Goal: Task Accomplishment & Management: Manage account settings

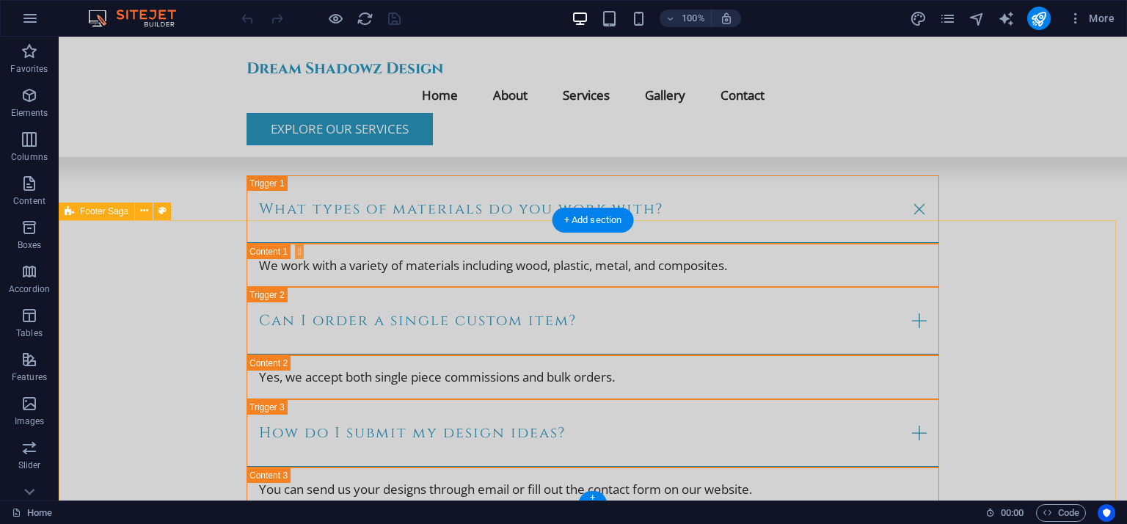
scroll to position [4365, 0]
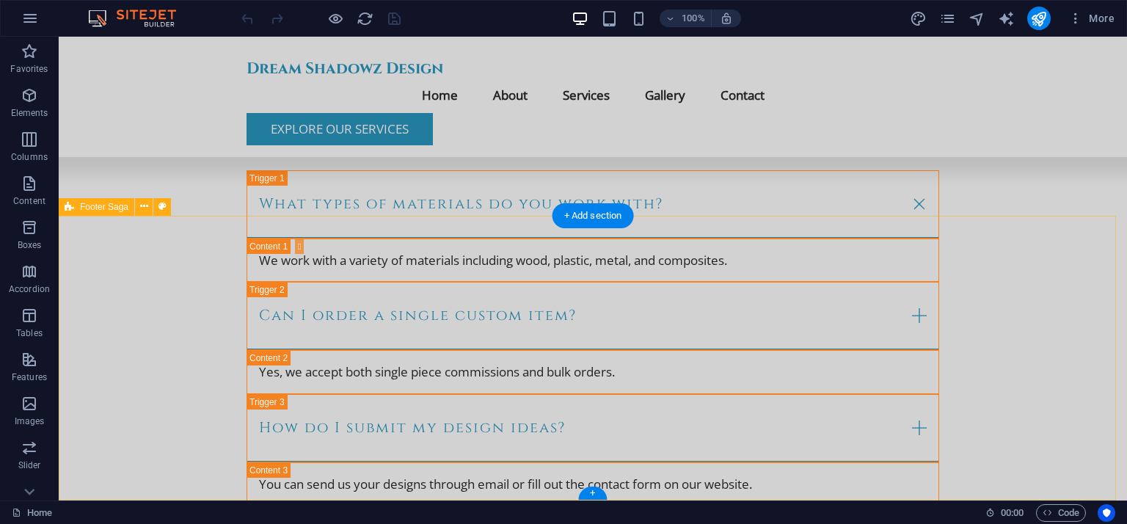
select select "footer"
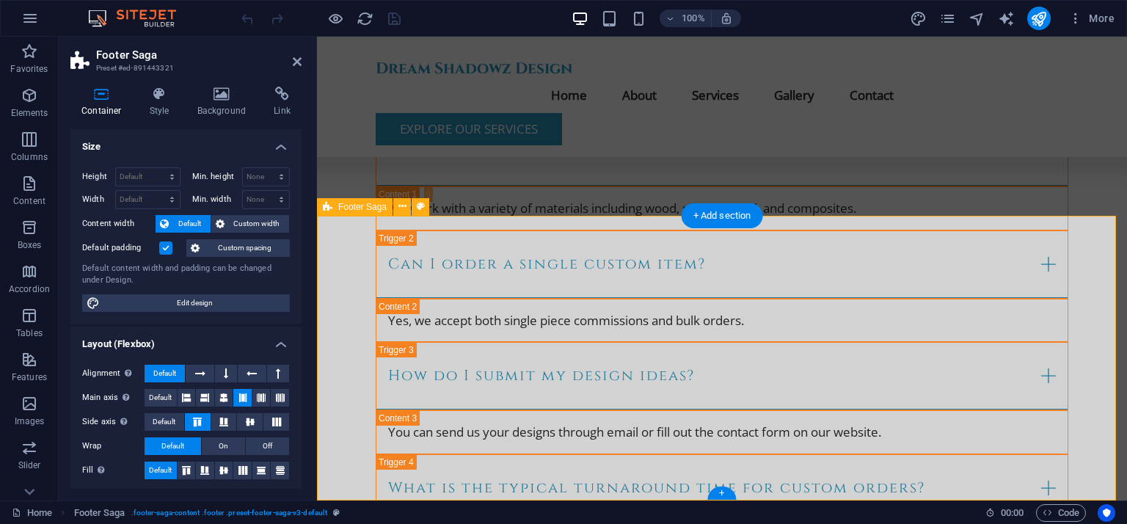
scroll to position [4312, 0]
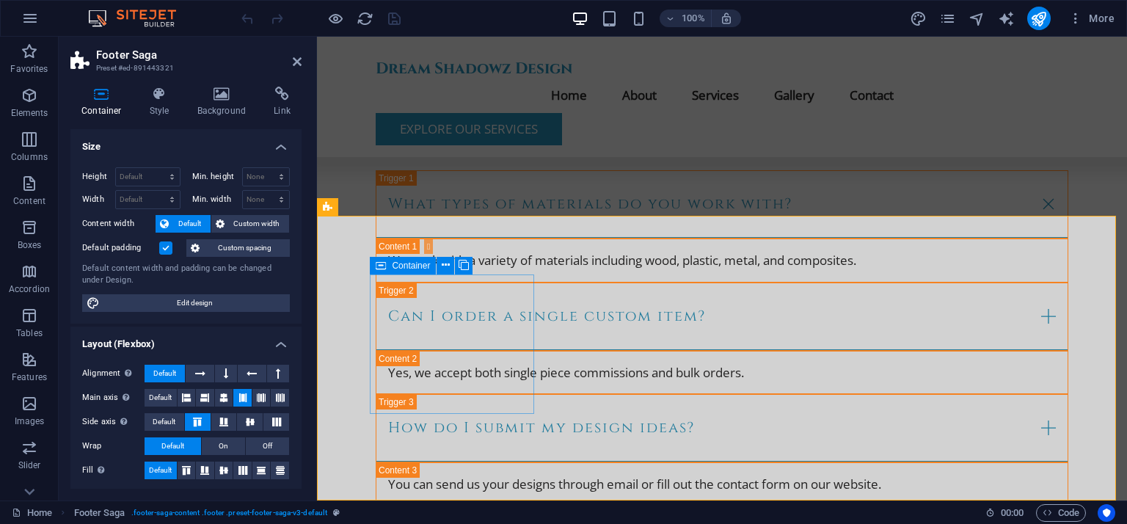
click at [383, 266] on icon at bounding box center [381, 266] width 10 height 18
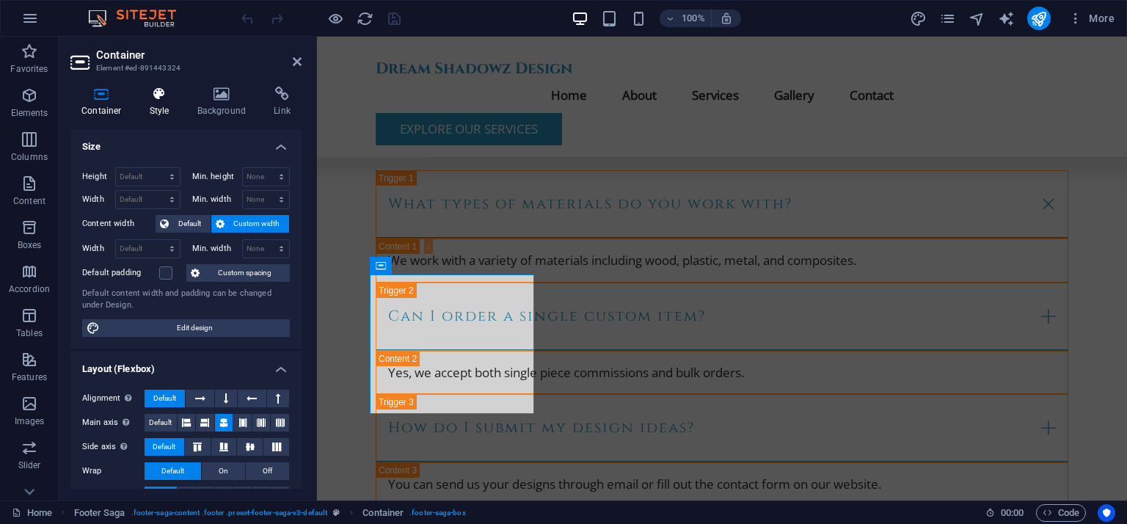
click at [161, 107] on h4 "Style" at bounding box center [163, 102] width 48 height 31
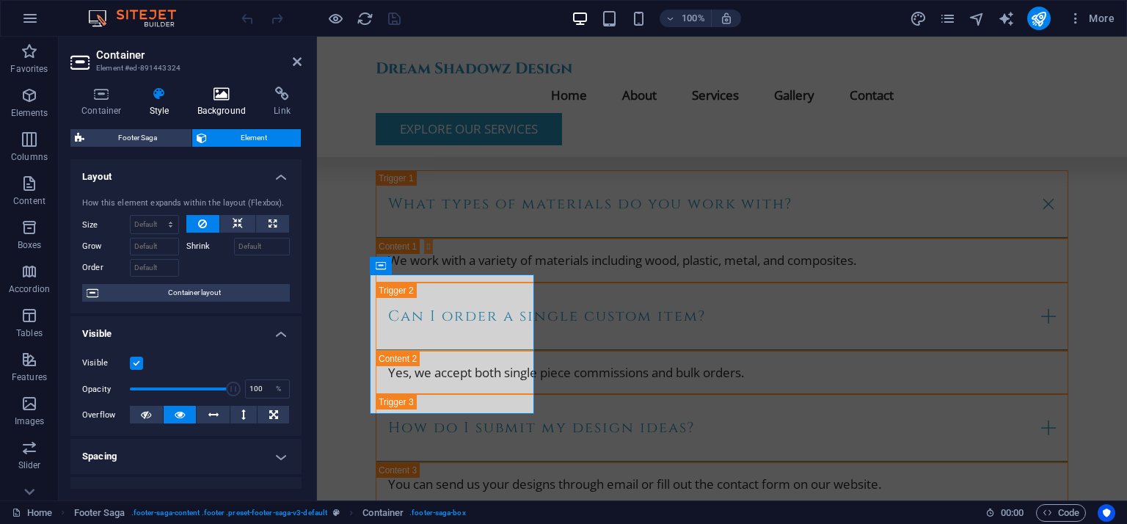
click at [211, 95] on icon at bounding box center [221, 94] width 71 height 15
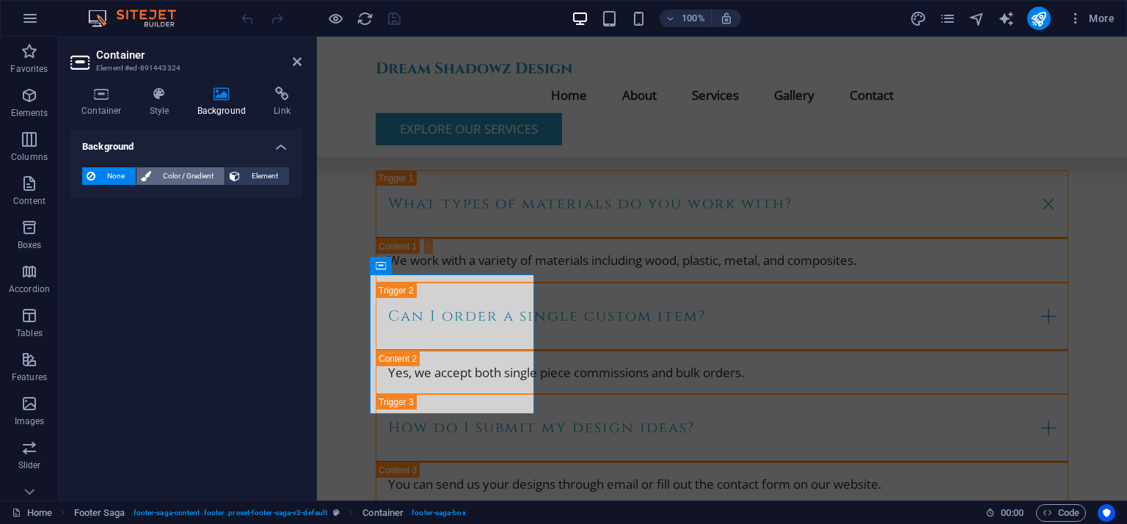
click at [203, 178] on span "Color / Gradient" at bounding box center [188, 176] width 65 height 18
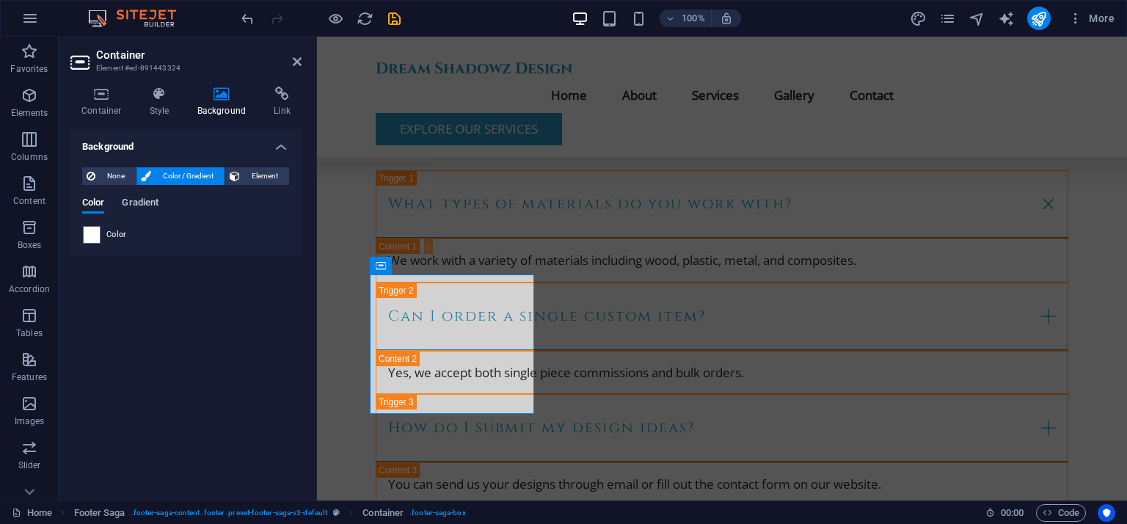
click at [150, 205] on span "Gradient" at bounding box center [140, 204] width 37 height 21
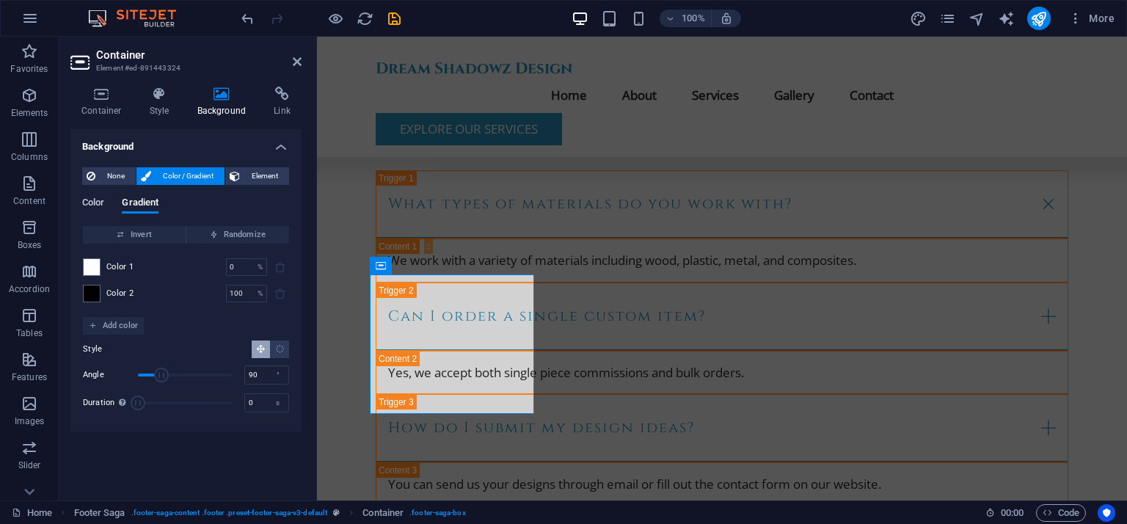
click at [95, 202] on span "Color" at bounding box center [93, 204] width 22 height 21
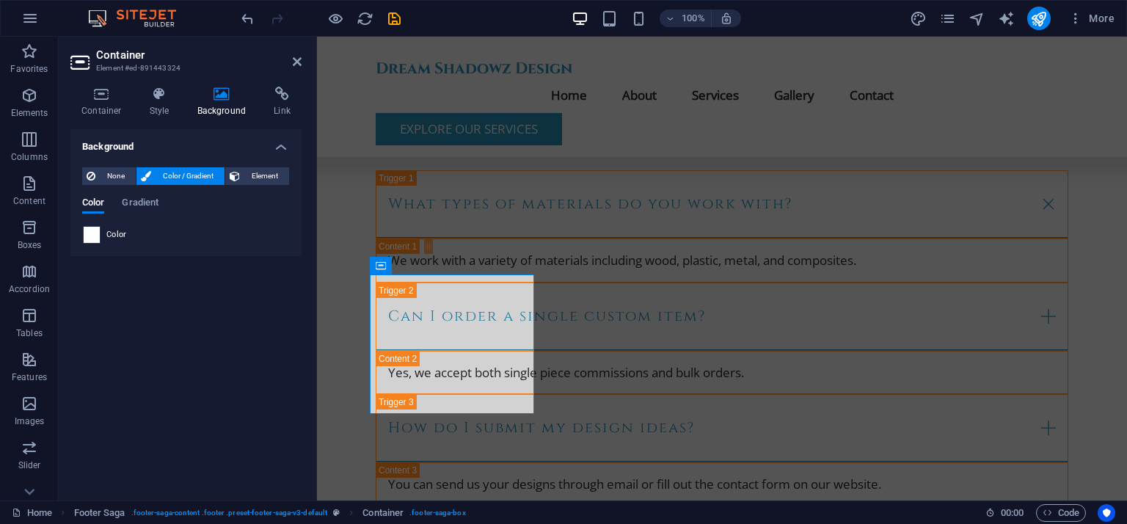
click at [93, 235] on span at bounding box center [92, 235] width 16 height 16
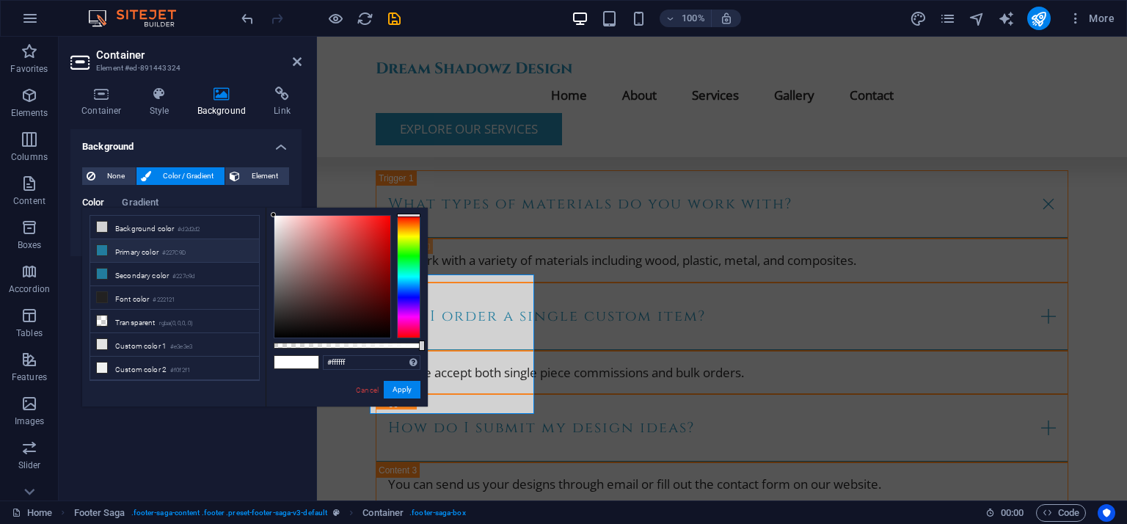
click at [112, 255] on li "Primary color #227C9D" at bounding box center [174, 250] width 169 height 23
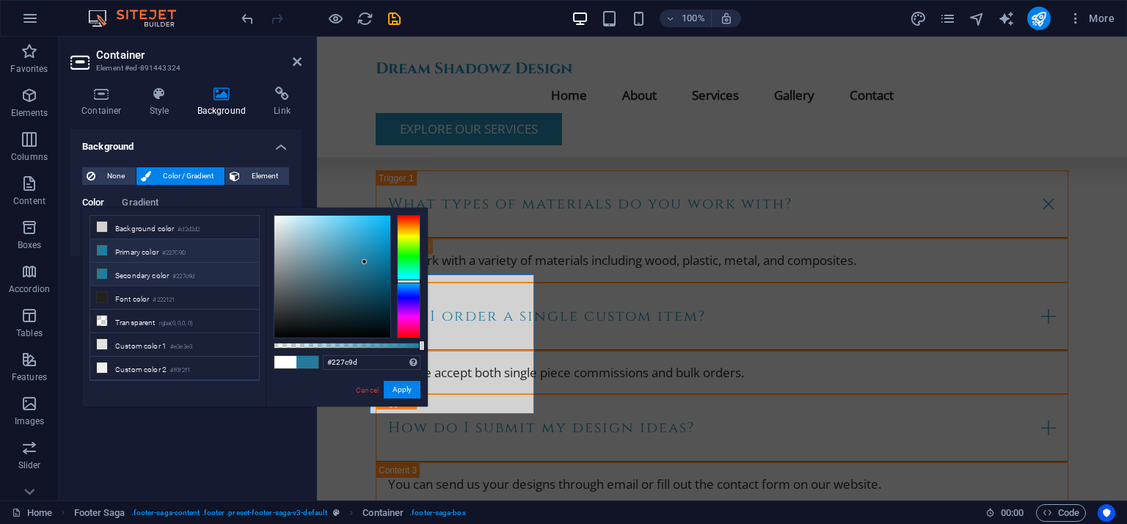
click at [112, 269] on li "Secondary color #227c9d" at bounding box center [174, 274] width 169 height 23
click at [127, 323] on li "Transparent rgba(0,0,0,.0)" at bounding box center [174, 321] width 169 height 23
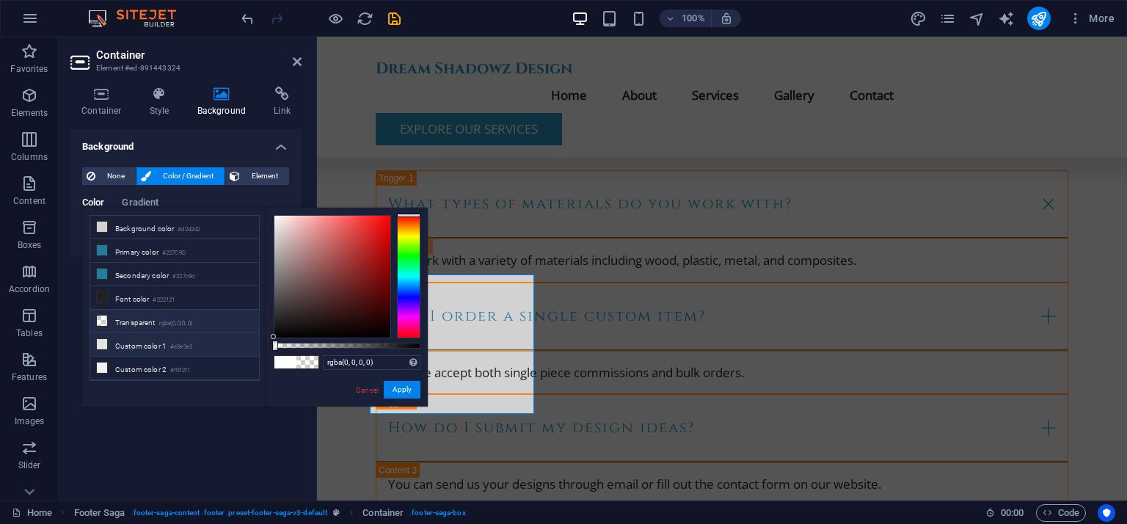
click at [122, 340] on li "Custom color 1 #e3e3e3" at bounding box center [174, 344] width 169 height 23
click at [156, 249] on li "Primary color #227C9D" at bounding box center [174, 250] width 169 height 23
type input "#227c9d"
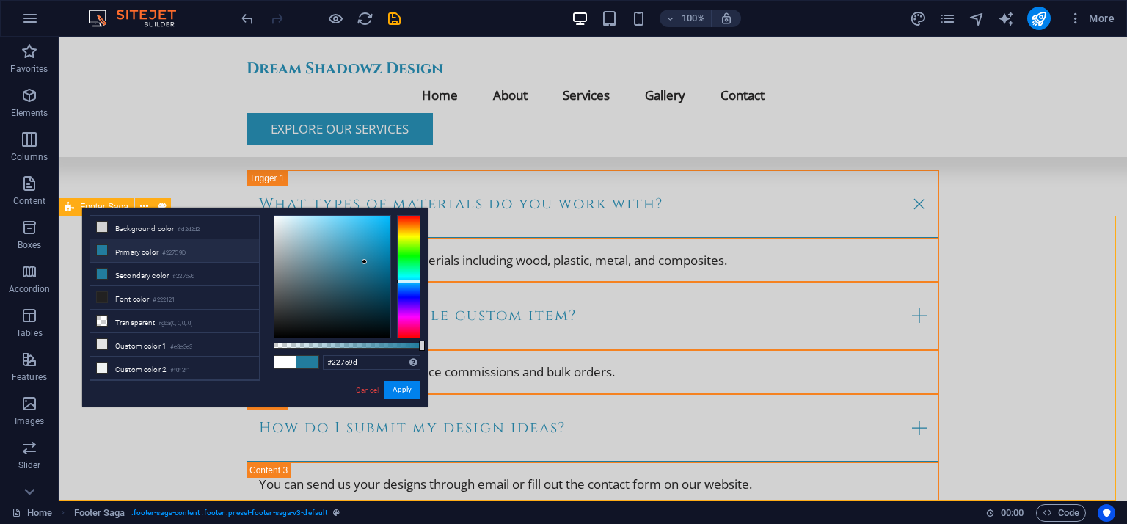
click at [371, 391] on link "Cancel" at bounding box center [367, 390] width 26 height 11
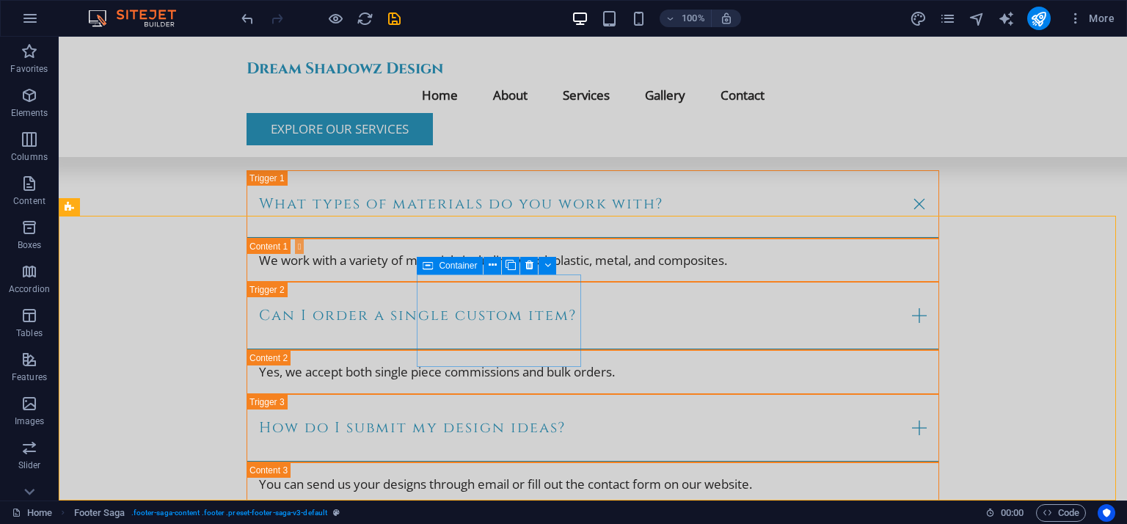
click at [426, 266] on icon at bounding box center [428, 266] width 10 height 18
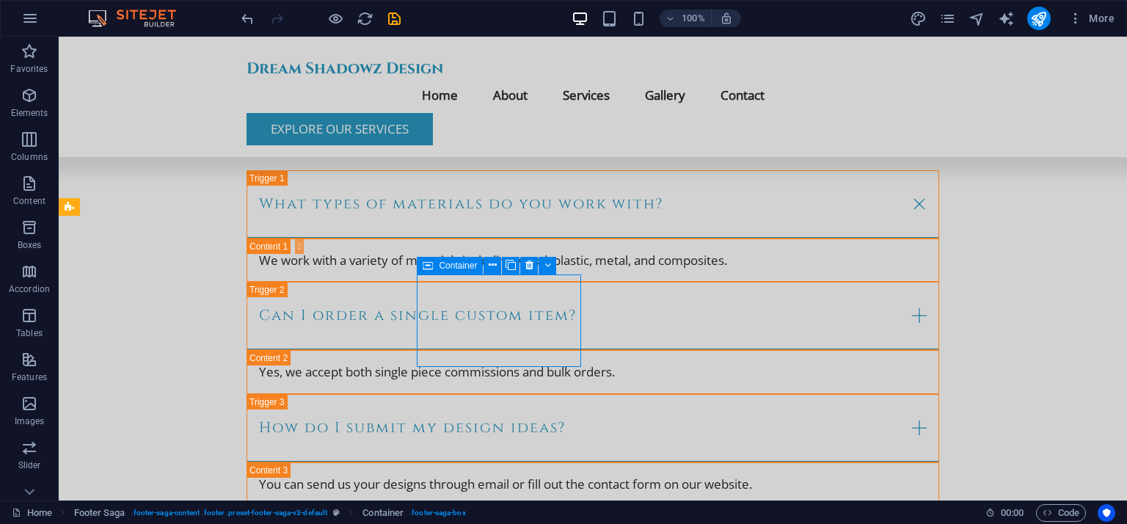
click at [426, 266] on icon at bounding box center [428, 266] width 10 height 18
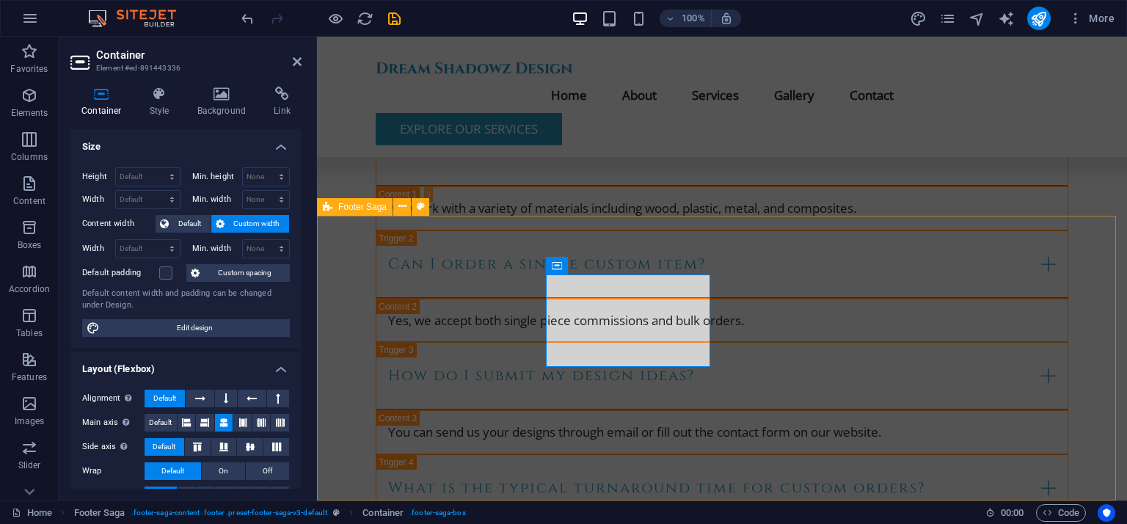
scroll to position [4312, 0]
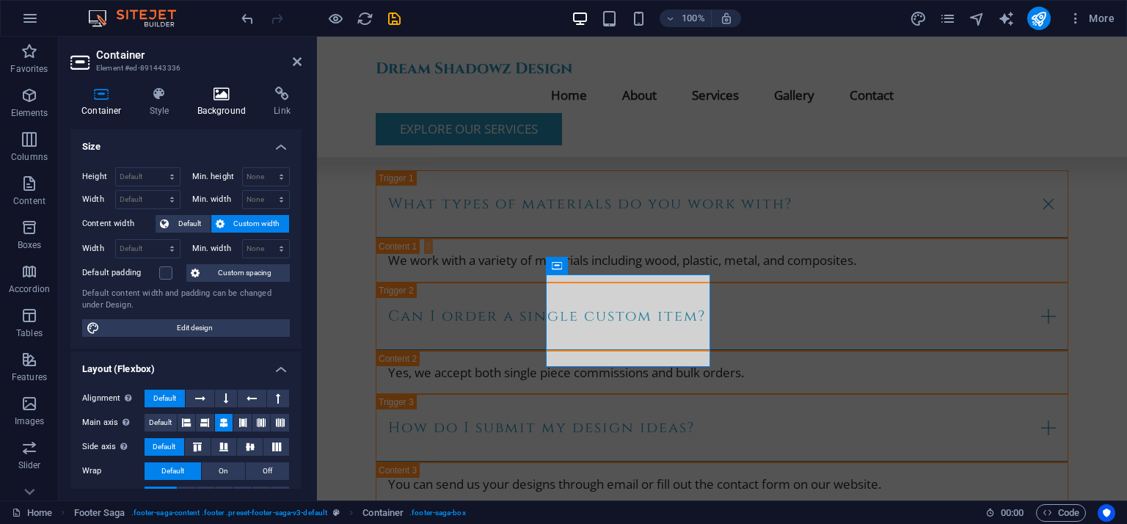
click at [215, 103] on h4 "Background" at bounding box center [224, 102] width 77 height 31
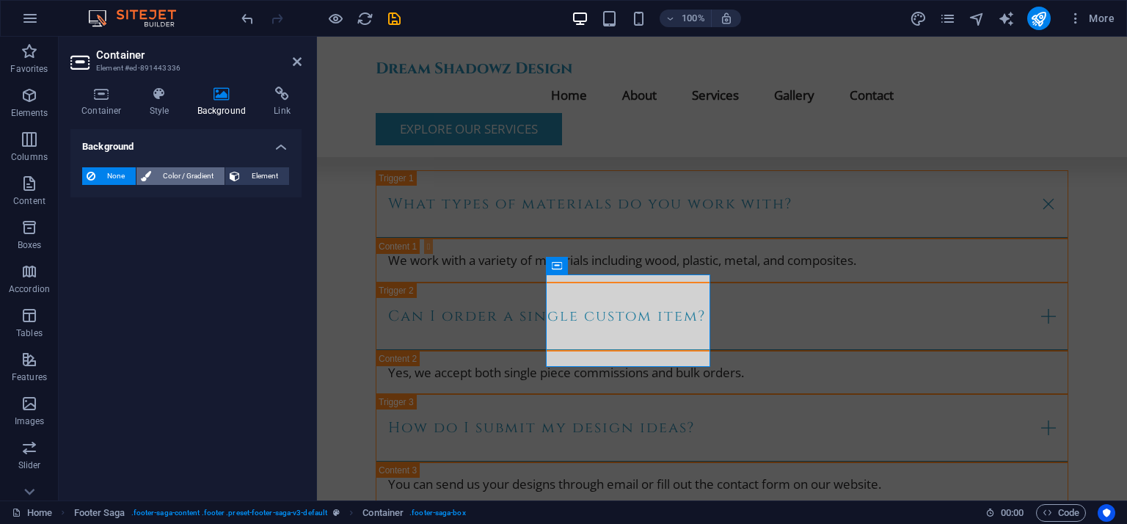
click at [175, 177] on span "Color / Gradient" at bounding box center [188, 176] width 65 height 18
click at [97, 239] on span at bounding box center [92, 235] width 16 height 16
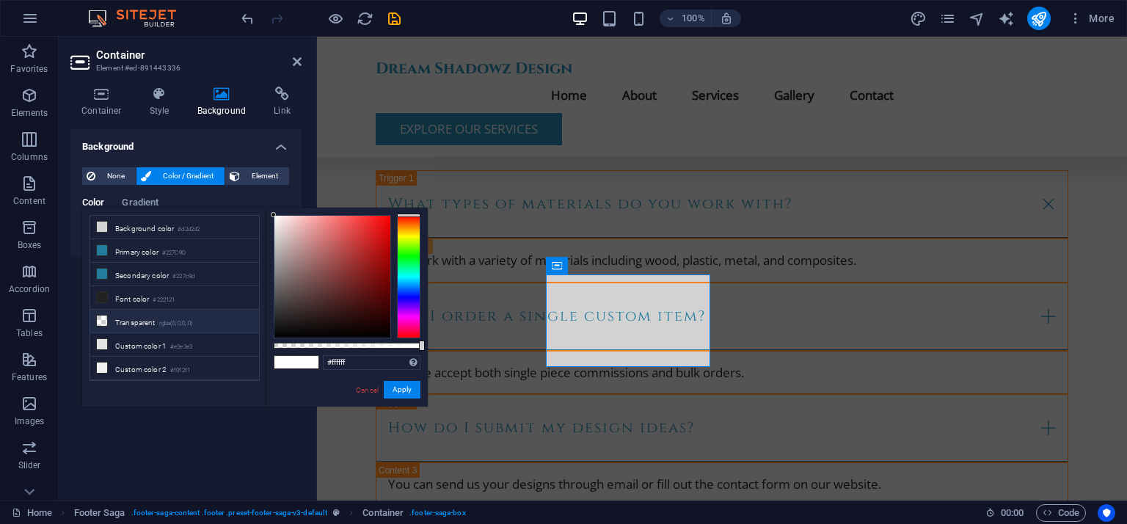
click at [139, 317] on li "Transparent rgba(0,0,0,.0)" at bounding box center [174, 321] width 169 height 23
type input "rgba(0, 0, 0, 0)"
click at [398, 390] on button "Apply" at bounding box center [402, 390] width 37 height 18
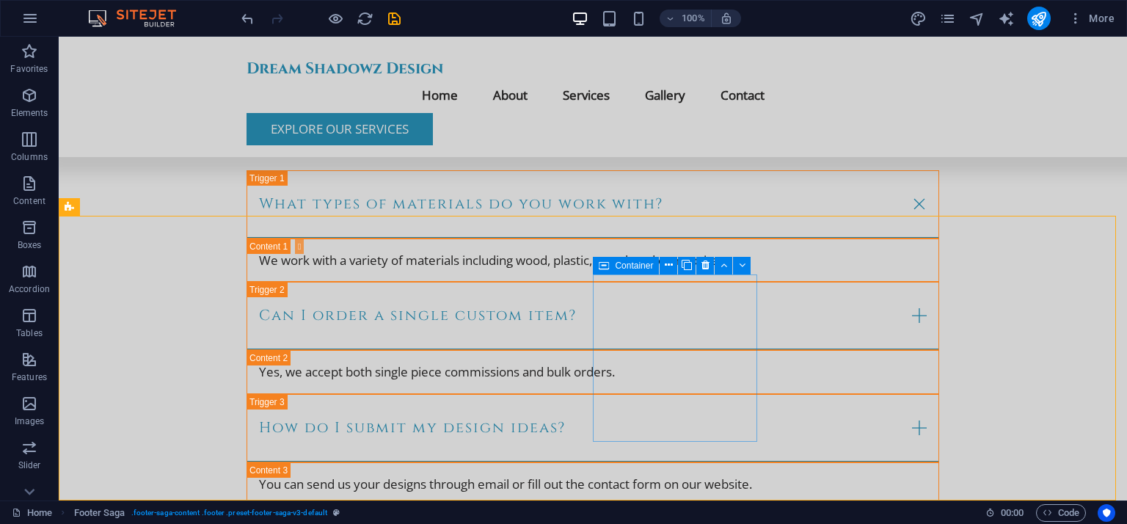
click at [602, 269] on icon at bounding box center [604, 266] width 10 height 18
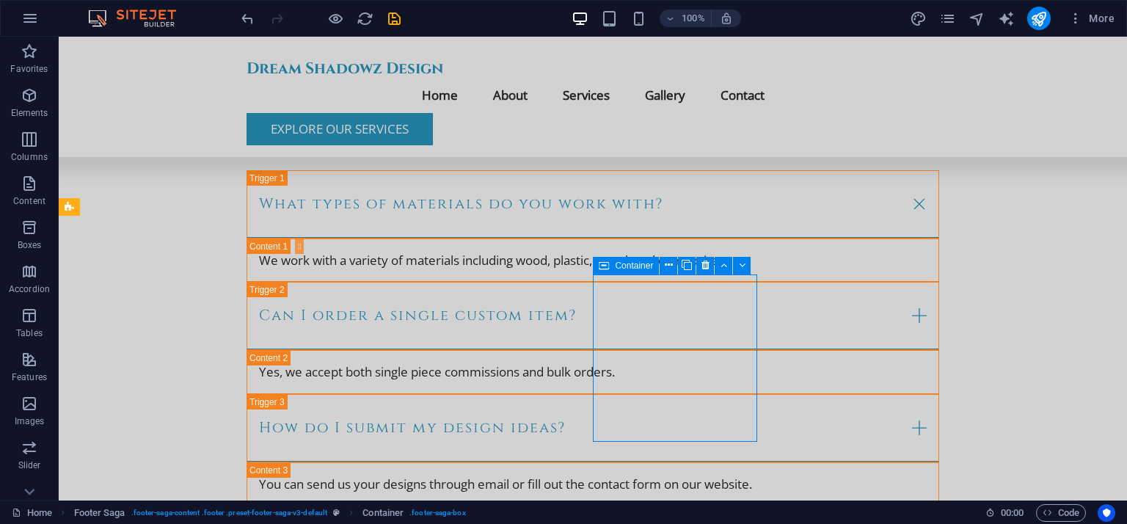
click at [603, 261] on icon at bounding box center [604, 266] width 10 height 18
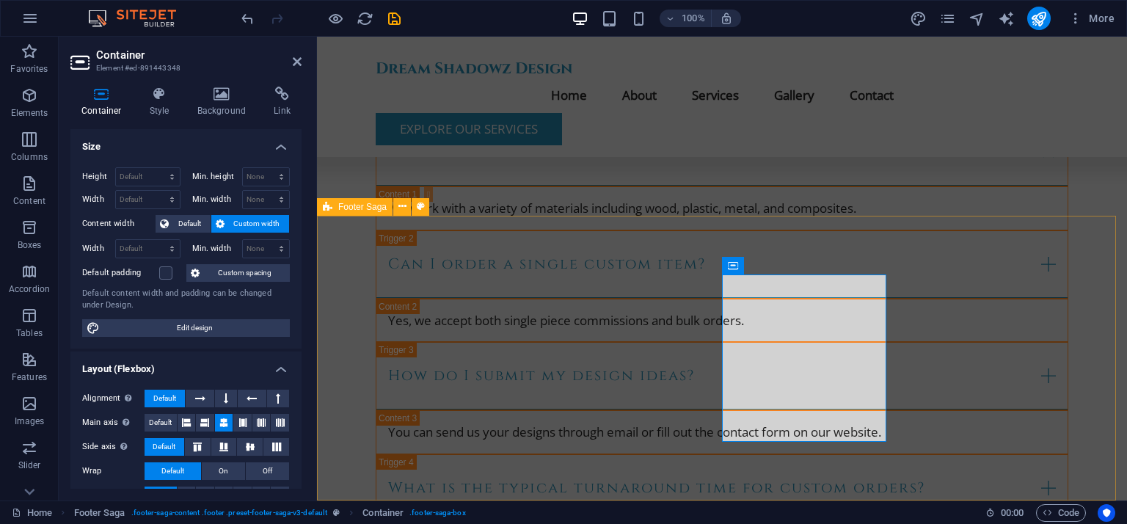
scroll to position [4312, 0]
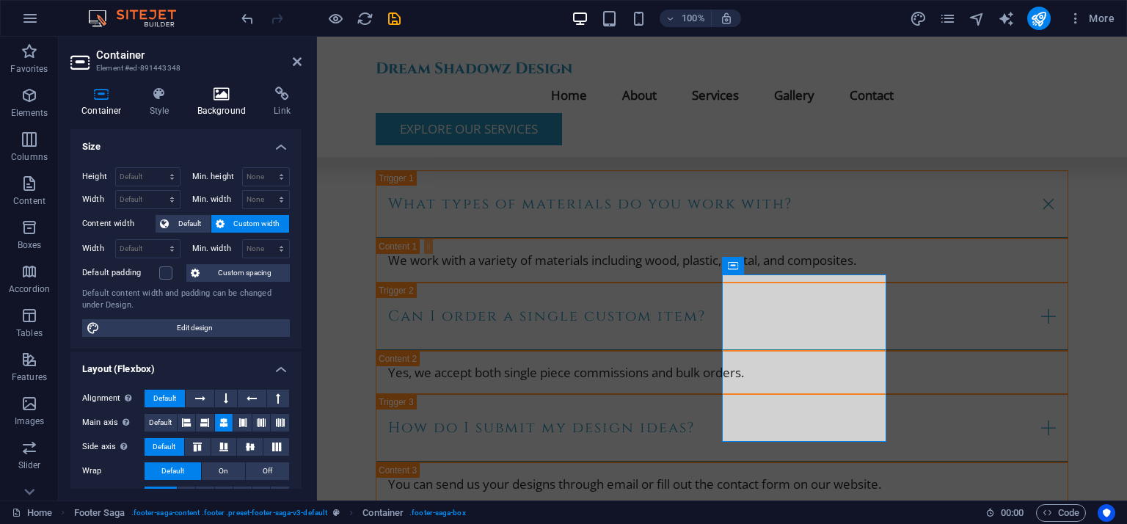
click at [222, 101] on h4 "Background" at bounding box center [224, 102] width 77 height 31
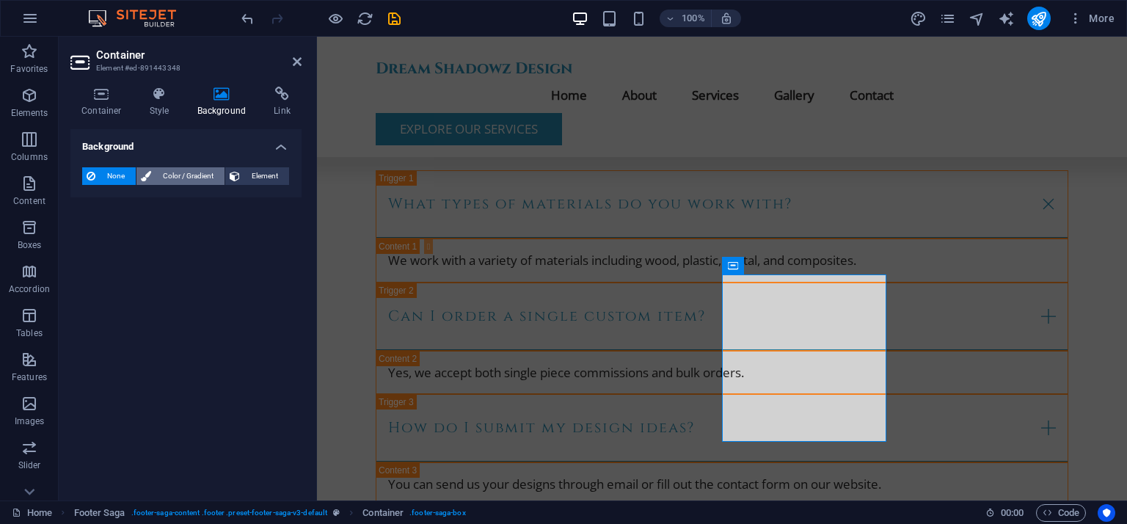
click at [171, 179] on span "Color / Gradient" at bounding box center [188, 176] width 65 height 18
click at [100, 244] on div "None Color / Gradient Element Stretch background to full-width Color overlay Pl…" at bounding box center [185, 206] width 231 height 101
click at [94, 237] on span at bounding box center [92, 235] width 16 height 16
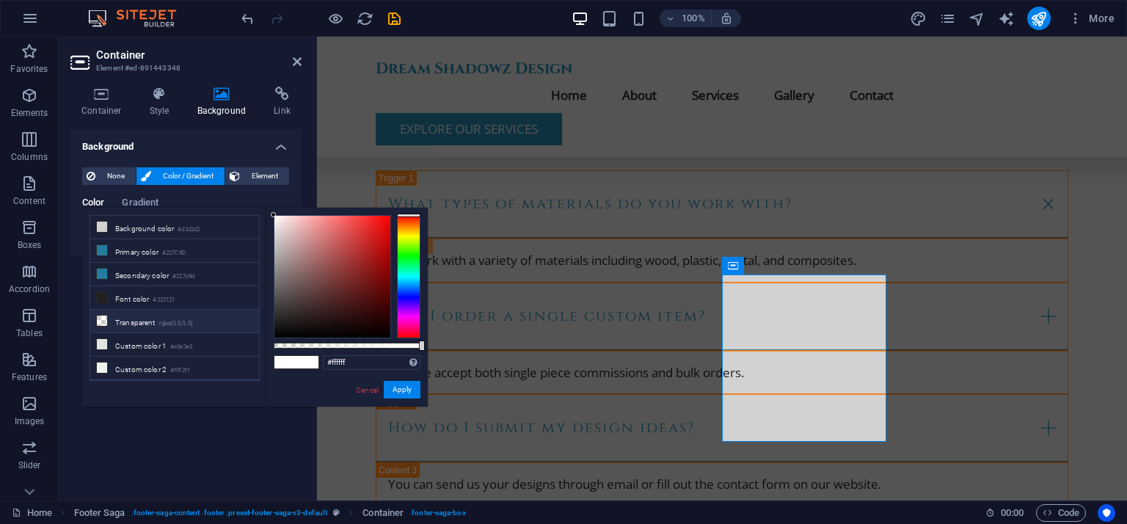
click at [101, 318] on icon at bounding box center [102, 321] width 10 height 10
type input "rgba(0, 0, 0, 0)"
click at [403, 385] on button "Apply" at bounding box center [402, 390] width 37 height 18
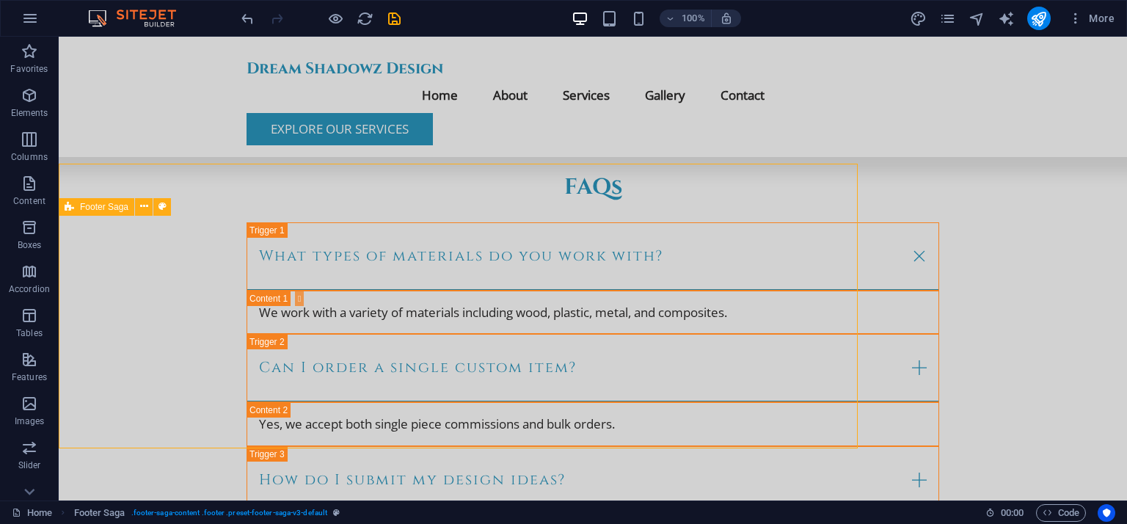
scroll to position [4365, 0]
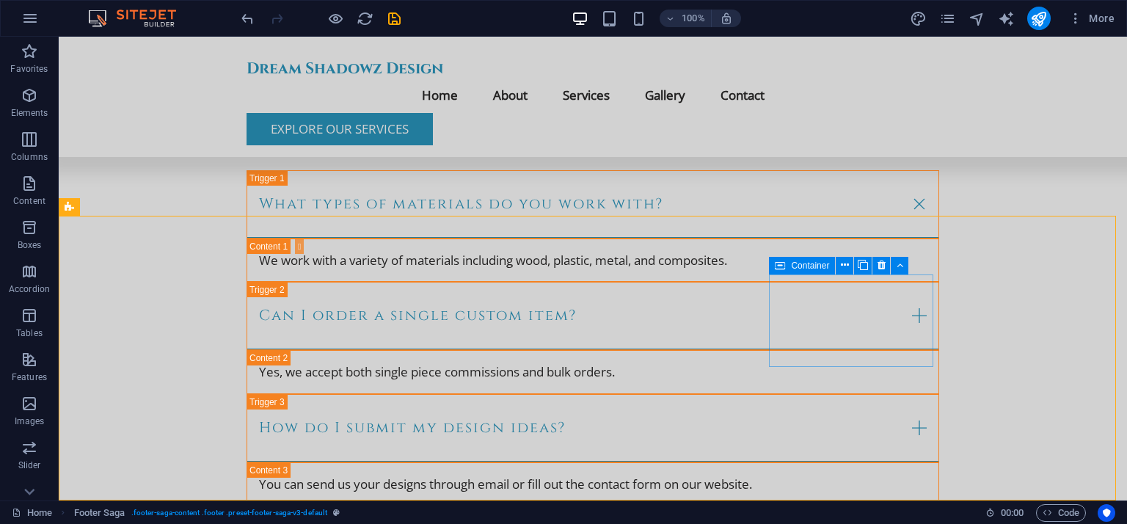
click at [782, 266] on icon at bounding box center [780, 266] width 10 height 18
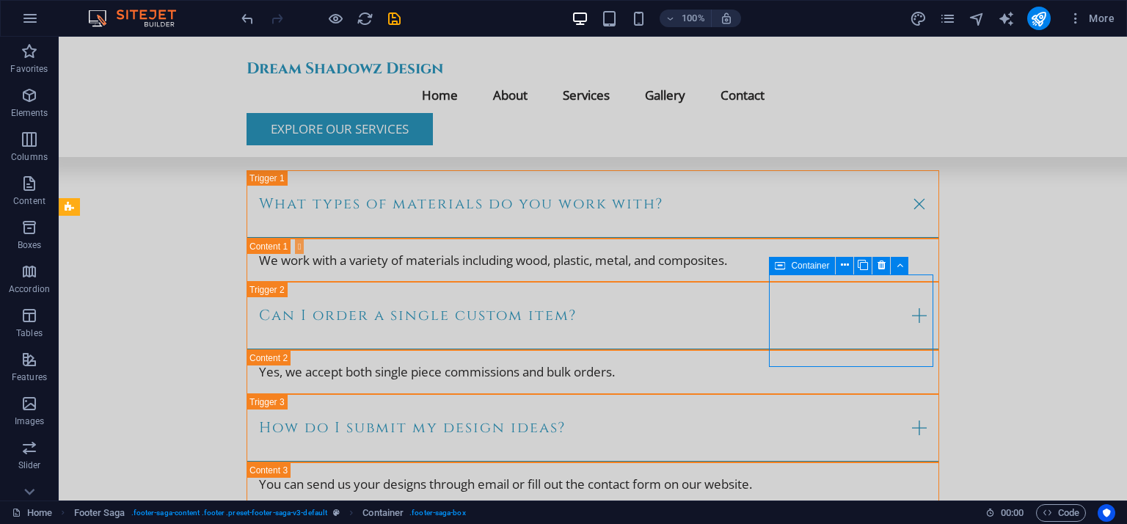
click at [782, 266] on icon at bounding box center [780, 266] width 10 height 18
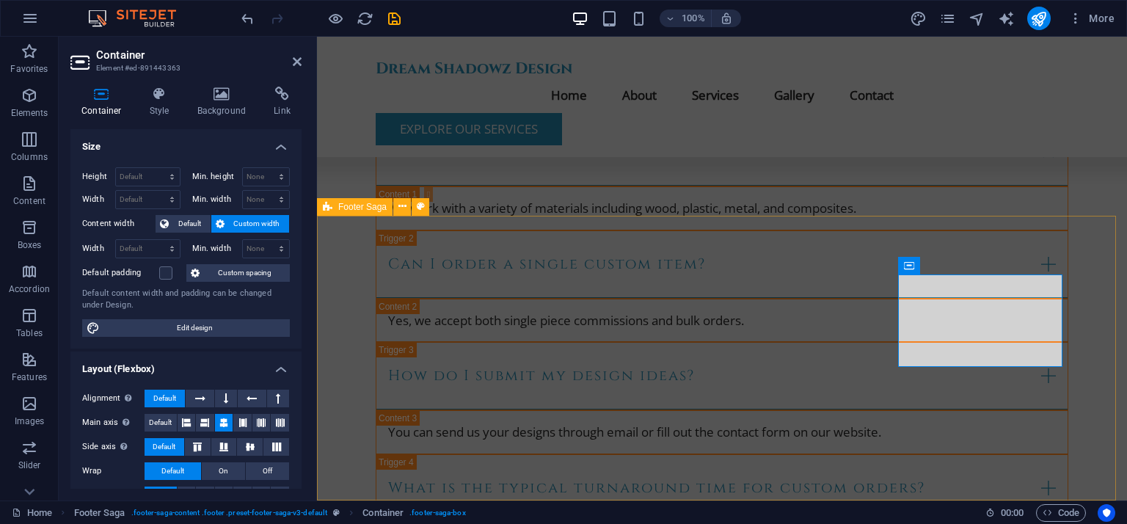
scroll to position [4312, 0]
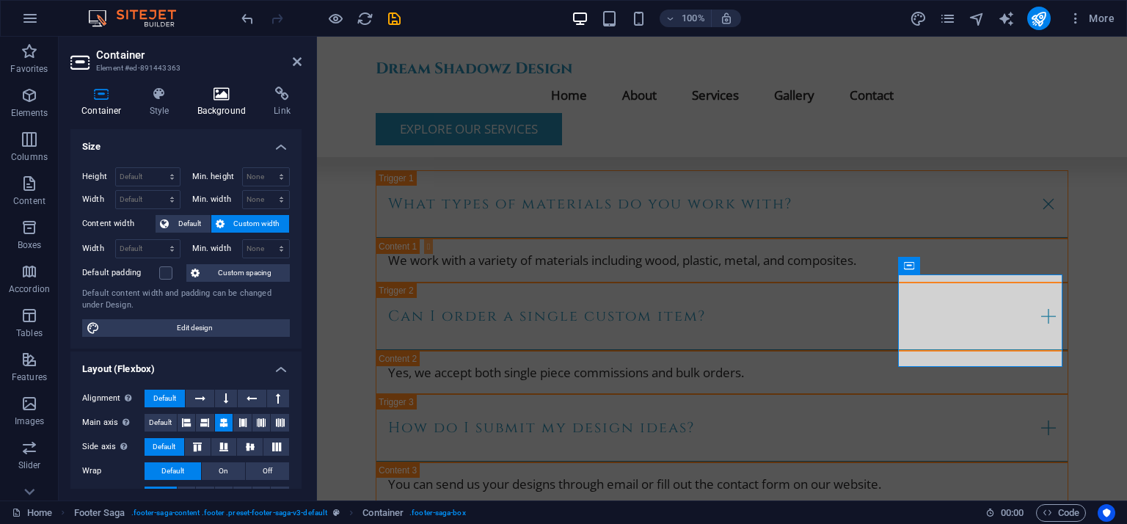
click at [211, 101] on icon at bounding box center [221, 94] width 71 height 15
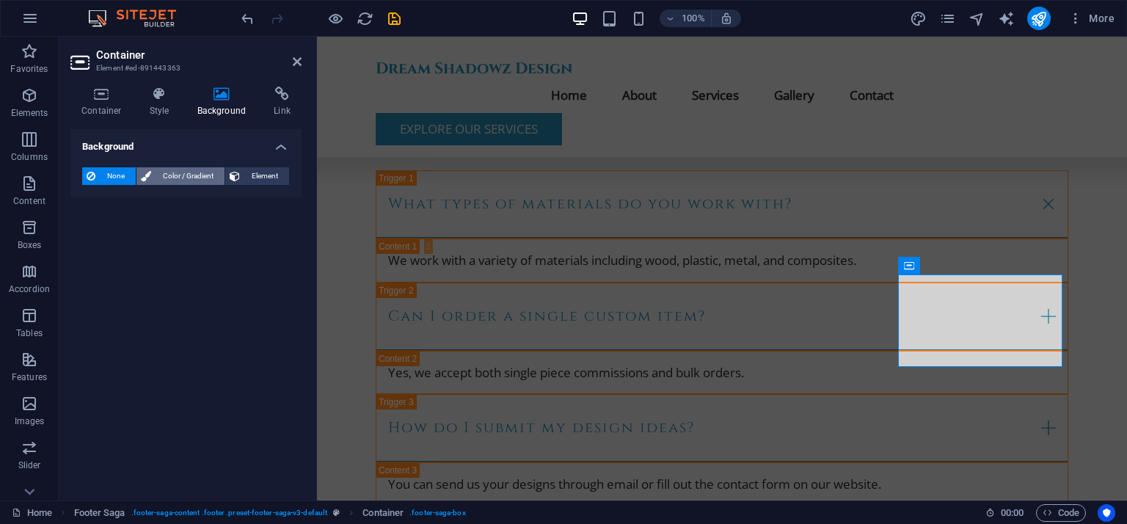
click at [167, 181] on span "Color / Gradient" at bounding box center [188, 176] width 65 height 18
click at [84, 236] on span at bounding box center [92, 235] width 16 height 16
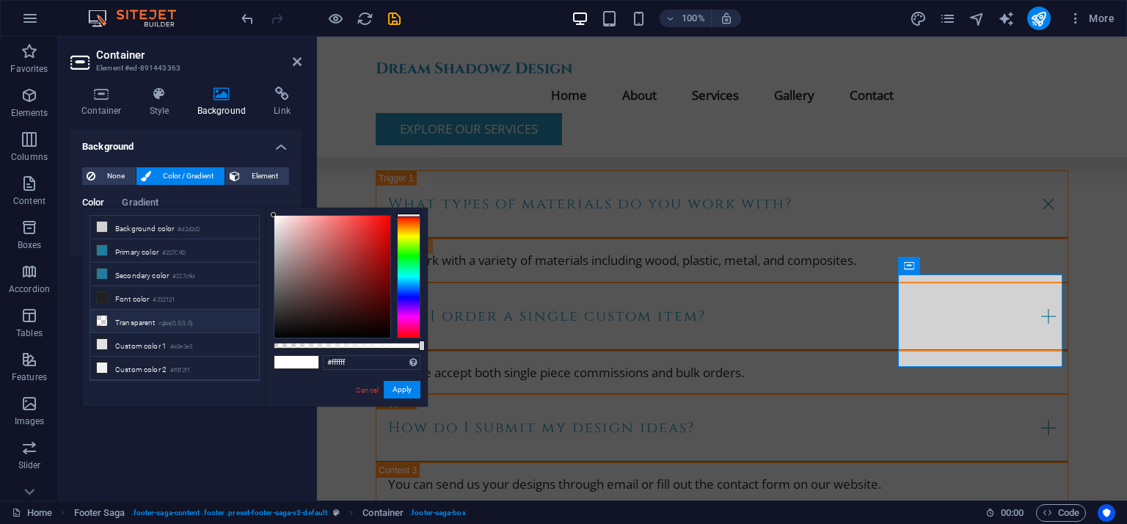
click at [115, 319] on li "Transparent rgba(0,0,0,.0)" at bounding box center [174, 321] width 169 height 23
type input "rgba(0, 0, 0, 0)"
click at [405, 395] on button "Apply" at bounding box center [402, 390] width 37 height 18
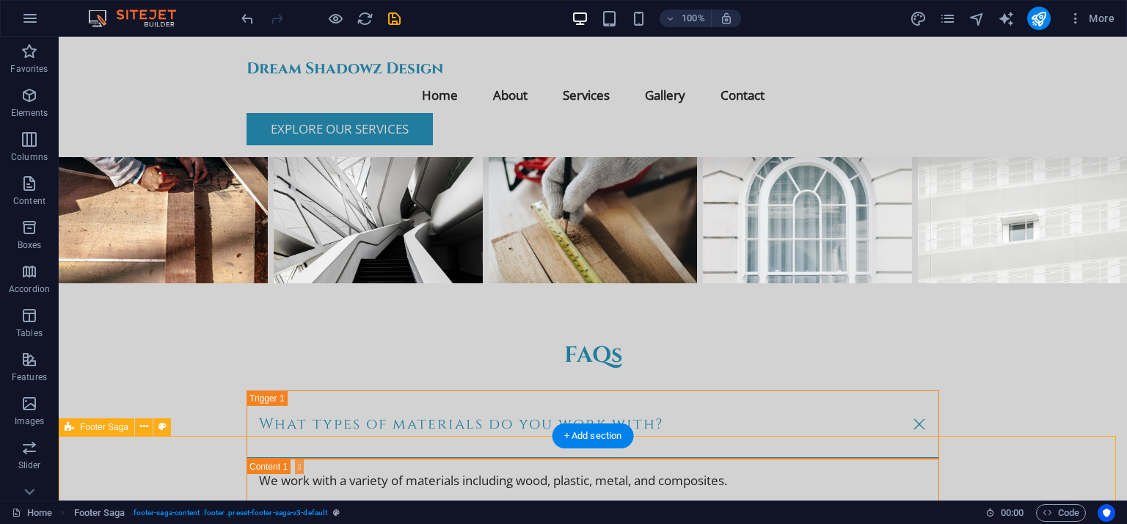
scroll to position [4071, 0]
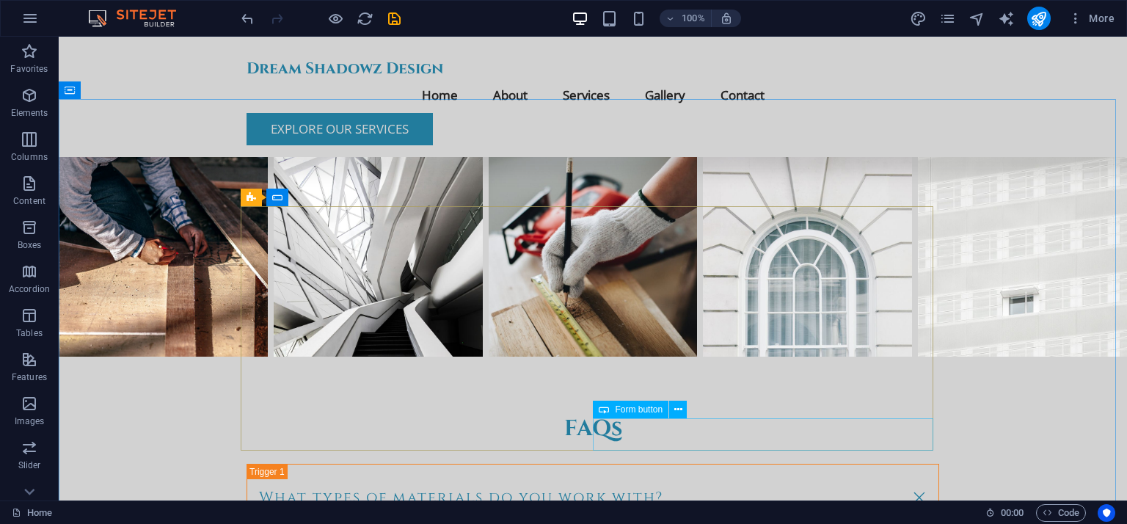
click at [646, 413] on span "Form button" at bounding box center [639, 409] width 48 height 9
click at [644, 410] on span "Form button" at bounding box center [639, 409] width 48 height 9
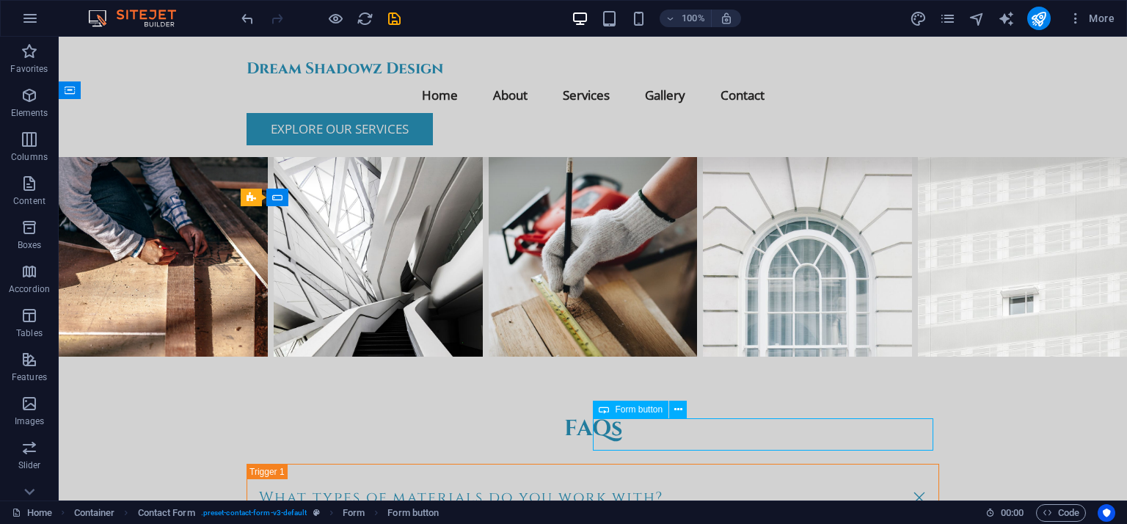
click at [644, 410] on span "Form button" at bounding box center [639, 409] width 48 height 9
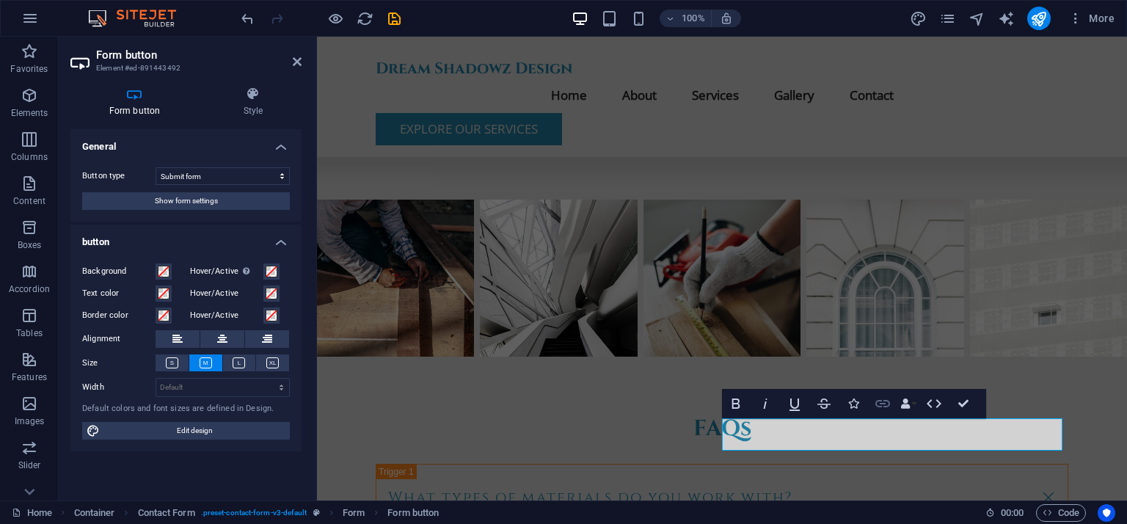
click at [883, 403] on icon "button" at bounding box center [883, 404] width 18 height 18
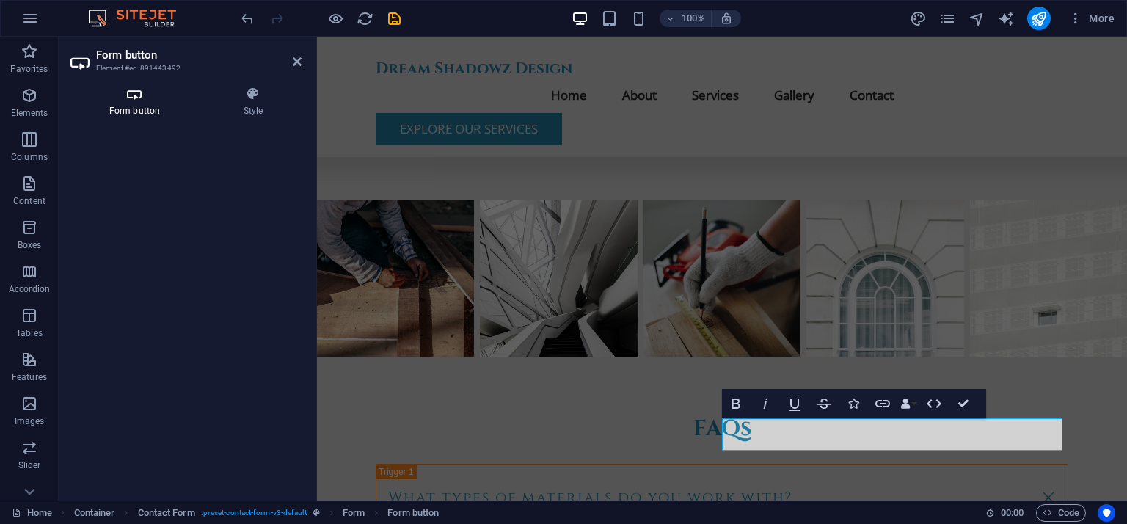
click at [131, 90] on icon at bounding box center [134, 94] width 128 height 15
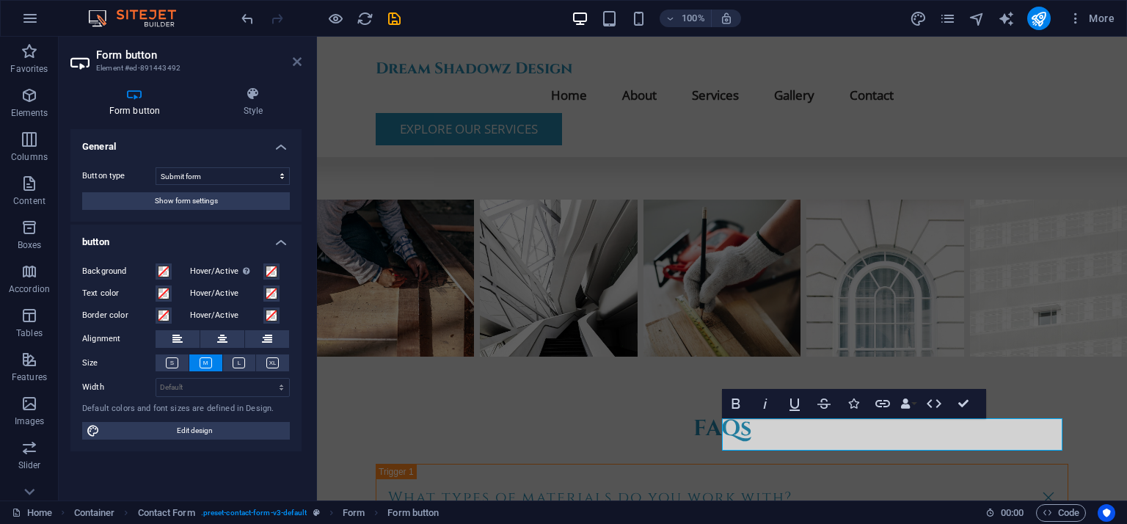
click at [296, 57] on icon at bounding box center [297, 62] width 9 height 12
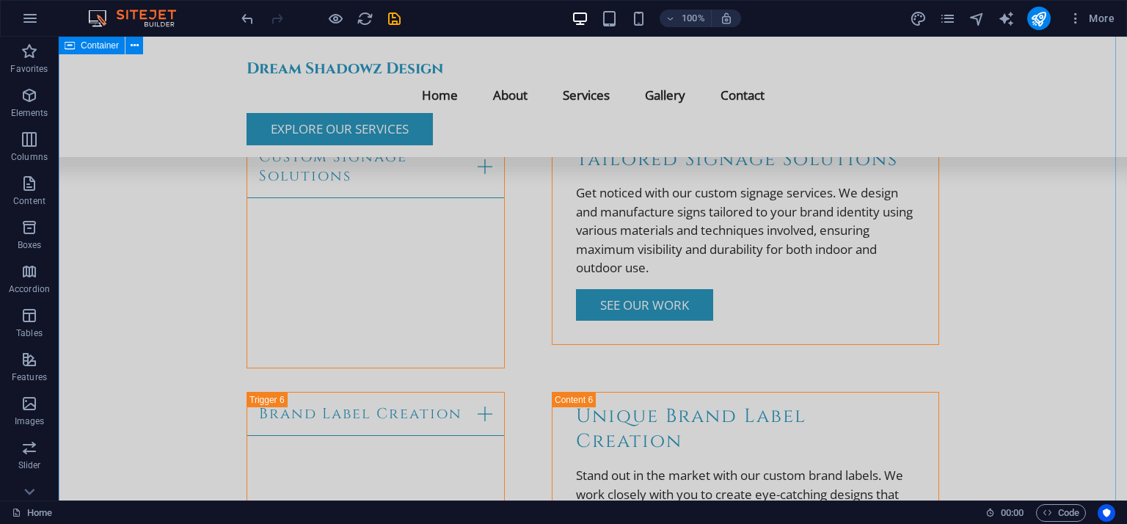
scroll to position [3484, 0]
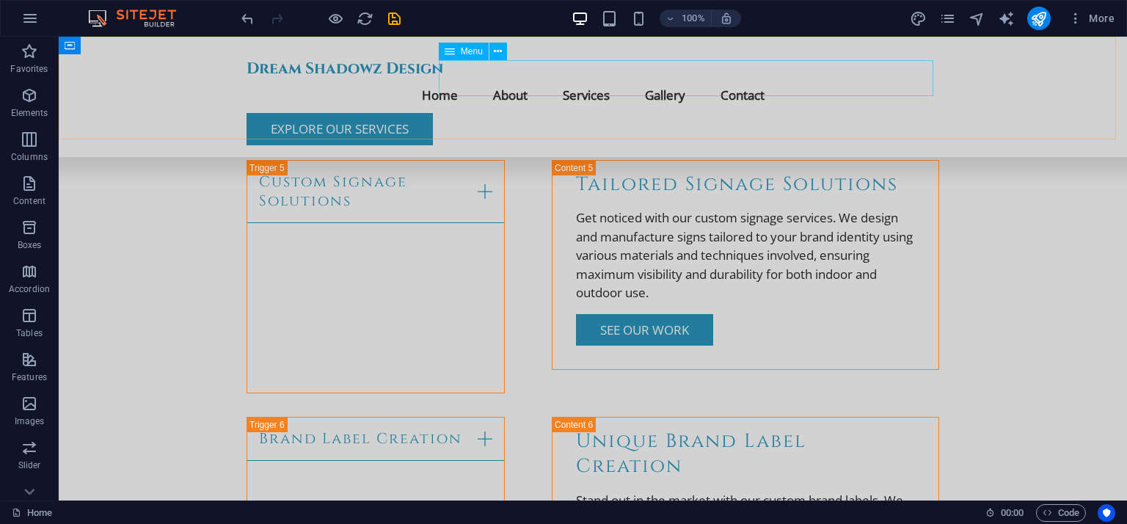
click at [757, 83] on nav "Home About Services Gallery Contact" at bounding box center [593, 95] width 693 height 36
click at [757, 78] on nav "Home About Services Gallery Contact" at bounding box center [593, 95] width 693 height 36
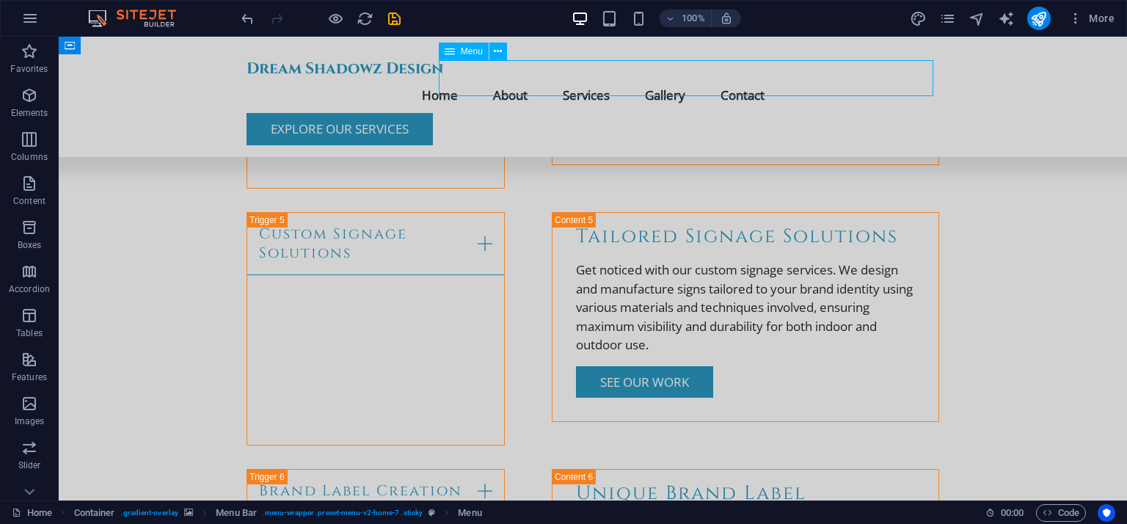
select select
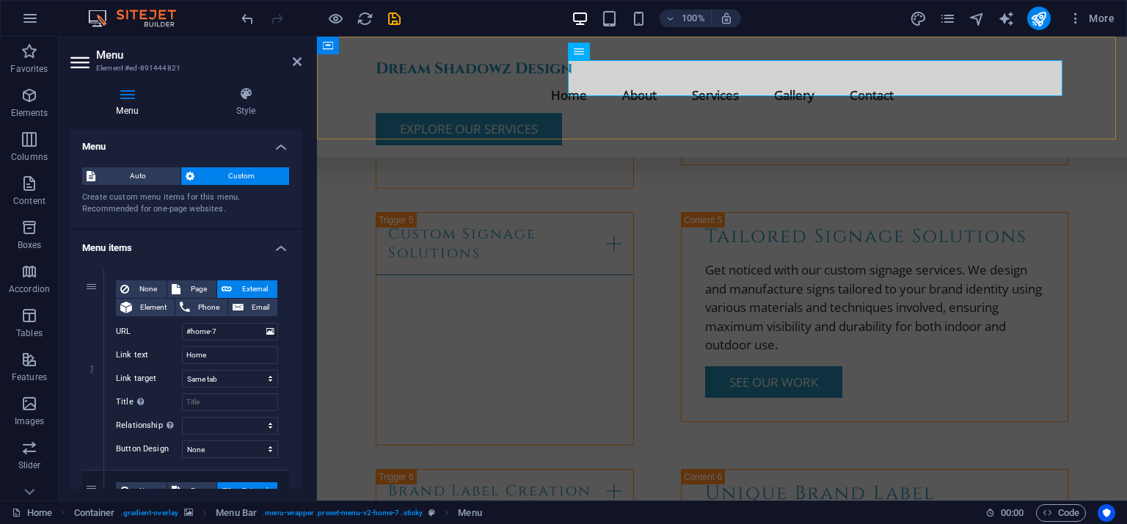
click at [732, 114] on div "Dream Shadowz Design Menu Home About Services Gallery Contact Explore Our Servi…" at bounding box center [722, 97] width 810 height 120
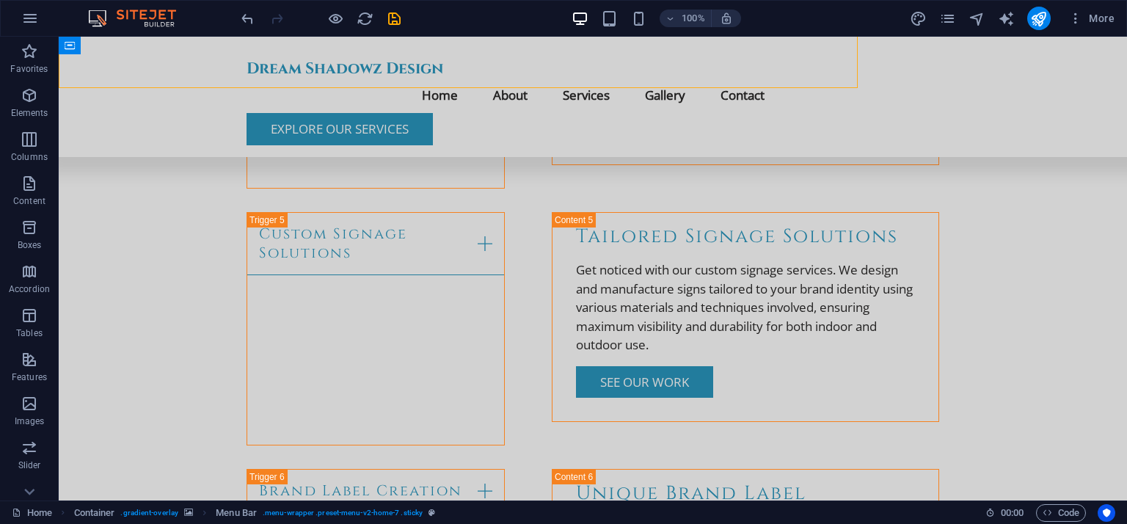
scroll to position [3484, 0]
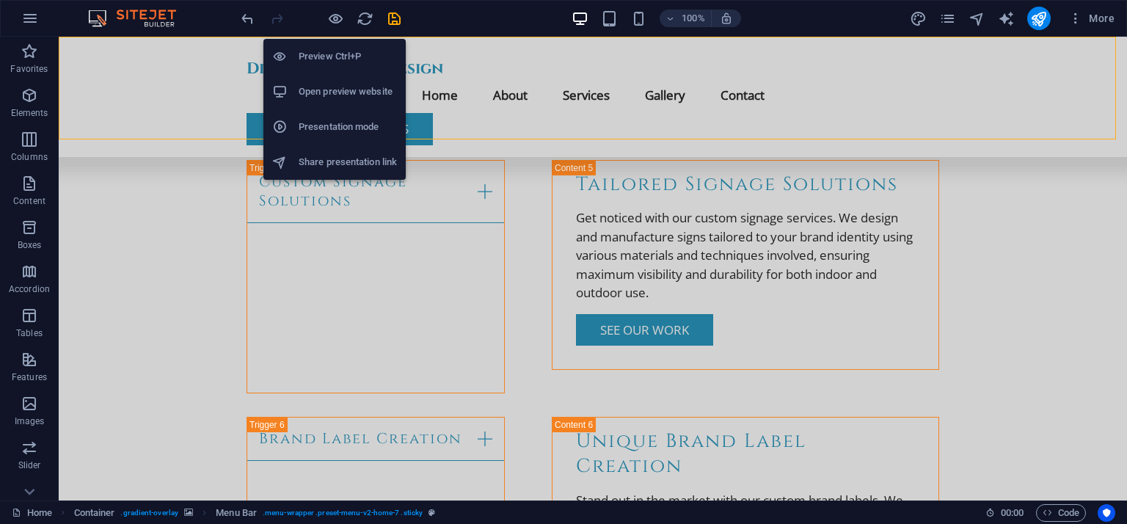
click at [325, 90] on h6 "Open preview website" at bounding box center [348, 92] width 98 height 18
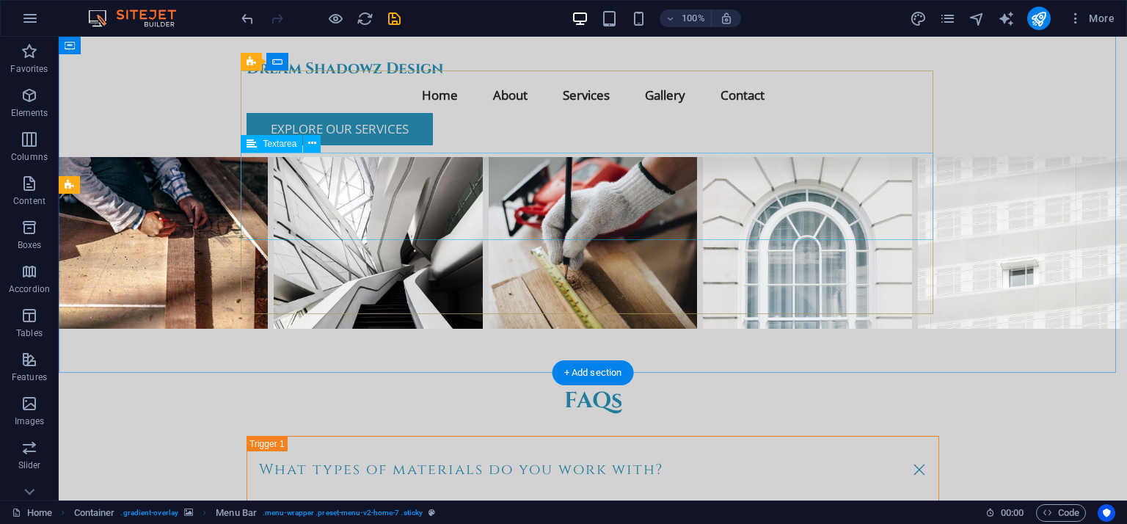
scroll to position [4071, 0]
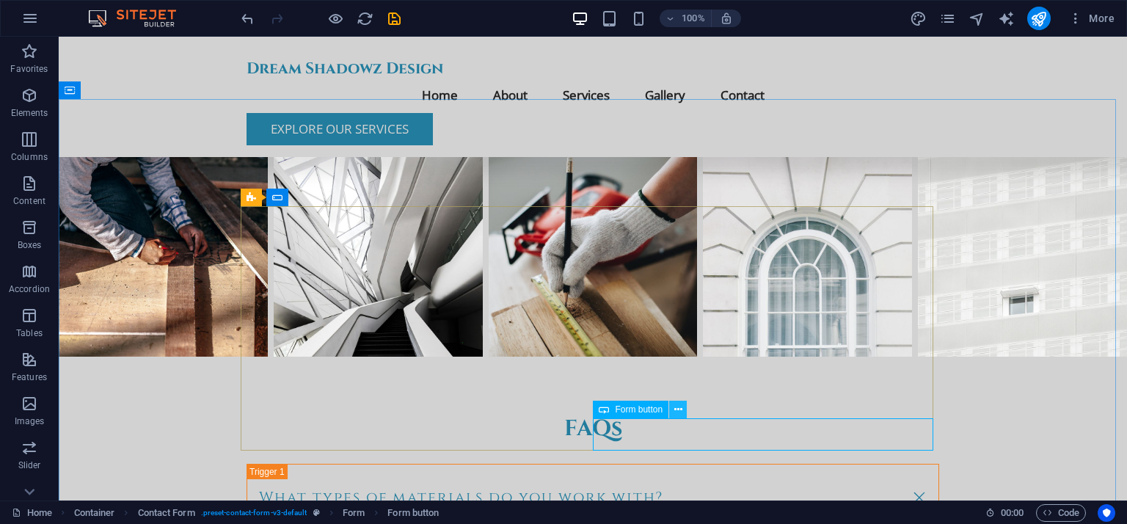
click at [675, 407] on icon at bounding box center [678, 409] width 8 height 15
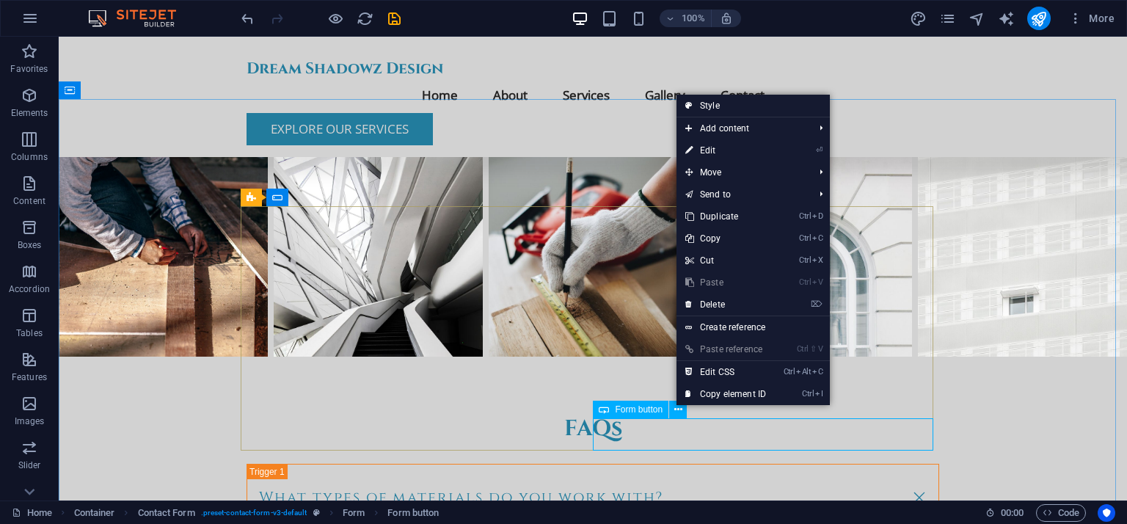
click at [650, 407] on span "Form button" at bounding box center [639, 409] width 48 height 9
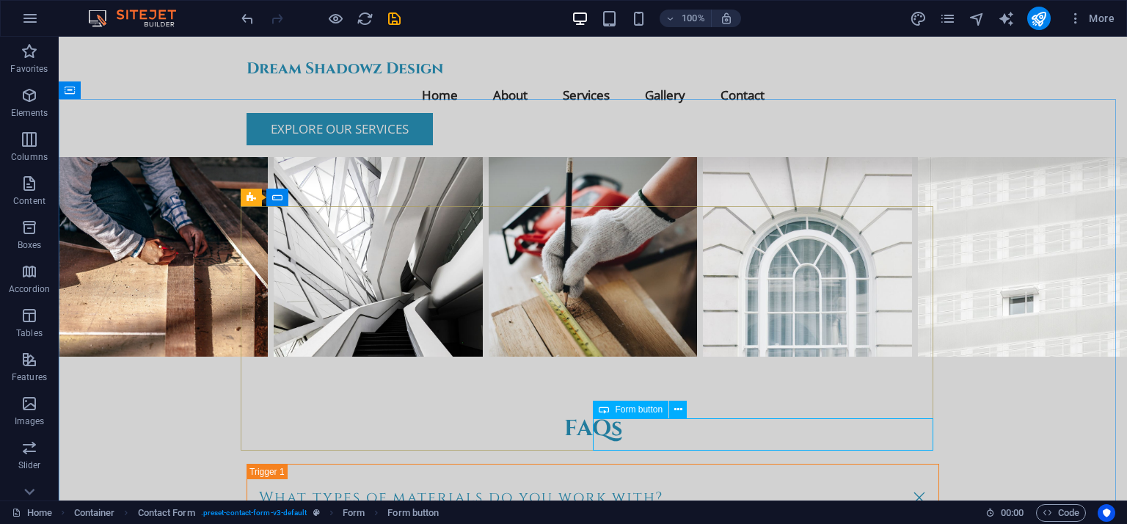
drag, startPoint x: 650, startPoint y: 407, endPoint x: 332, endPoint y: 369, distance: 319.2
click at [650, 407] on span "Form button" at bounding box center [639, 409] width 48 height 9
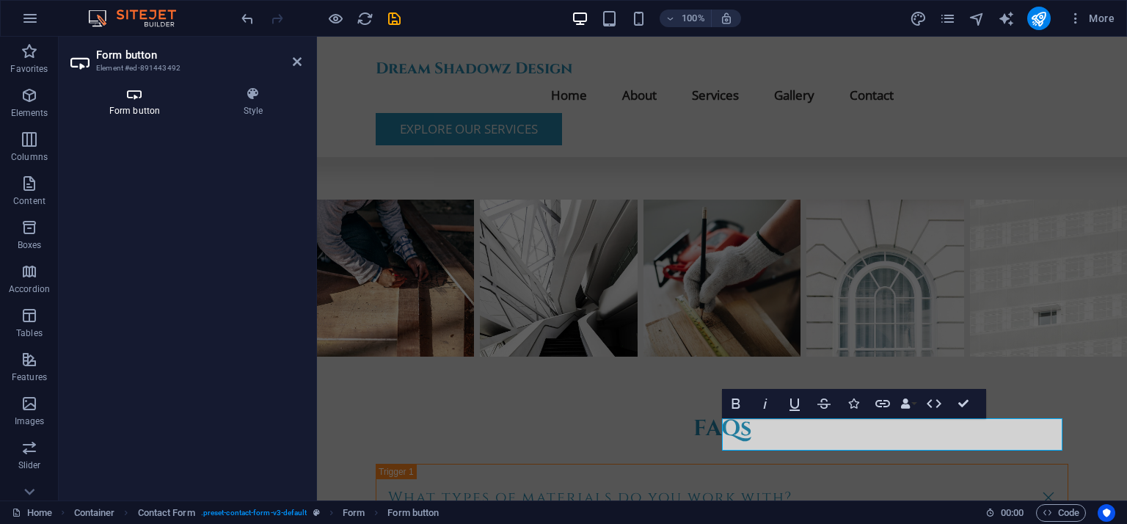
click at [138, 107] on h4 "Form button" at bounding box center [137, 102] width 134 height 31
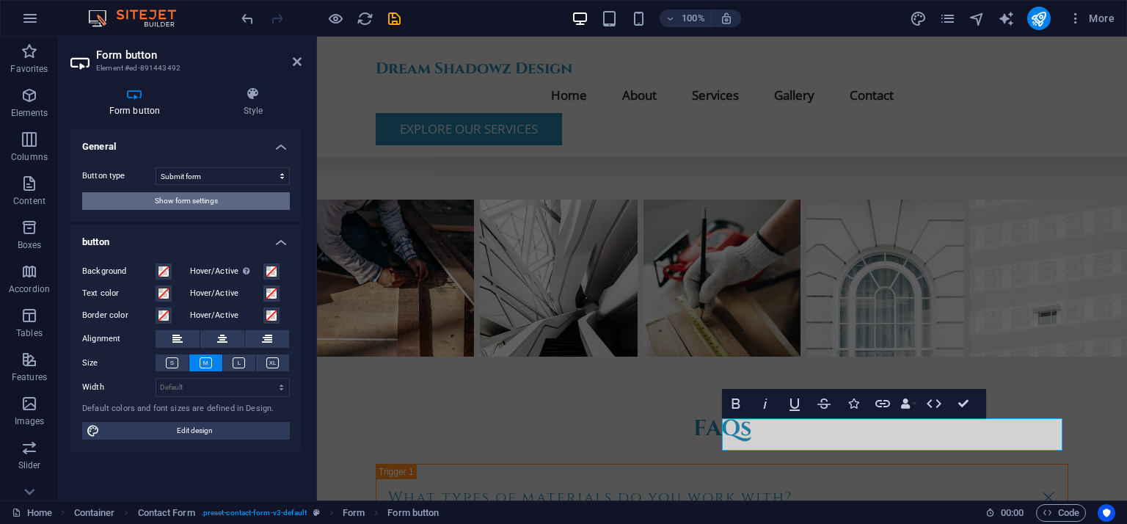
click at [179, 203] on span "Show form settings" at bounding box center [186, 201] width 63 height 18
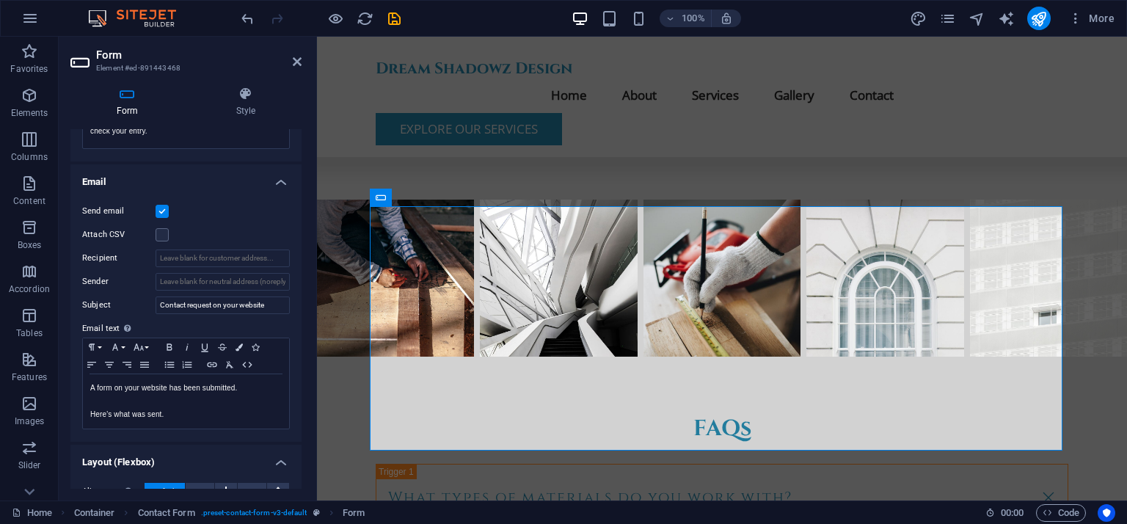
scroll to position [367, 0]
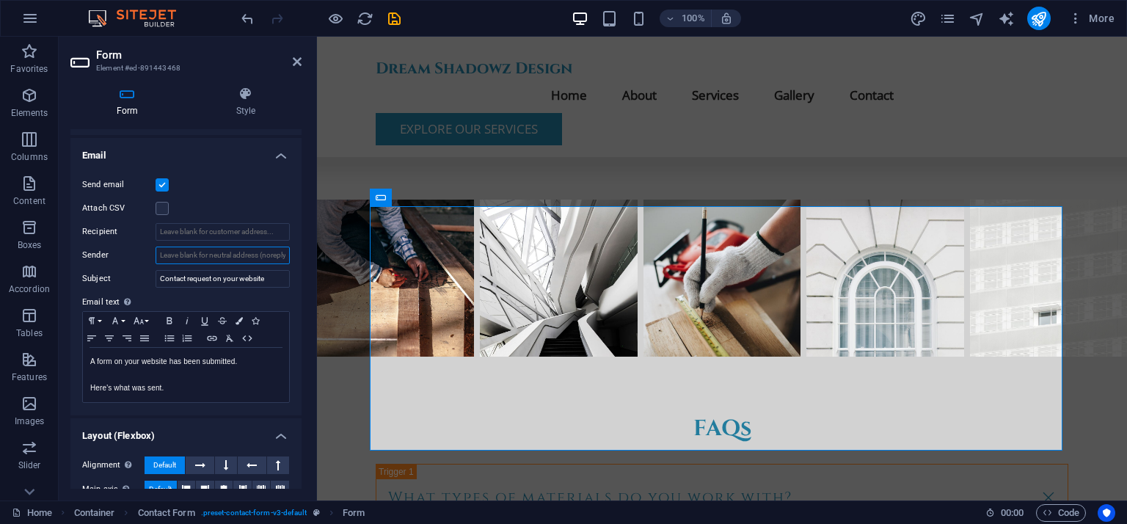
click at [256, 256] on input "Sender" at bounding box center [223, 256] width 134 height 18
click at [251, 231] on input "Recipient" at bounding box center [223, 232] width 134 height 18
type input "c"
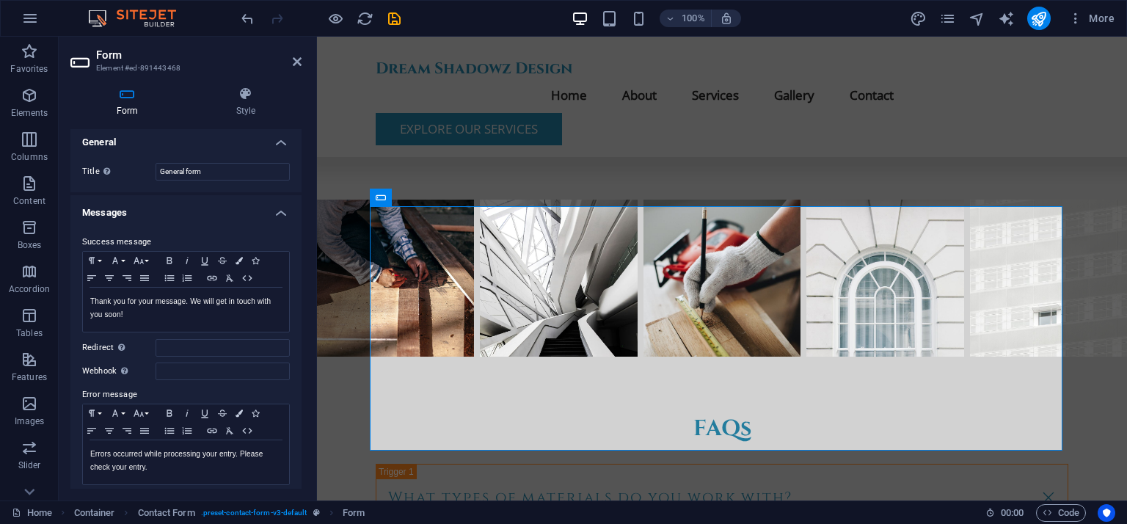
scroll to position [0, 0]
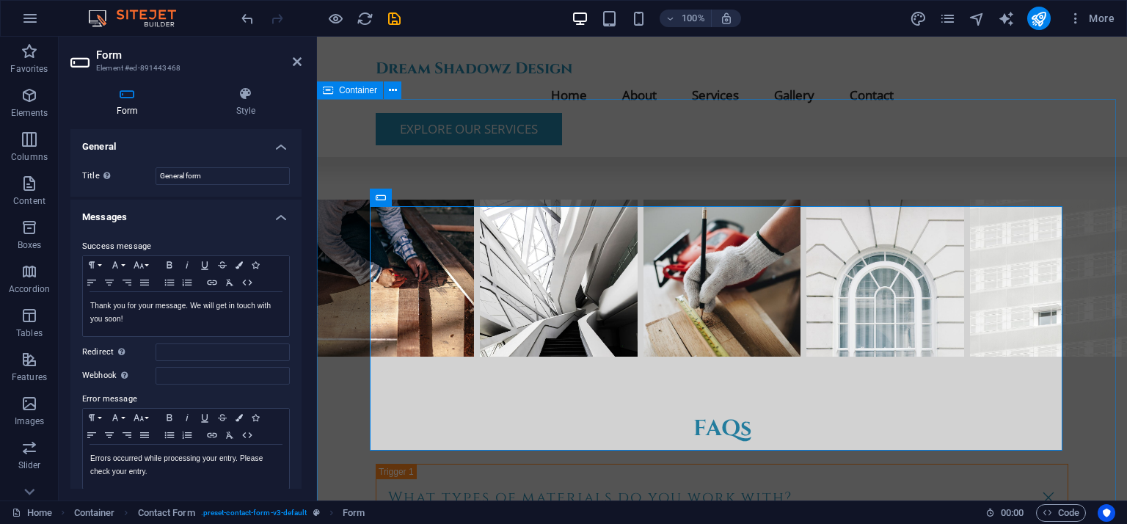
type input "[EMAIL_ADDRESS][DOMAIN_NAME]"
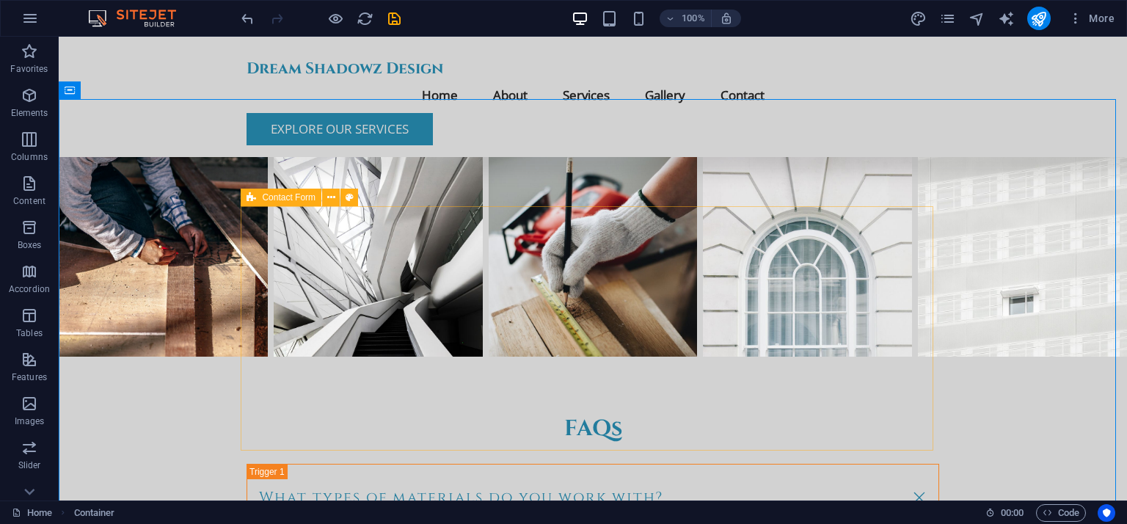
click at [252, 198] on icon at bounding box center [252, 198] width 10 height 18
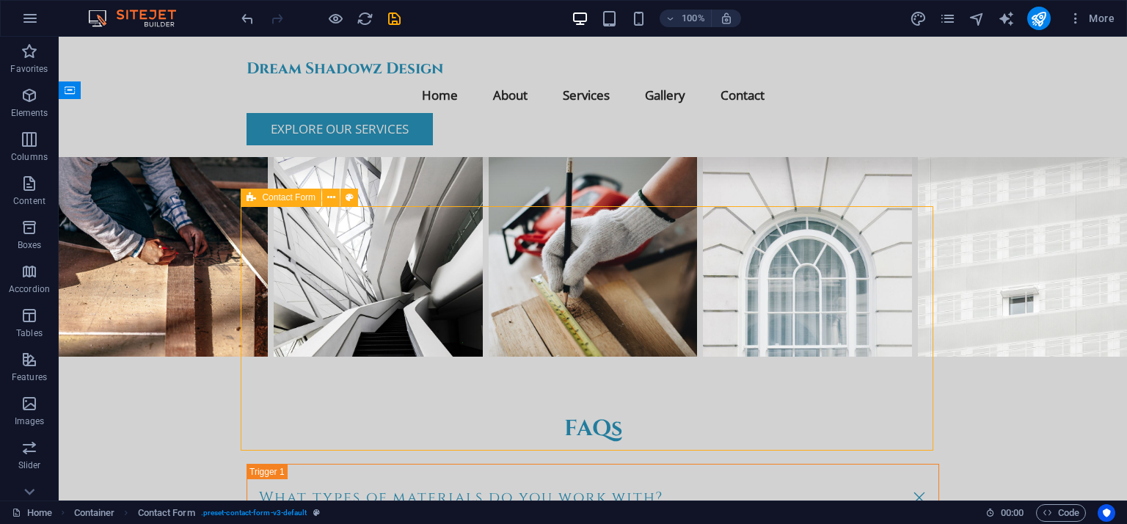
click at [252, 198] on icon at bounding box center [252, 198] width 10 height 18
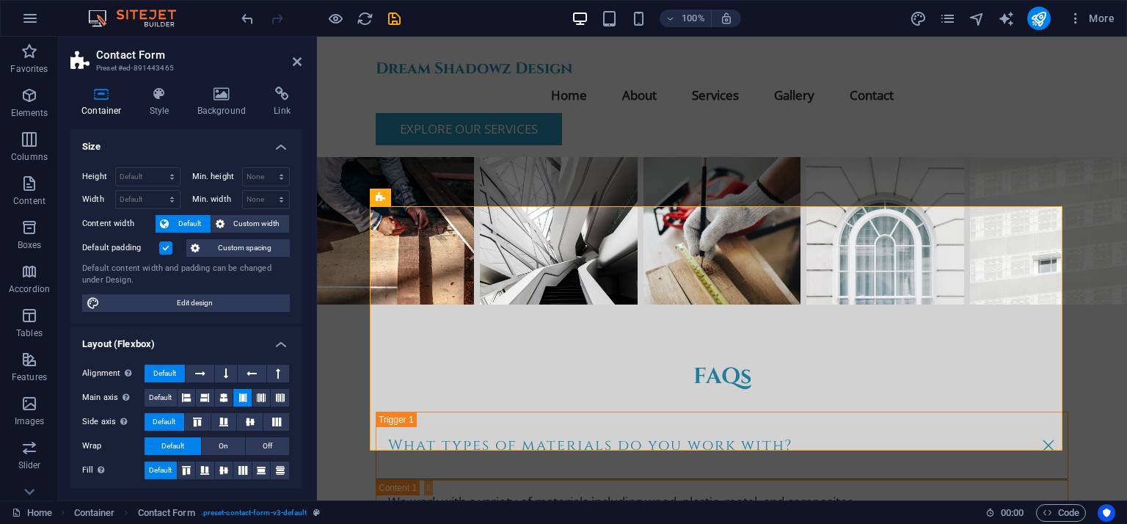
scroll to position [4019, 0]
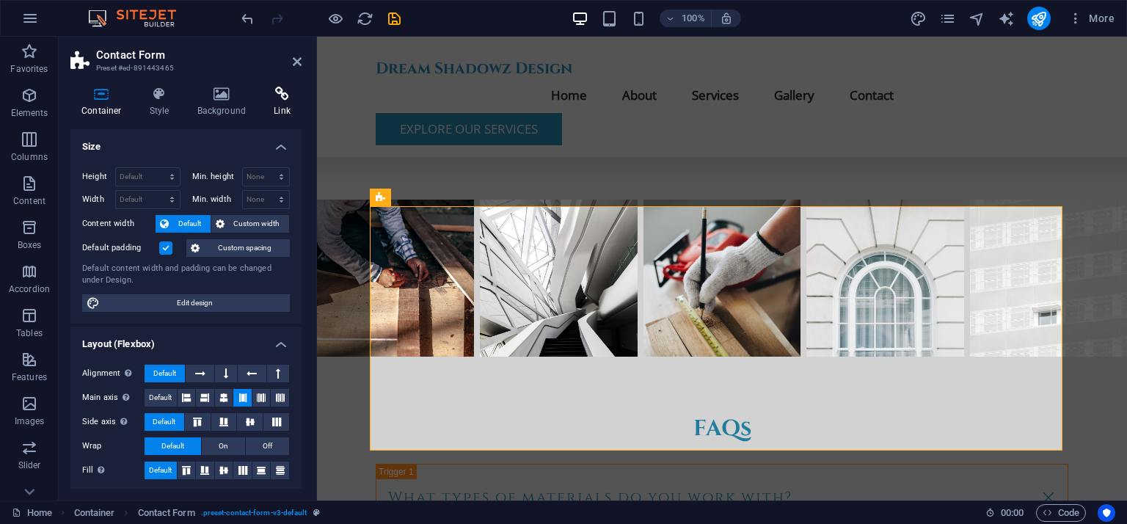
click at [280, 107] on h4 "Link" at bounding box center [282, 102] width 39 height 31
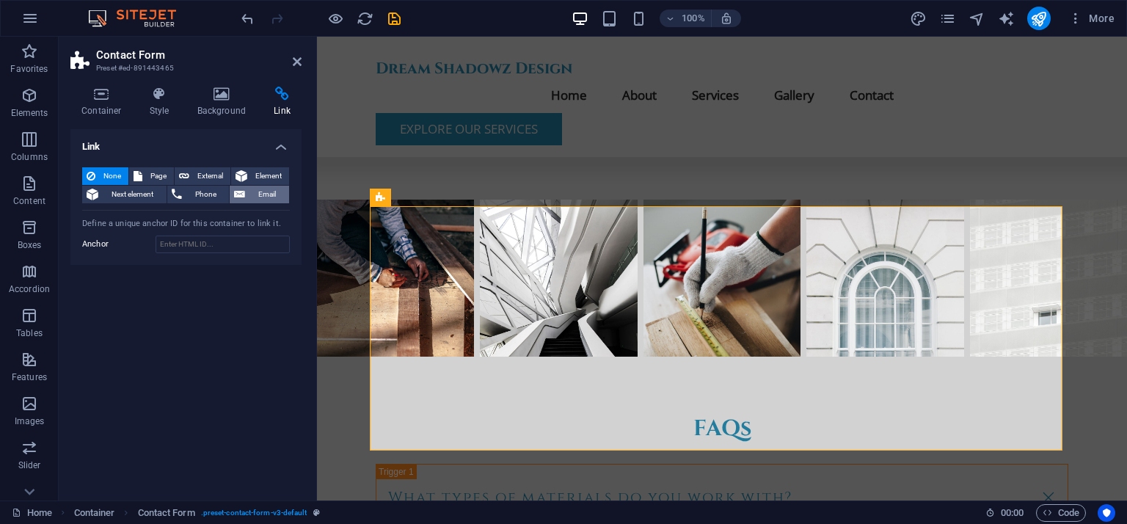
click at [255, 192] on span "Email" at bounding box center [267, 195] width 35 height 18
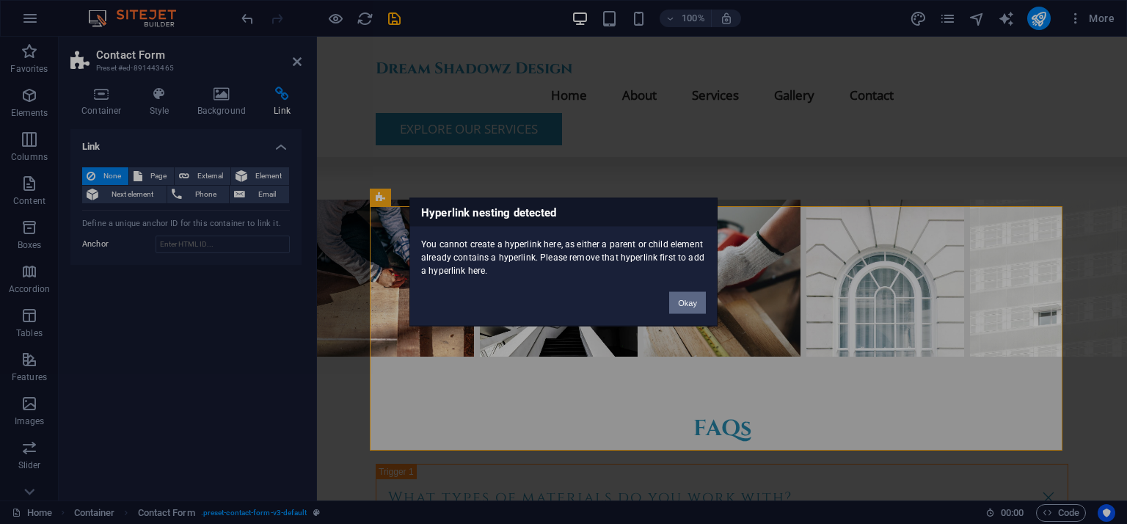
click at [675, 308] on button "Okay" at bounding box center [687, 303] width 37 height 22
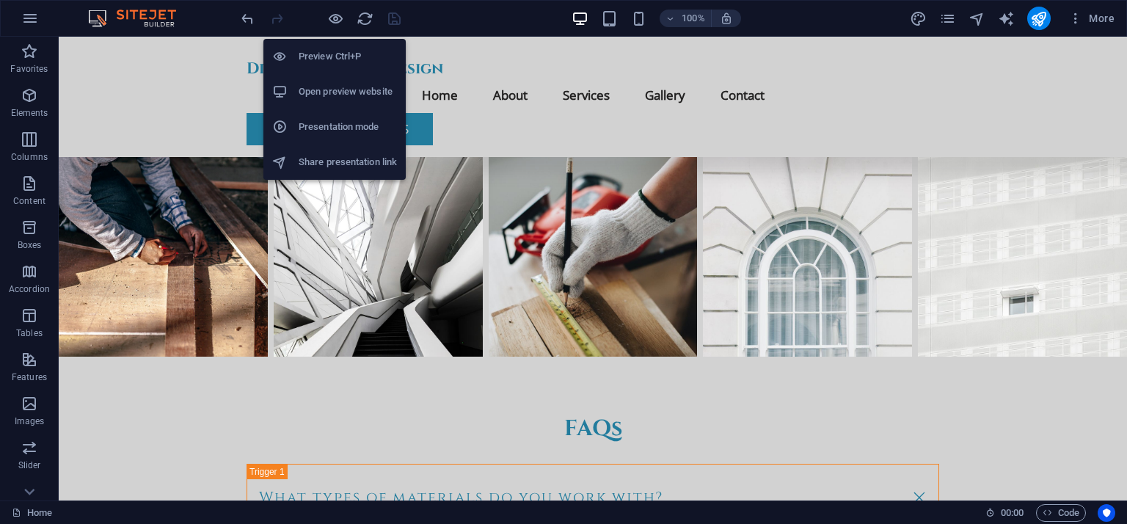
click at [327, 52] on h6 "Preview Ctrl+P" at bounding box center [348, 57] width 98 height 18
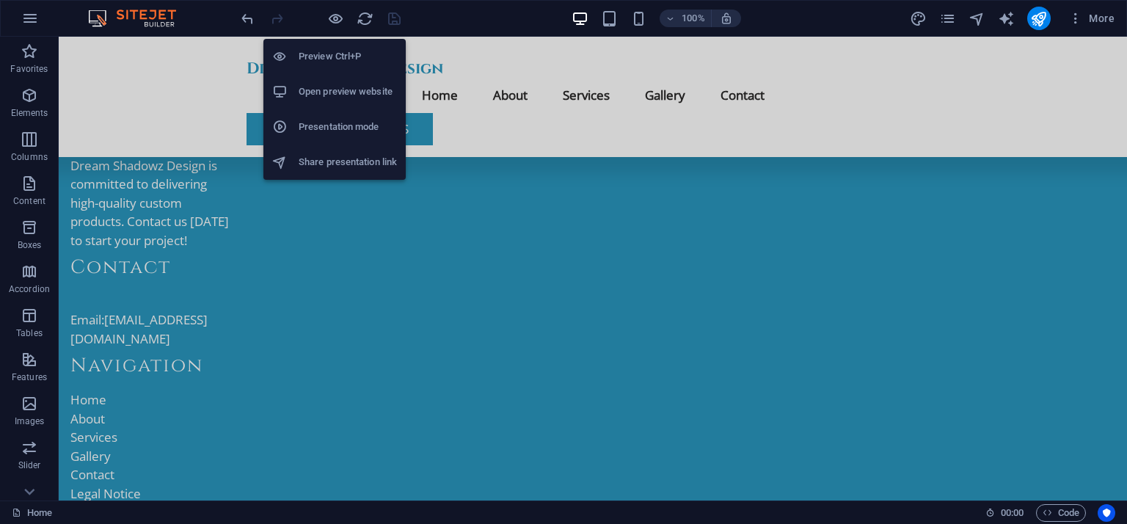
scroll to position [2818, 0]
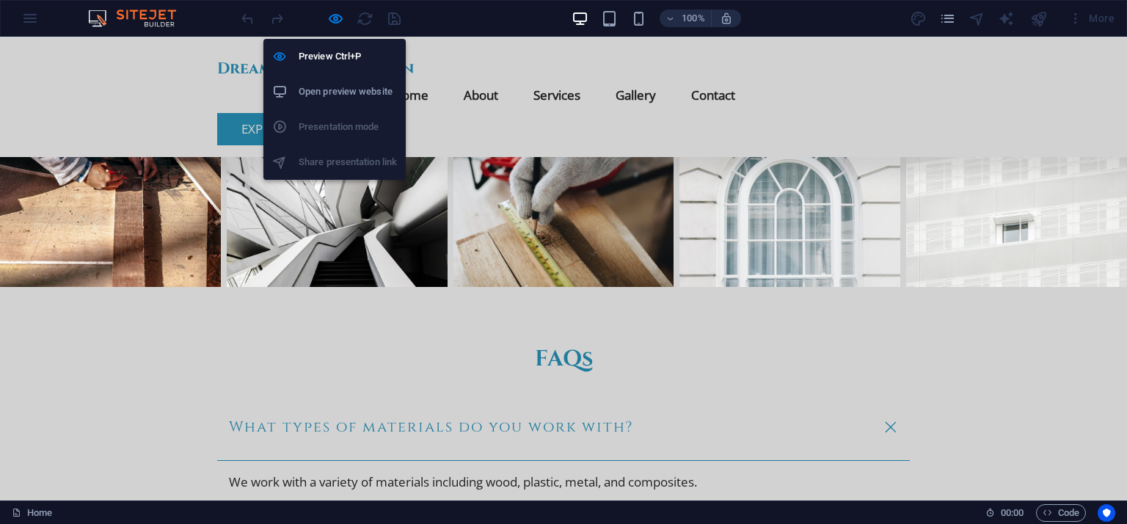
click at [329, 90] on h6 "Open preview website" at bounding box center [348, 92] width 98 height 18
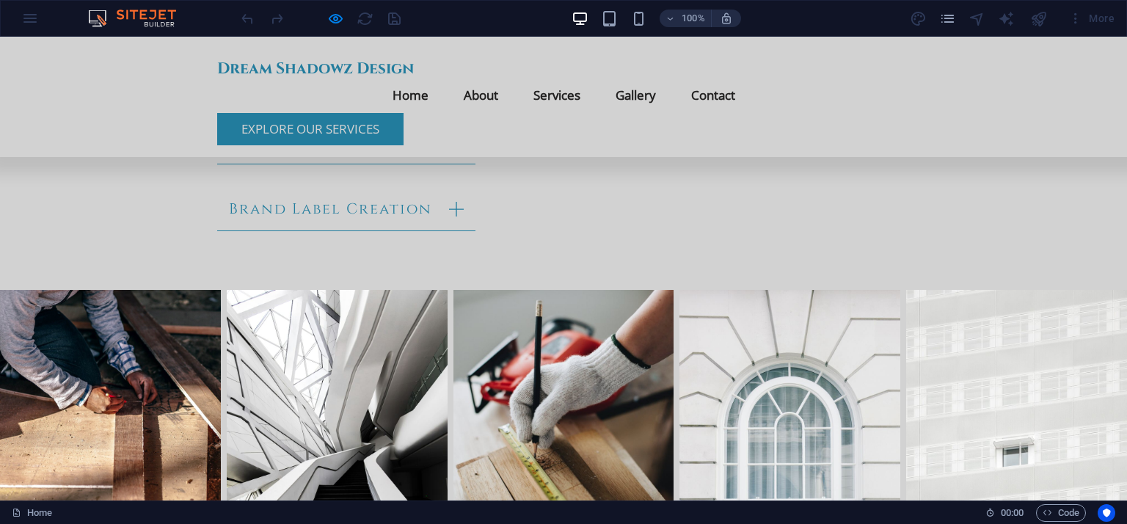
scroll to position [2671, 0]
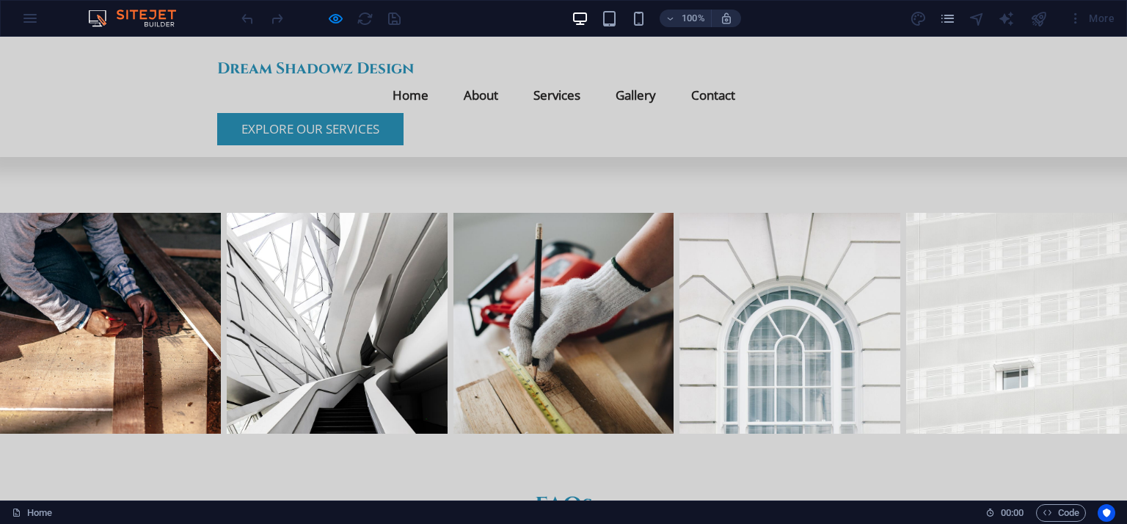
checkbox input "false"
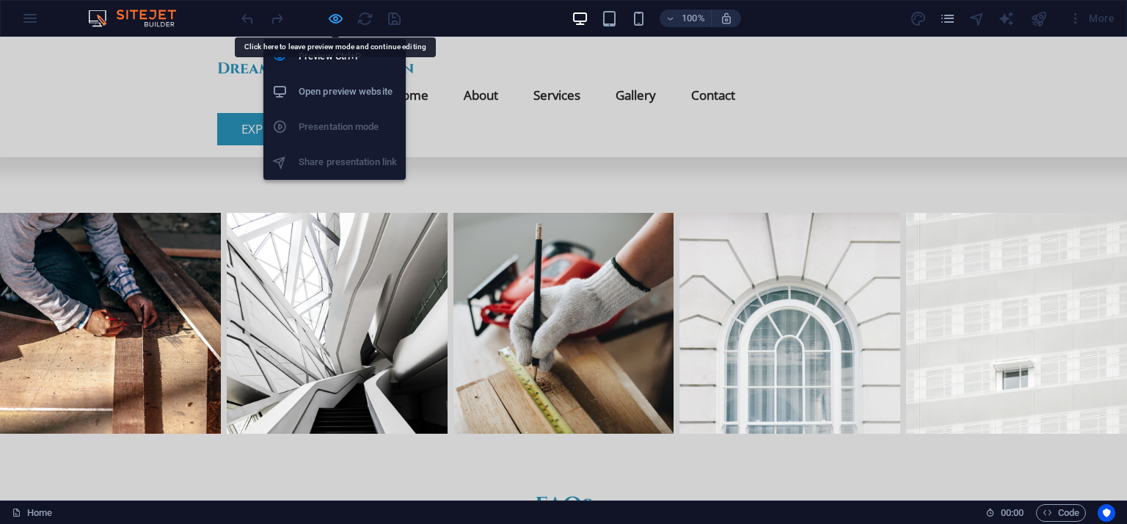
click at [0, 0] on icon "button" at bounding box center [0, 0] width 0 height 0
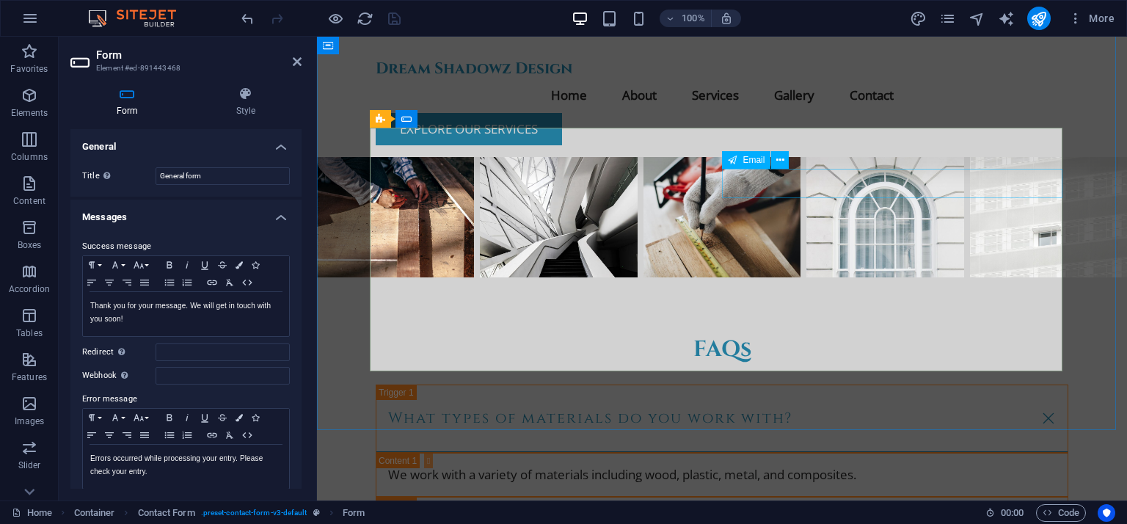
click at [749, 163] on span "Email" at bounding box center [754, 160] width 22 height 9
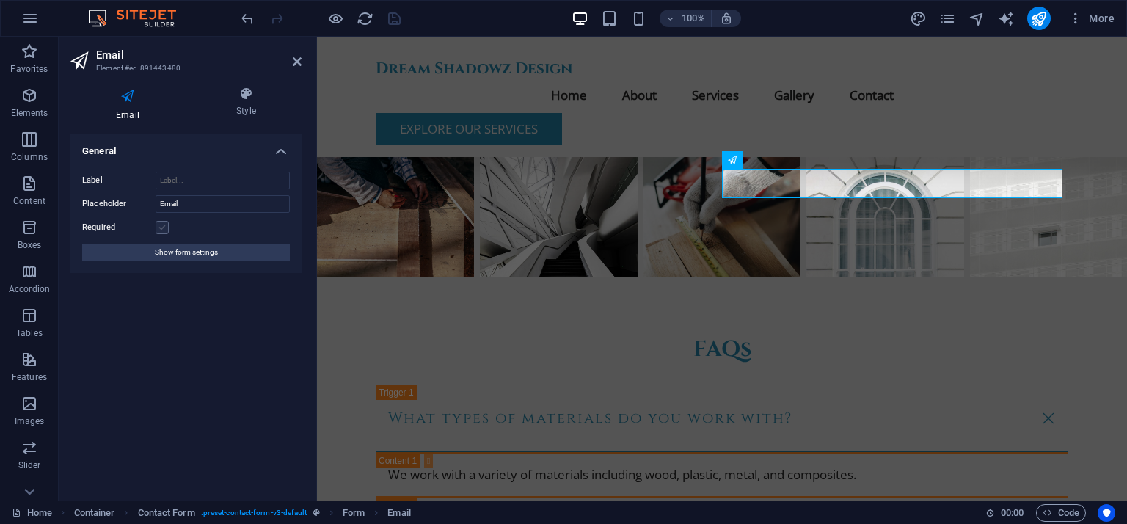
click at [161, 226] on label at bounding box center [162, 227] width 13 height 13
click at [0, 0] on input "Required" at bounding box center [0, 0] width 0 height 0
click at [398, 160] on span "Input" at bounding box center [401, 160] width 20 height 9
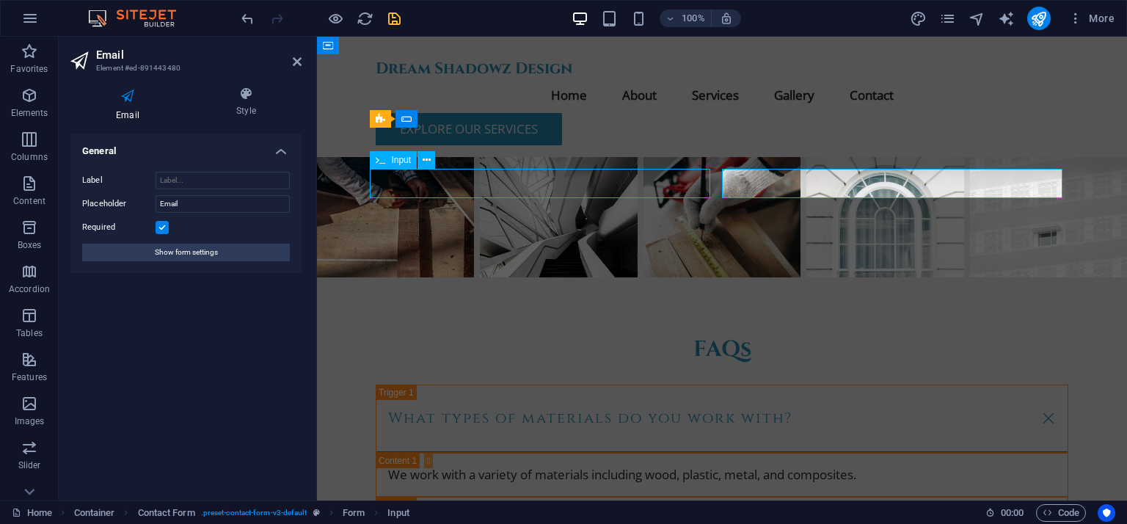
scroll to position [4149, 0]
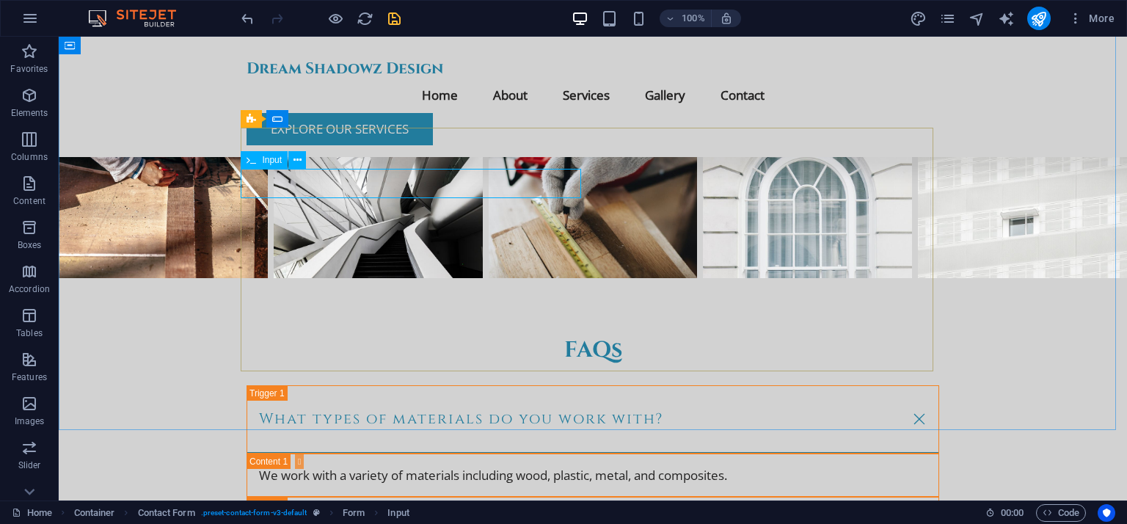
click at [275, 161] on span "Input" at bounding box center [272, 160] width 20 height 9
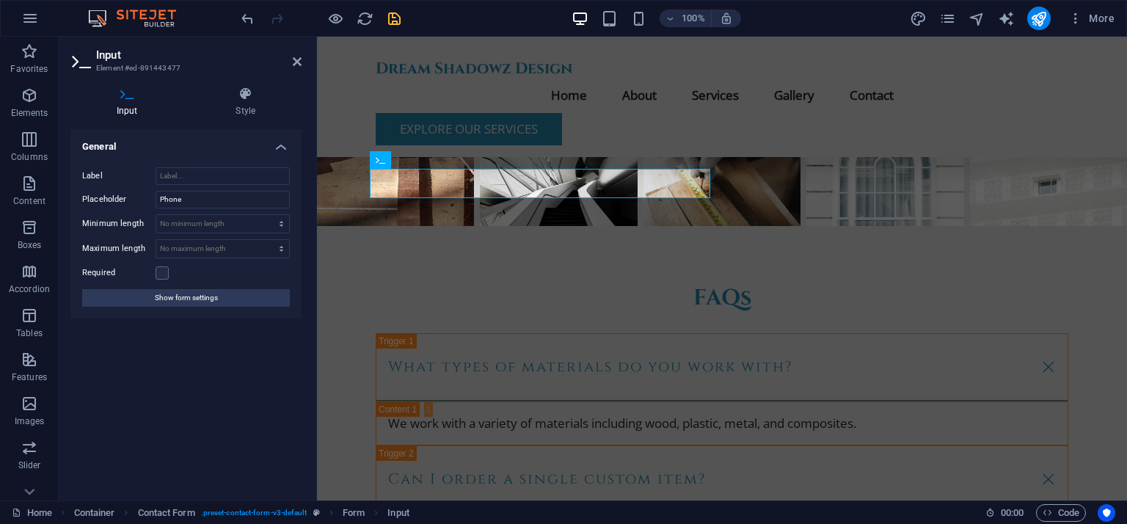
scroll to position [4098, 0]
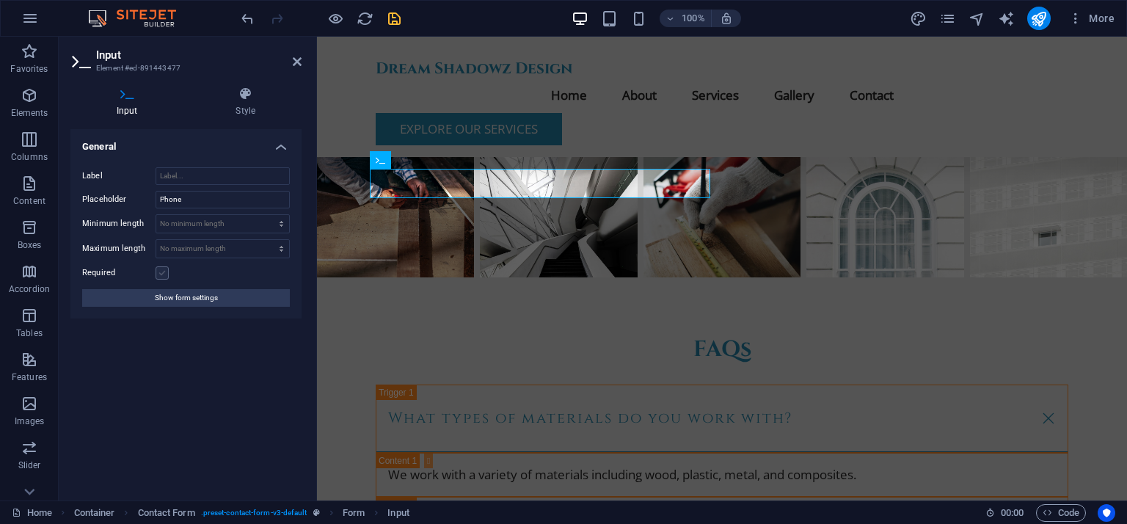
click at [164, 272] on label at bounding box center [162, 272] width 13 height 13
click at [0, 0] on input "Required" at bounding box center [0, 0] width 0 height 0
click at [164, 272] on label at bounding box center [162, 272] width 13 height 13
click at [0, 0] on input "Required" at bounding box center [0, 0] width 0 height 0
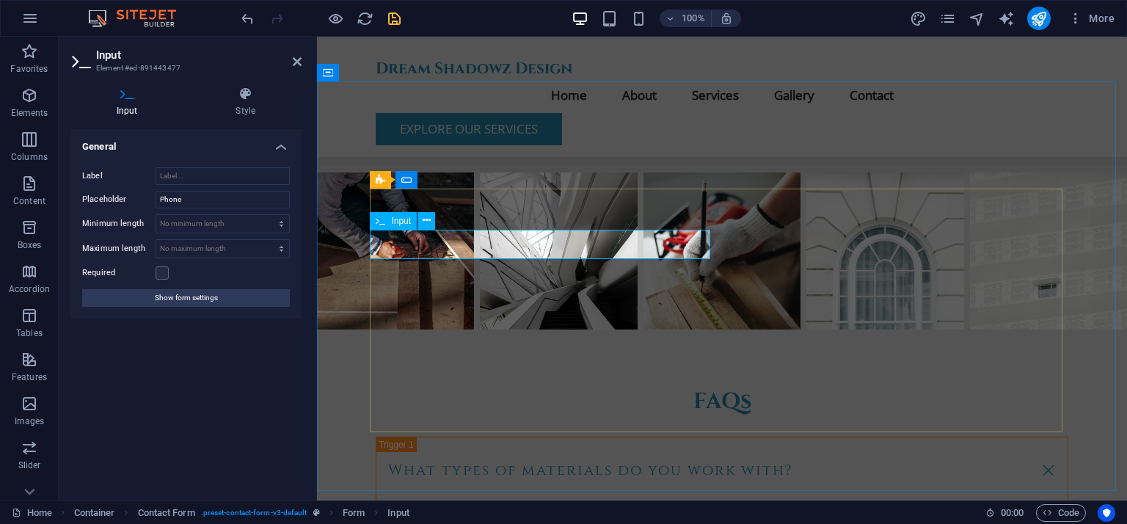
scroll to position [4025, 0]
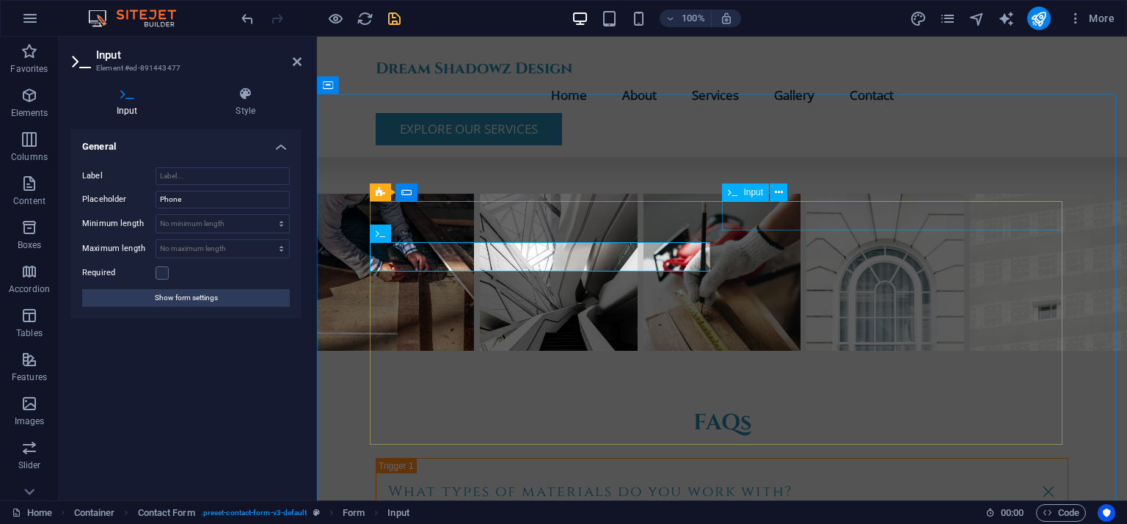
click at [760, 195] on span "Input" at bounding box center [753, 192] width 20 height 9
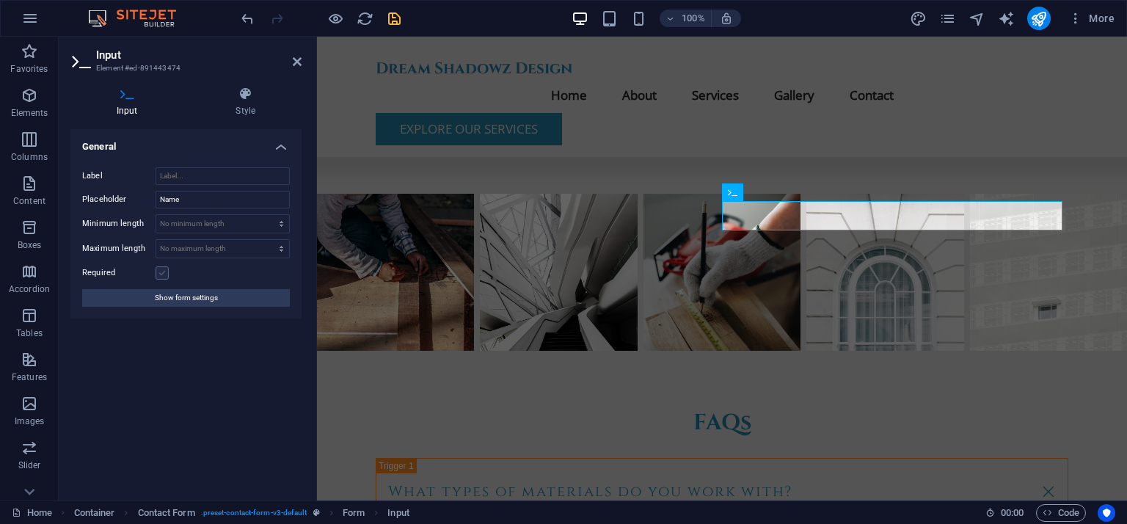
click at [161, 272] on label at bounding box center [162, 272] width 13 height 13
click at [0, 0] on input "Required" at bounding box center [0, 0] width 0 height 0
click at [773, 406] on span "Form button" at bounding box center [768, 404] width 48 height 9
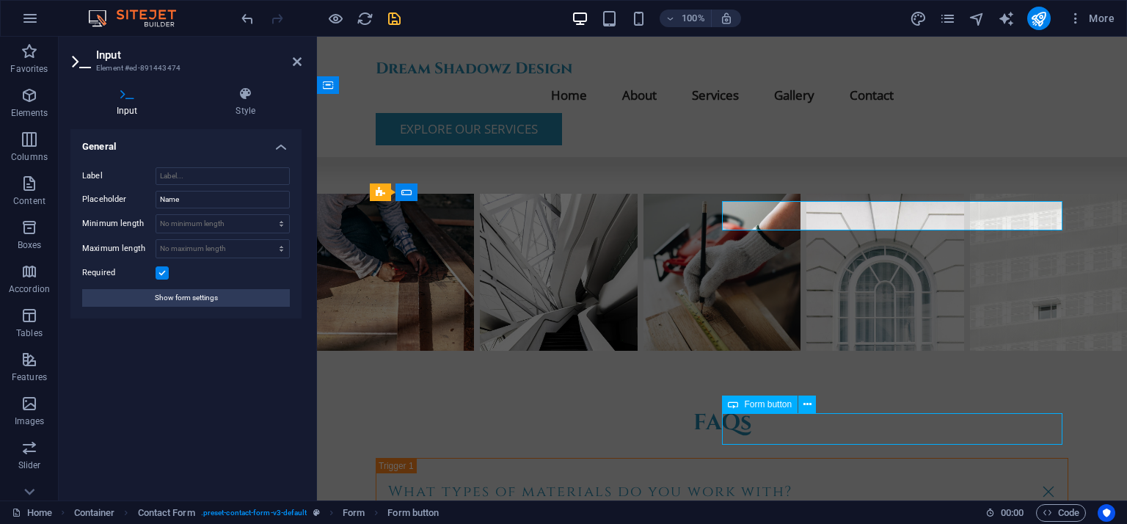
scroll to position [4076, 0]
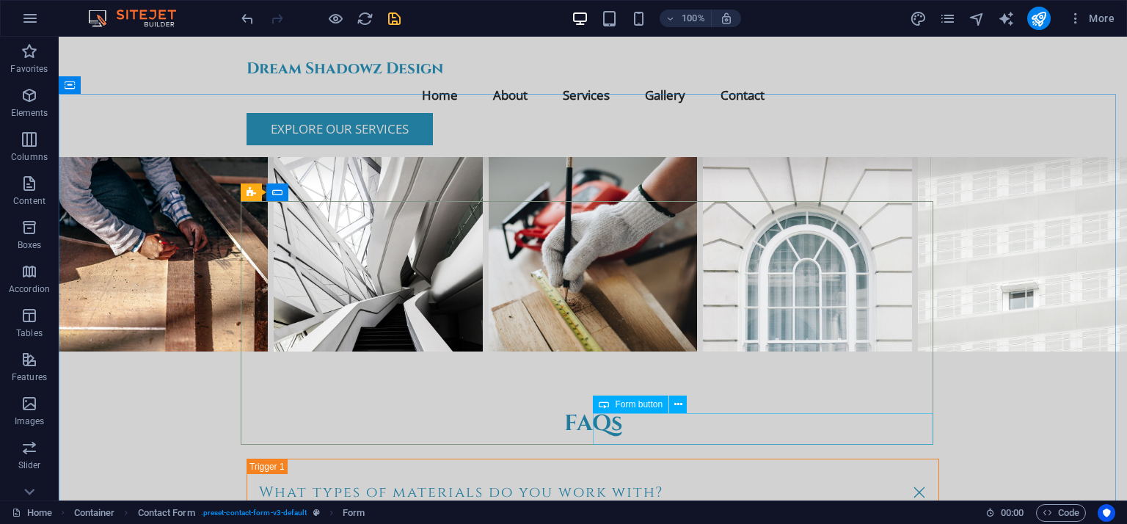
click at [652, 409] on span "Form button" at bounding box center [639, 404] width 48 height 9
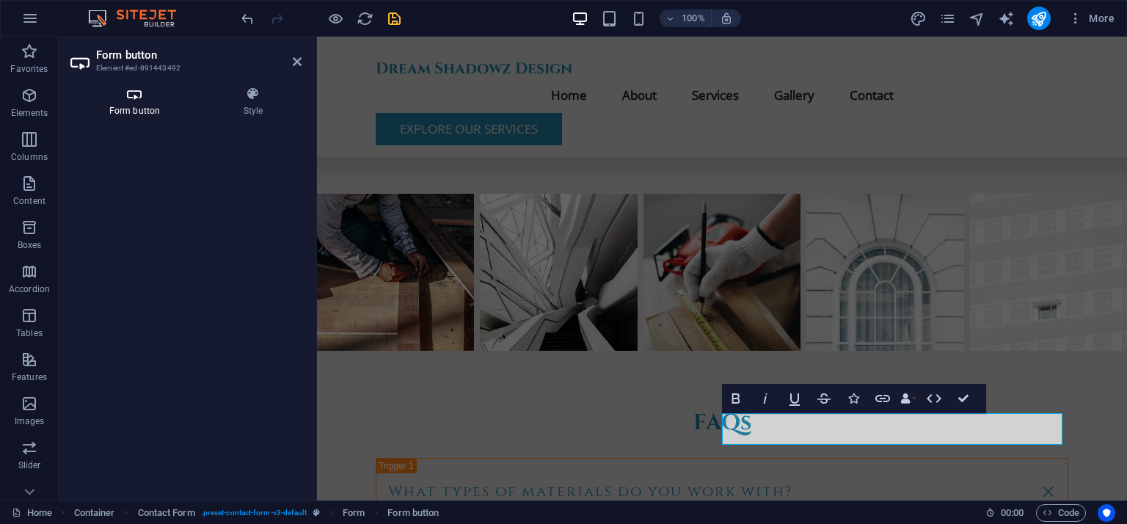
click at [132, 103] on h4 "Form button" at bounding box center [137, 102] width 134 height 31
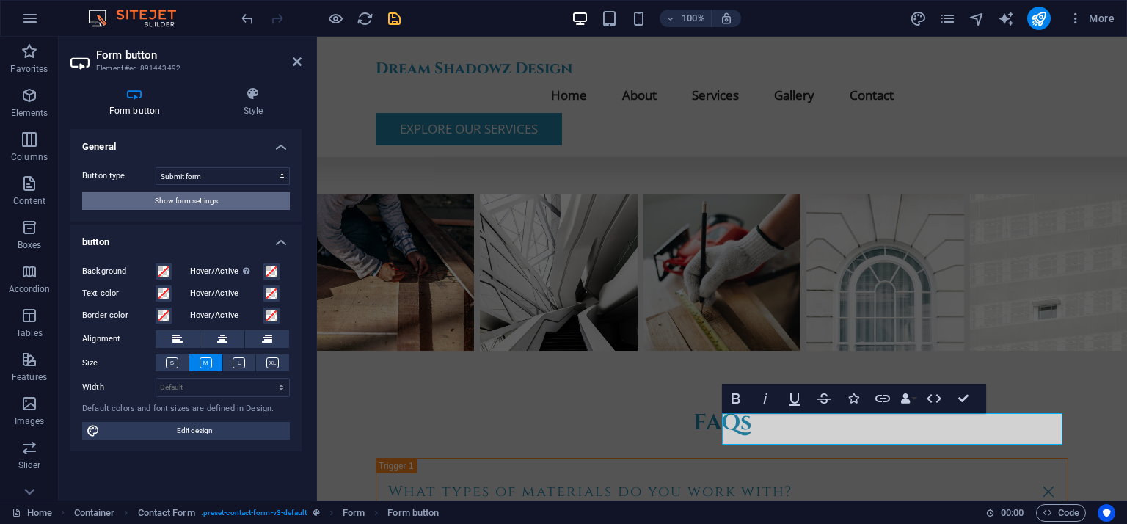
click at [163, 203] on span "Show form settings" at bounding box center [186, 201] width 63 height 18
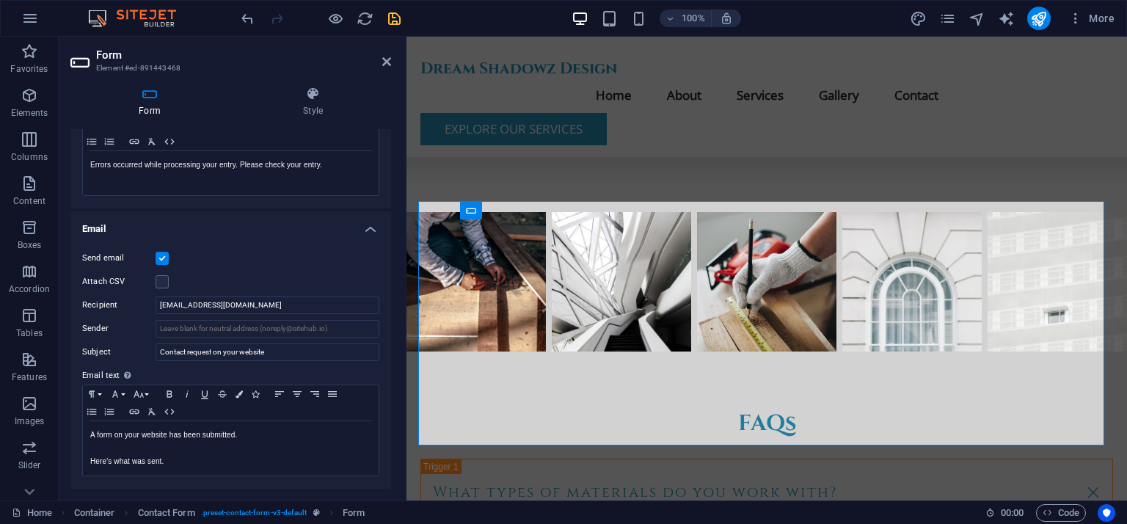
scroll to position [4013, 0]
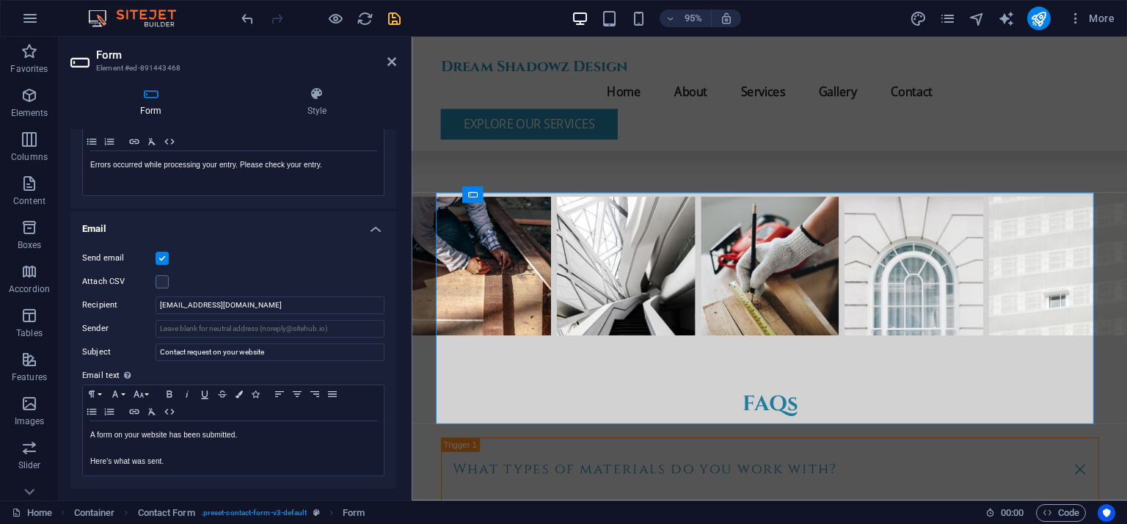
drag, startPoint x: 315, startPoint y: 292, endPoint x: 1, endPoint y: 266, distance: 314.5
click at [413, 289] on div "Form Element #ed-891443468 Form Style General Title Define a name for the form.…" at bounding box center [593, 269] width 1069 height 464
drag, startPoint x: 312, startPoint y: 306, endPoint x: 139, endPoint y: 314, distance: 173.4
click at [139, 314] on div "Send email Attach CSV Recipient [EMAIL_ADDRESS][DOMAIN_NAME] Sender Subject Con…" at bounding box center [233, 363] width 326 height 251
click at [241, 302] on input "Recipient" at bounding box center [270, 305] width 229 height 18
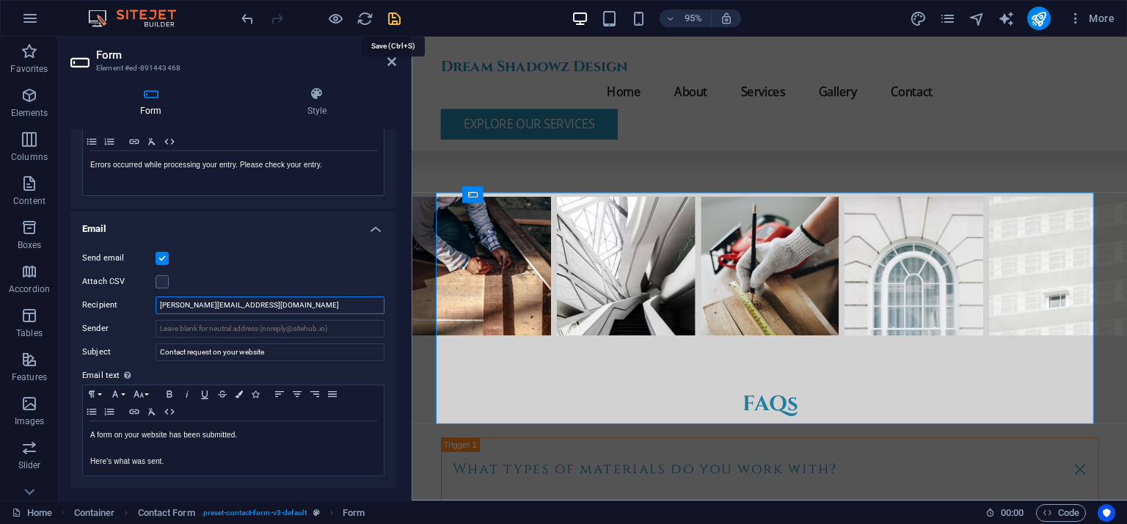
type input "[PERSON_NAME][EMAIL_ADDRESS][DOMAIN_NAME]"
click at [392, 21] on icon "save" at bounding box center [394, 18] width 17 height 17
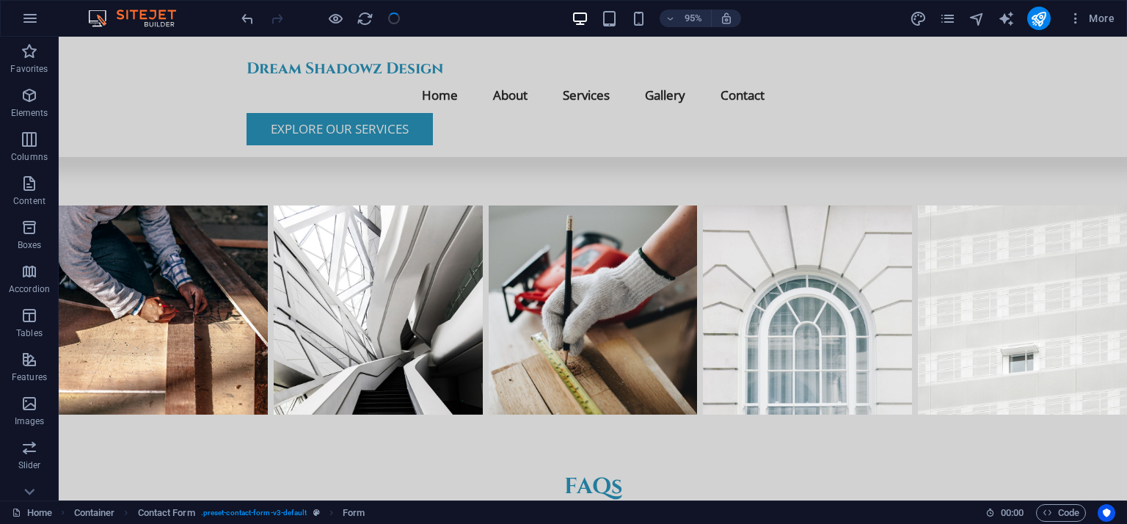
scroll to position [4076, 0]
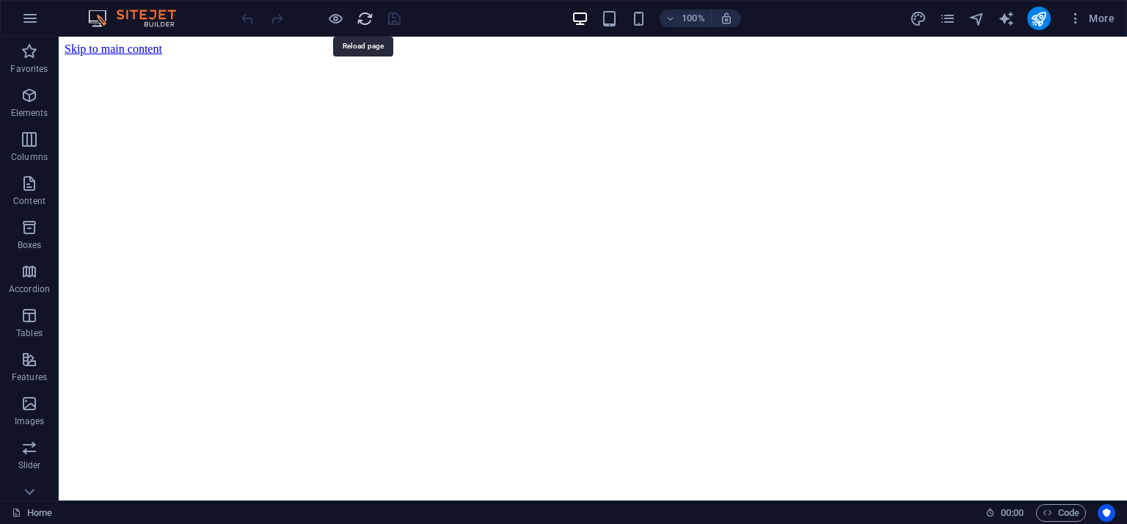
scroll to position [0, 0]
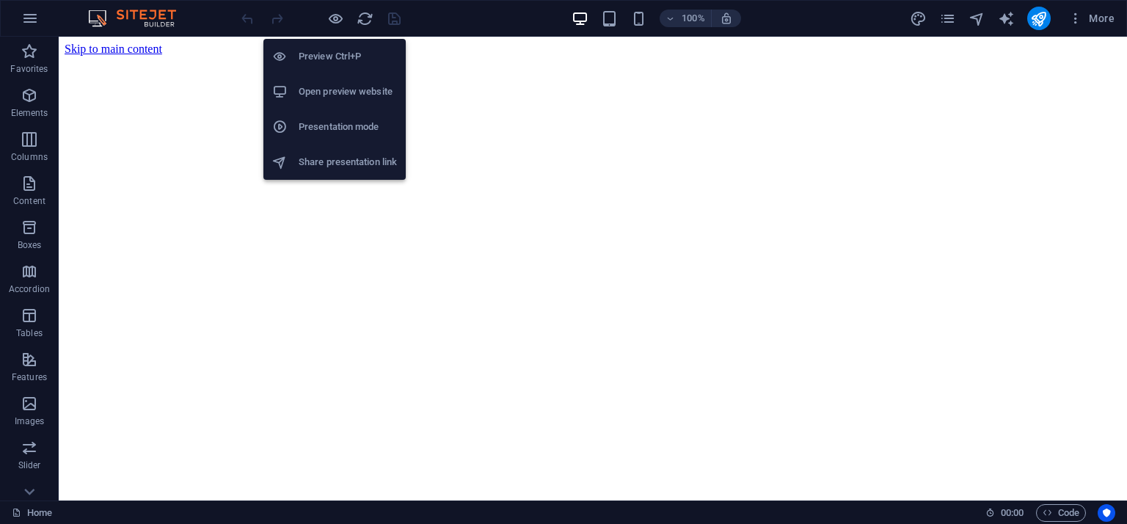
click at [332, 131] on h6 "Presentation mode" at bounding box center [348, 127] width 98 height 18
click at [330, 91] on h6 "Open preview website" at bounding box center [348, 92] width 98 height 18
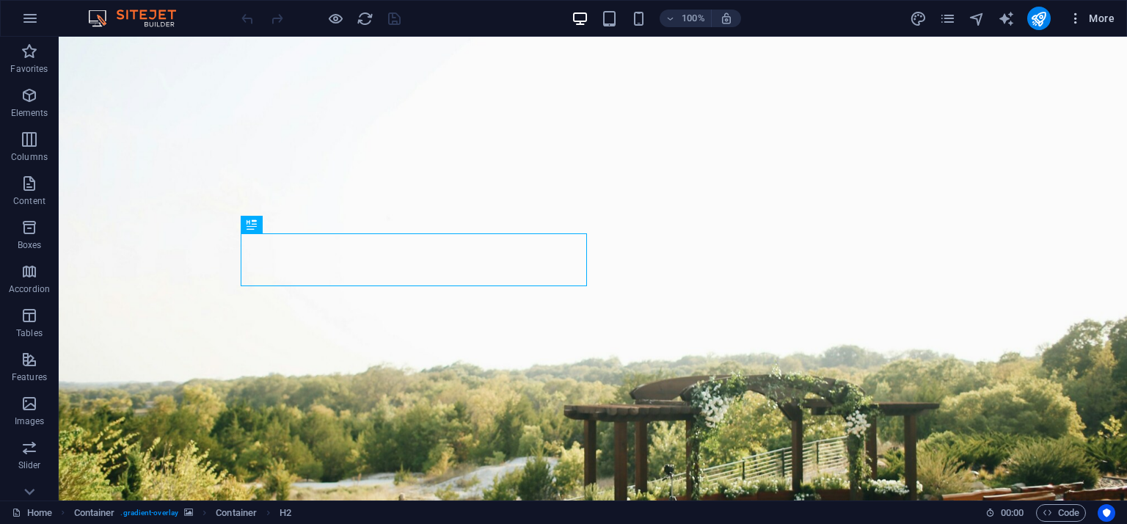
click at [0, 0] on icon "button" at bounding box center [0, 0] width 0 height 0
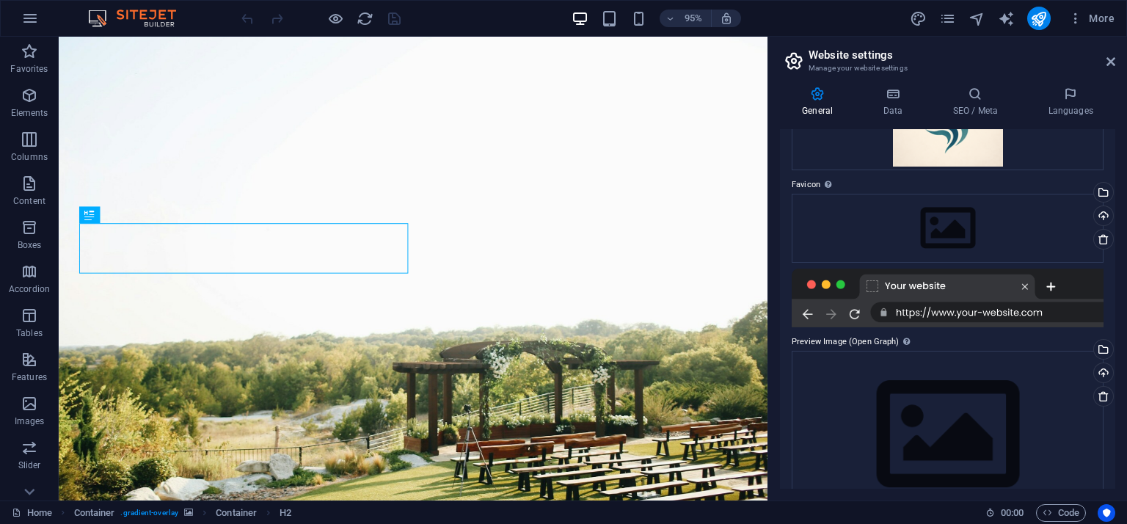
scroll to position [189, 0]
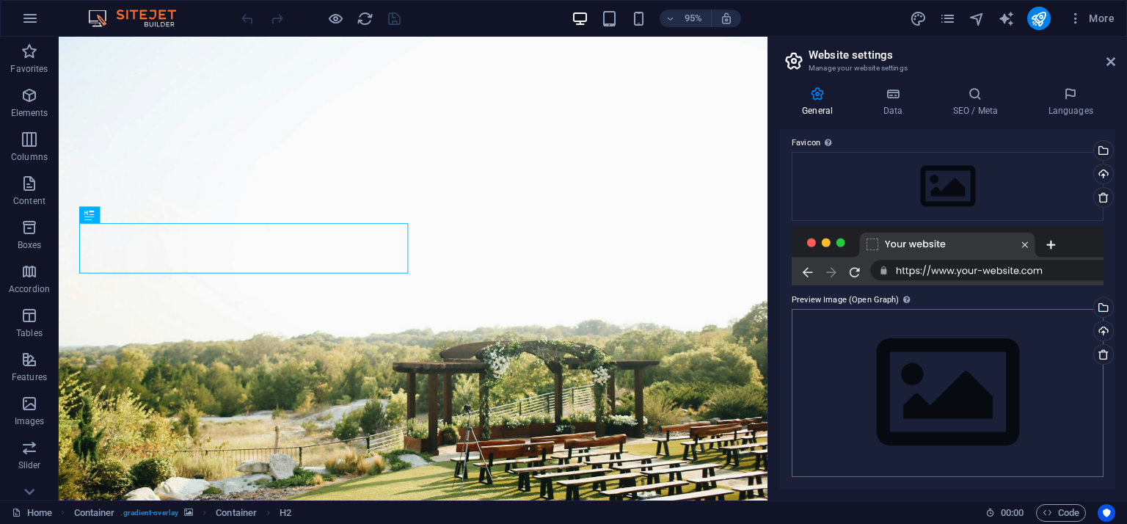
click at [985, 357] on div "Drag files here, click to choose files or select files from Files or our free s…" at bounding box center [948, 393] width 312 height 168
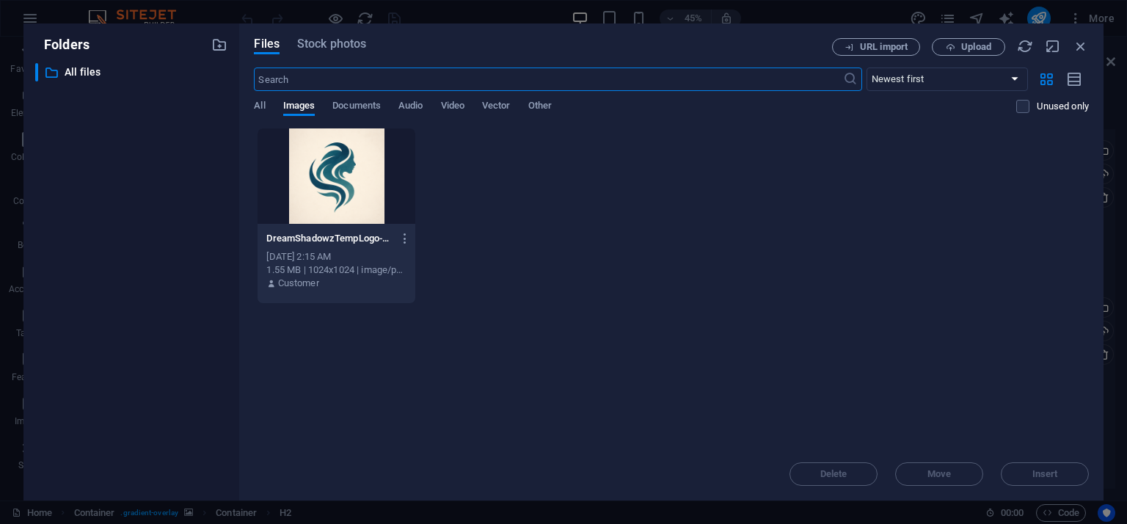
click at [358, 200] on div at bounding box center [336, 175] width 157 height 95
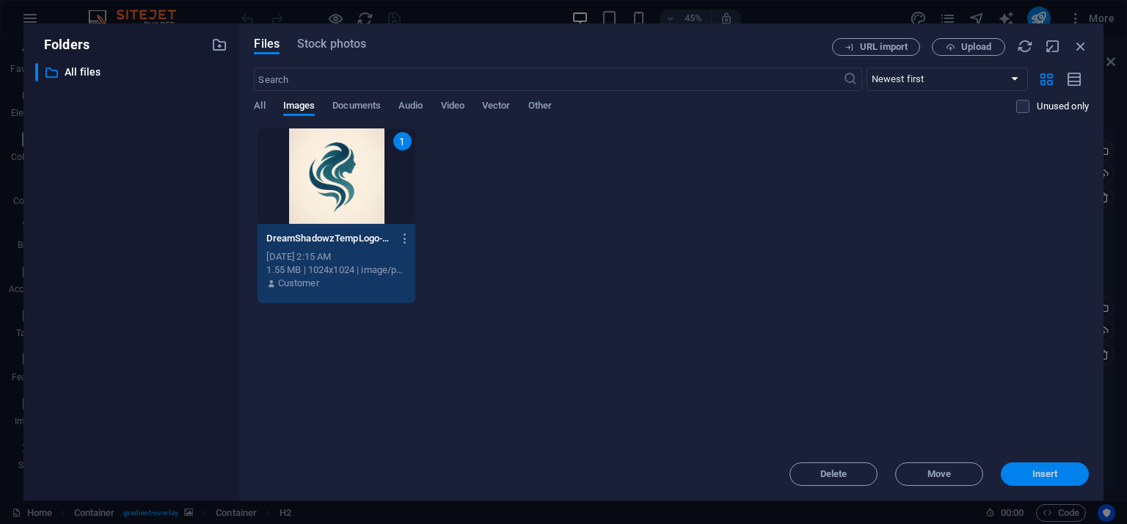
click at [1045, 472] on span "Insert" at bounding box center [1046, 474] width 26 height 9
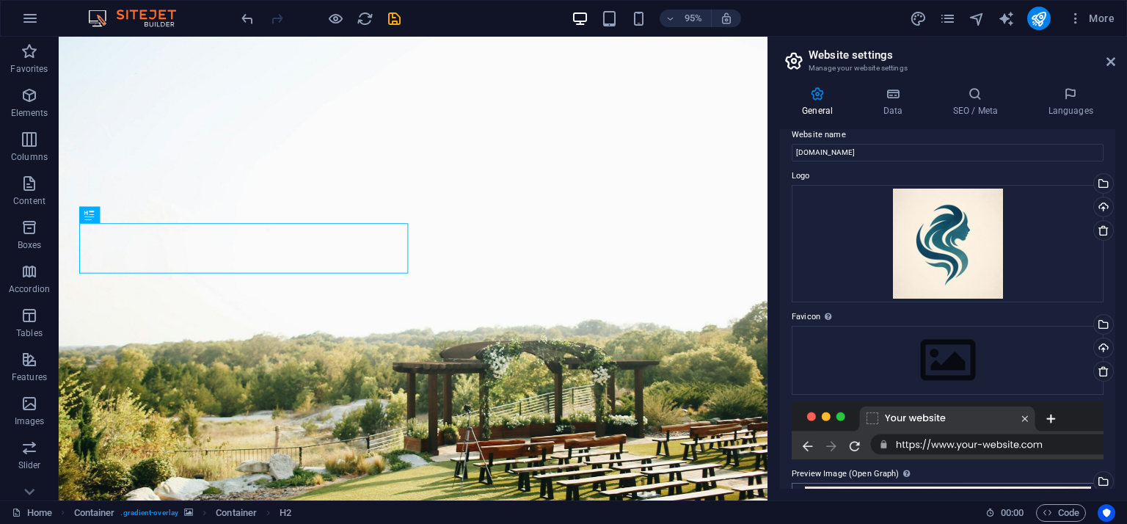
scroll to position [0, 0]
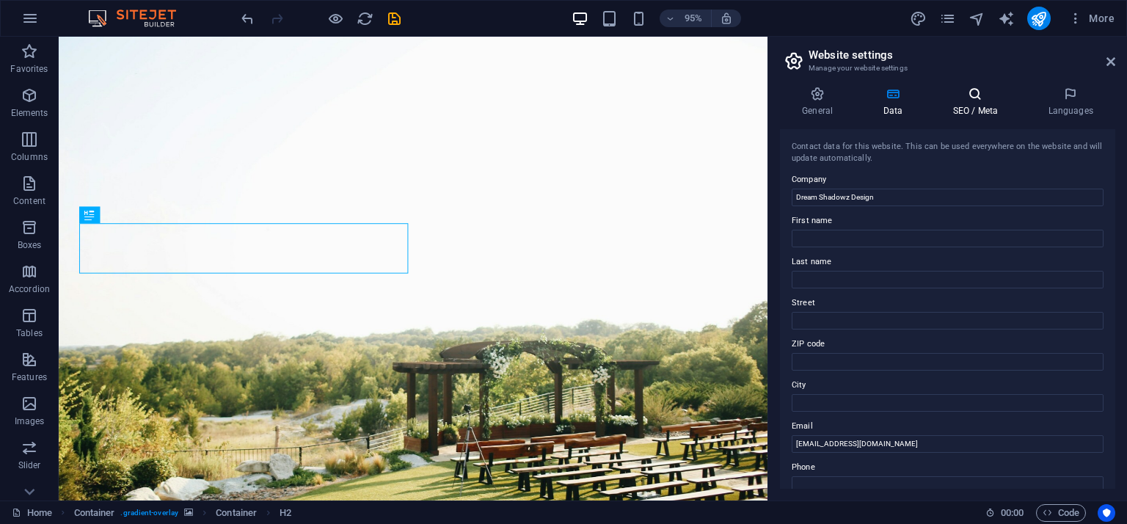
click at [0, 0] on icon at bounding box center [0, 0] width 0 height 0
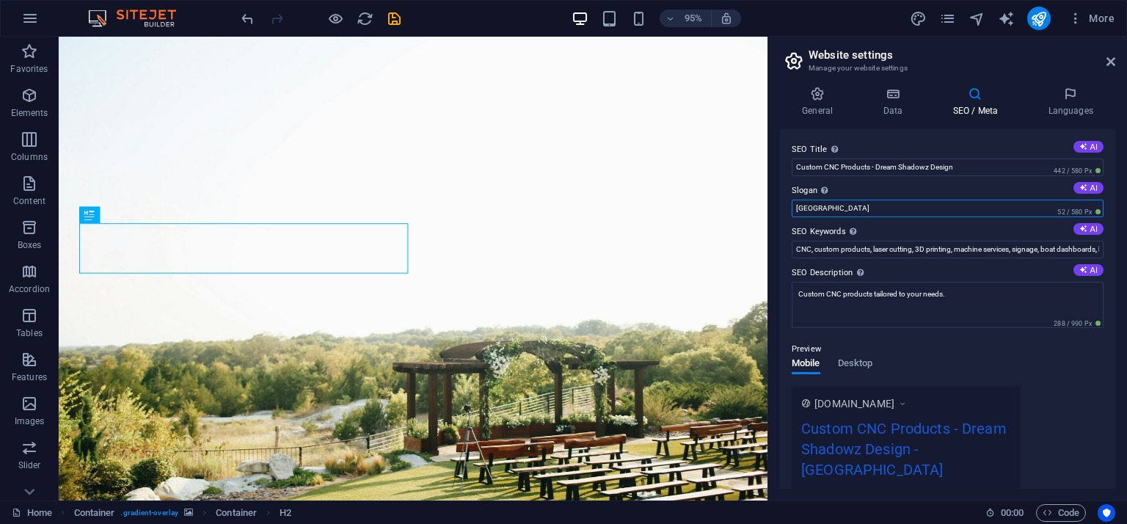
drag, startPoint x: 825, startPoint y: 208, endPoint x: 791, endPoint y: 211, distance: 34.0
click at [792, 211] on input "Berlin" at bounding box center [948, 209] width 312 height 18
drag, startPoint x: 360, startPoint y: 268, endPoint x: 164, endPoint y: 266, distance: 196.7
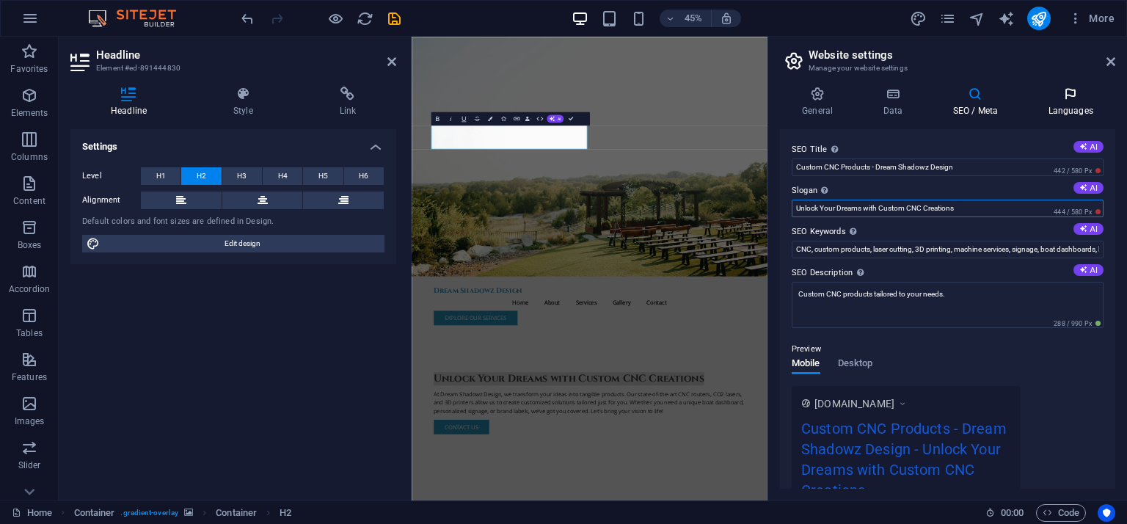
type input "Unlock Your Dreams with Custom CNC Creations"
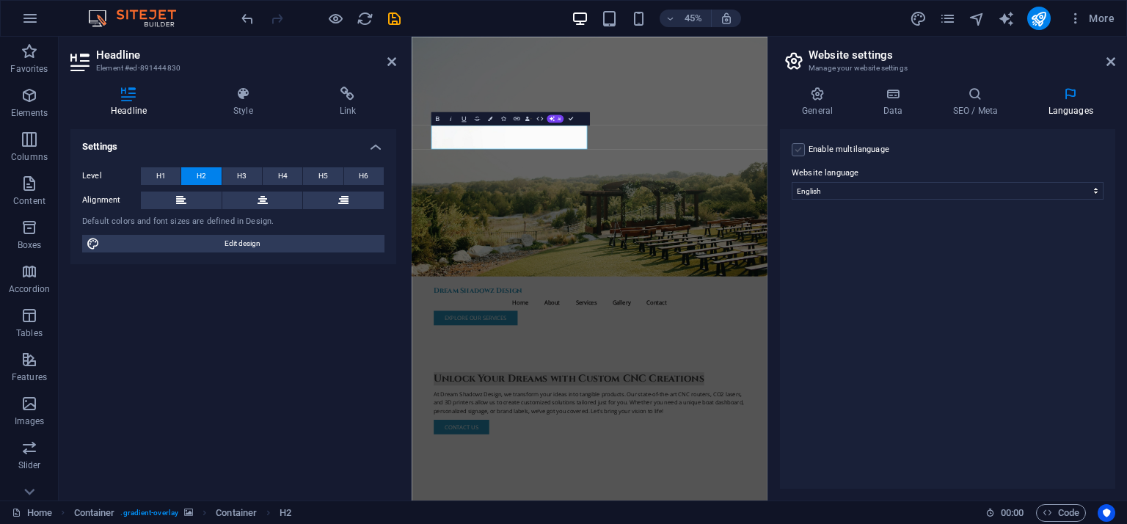
click at [796, 152] on label at bounding box center [798, 149] width 13 height 13
click at [0, 0] on input "Enable multilanguage To disable multilanguage delete all languages until only o…" at bounding box center [0, 0] width 0 height 0
click at [927, 260] on select "Abkhazian Afar Afrikaans Akan Albanian Amharic Arabic Aragonese Armenian Assame…" at bounding box center [948, 262] width 244 height 18
select select "148"
click at [826, 253] on select "Abkhazian Afar Afrikaans Akan Albanian Amharic Arabic Aragonese Armenian Assame…" at bounding box center [948, 262] width 244 height 18
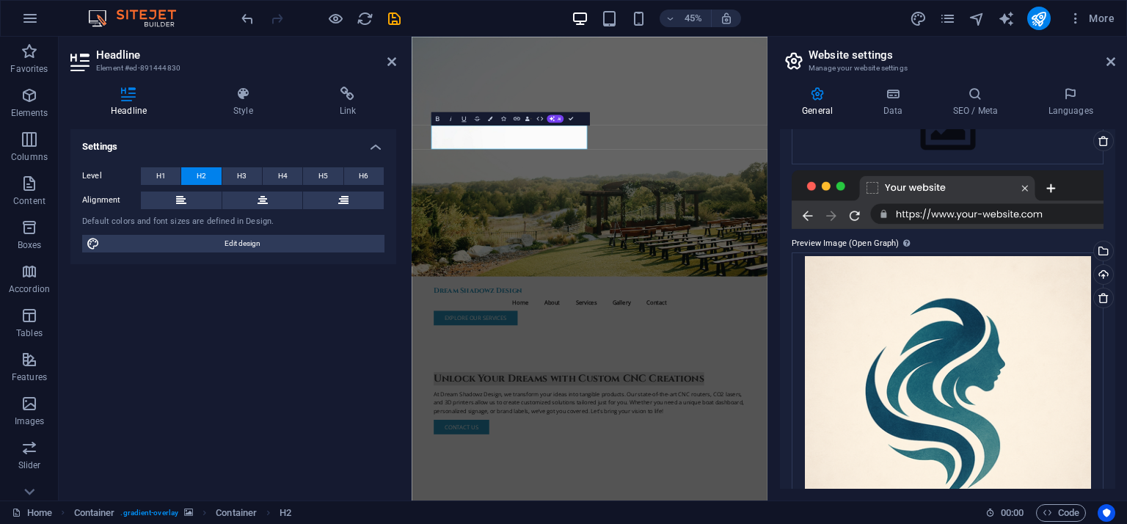
scroll to position [294, 0]
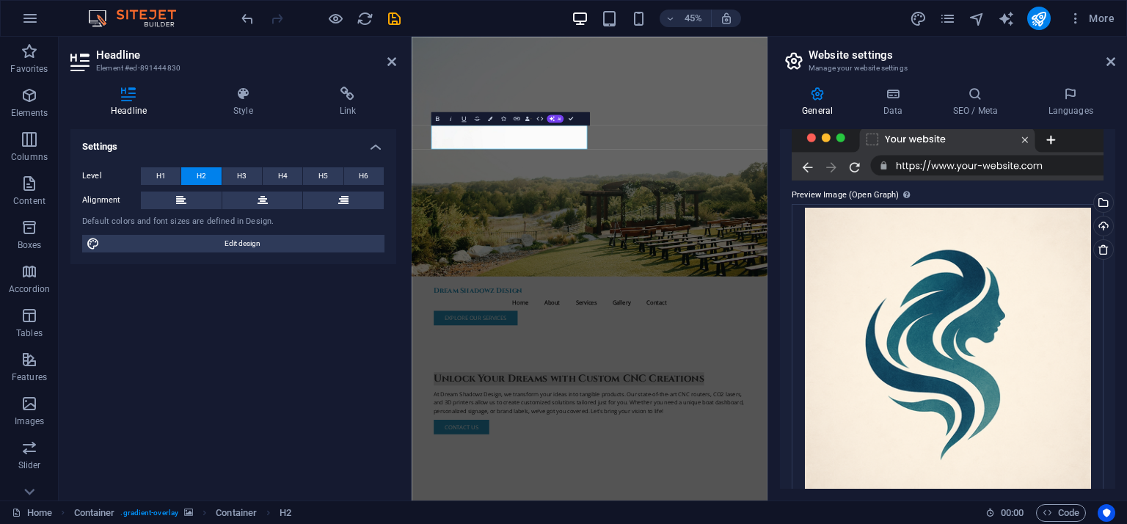
click at [952, 170] on div at bounding box center [948, 151] width 312 height 59
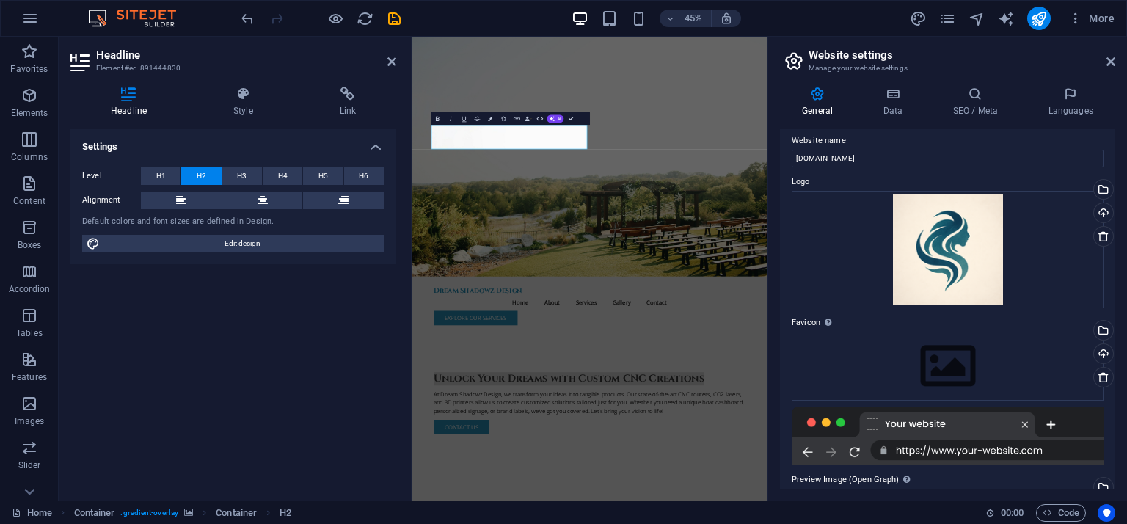
scroll to position [0, 0]
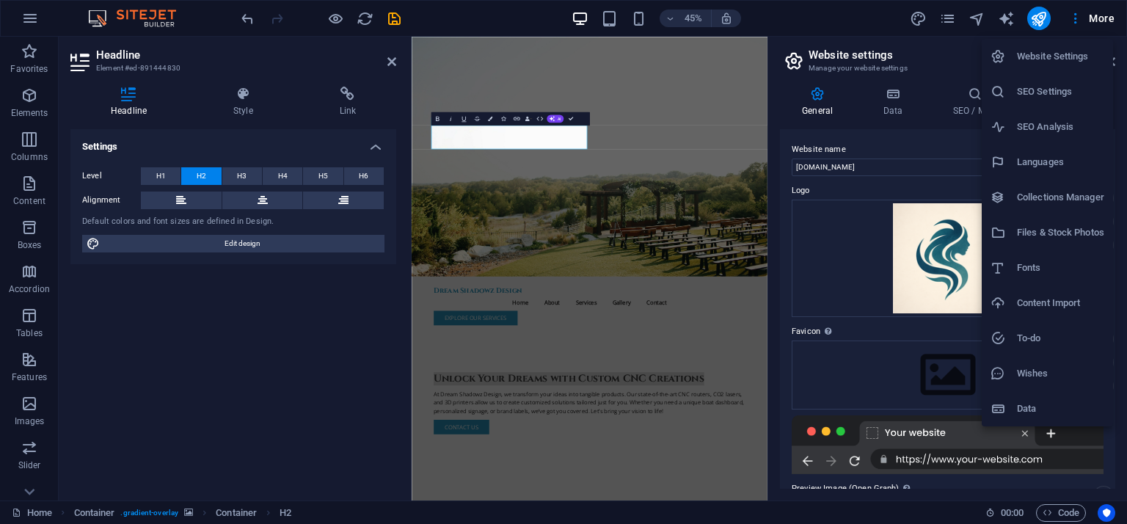
click at [1038, 230] on h6 "Files & Stock Photos" at bounding box center [1060, 233] width 87 height 18
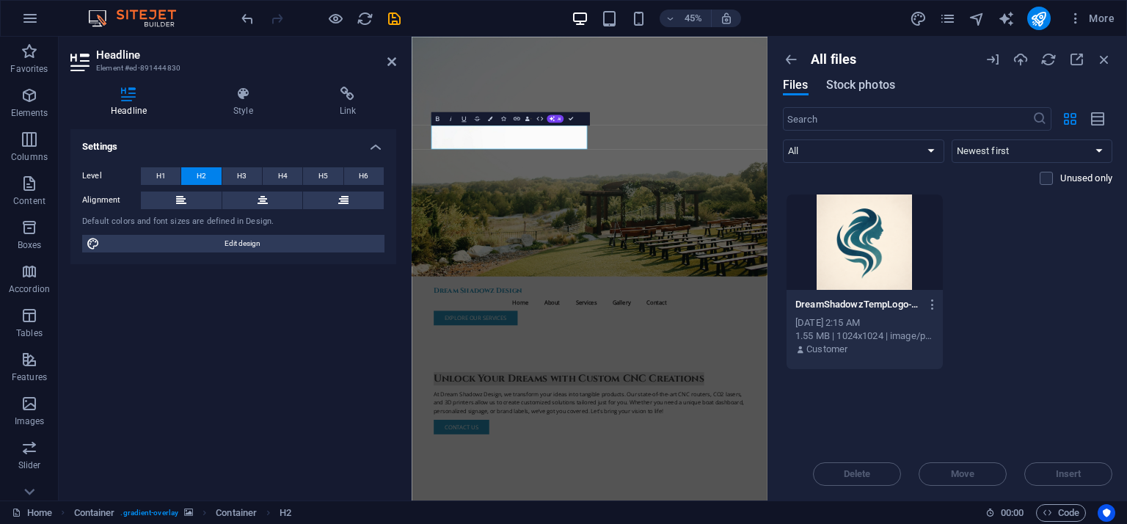
click at [866, 87] on span "Stock photos" at bounding box center [860, 85] width 69 height 18
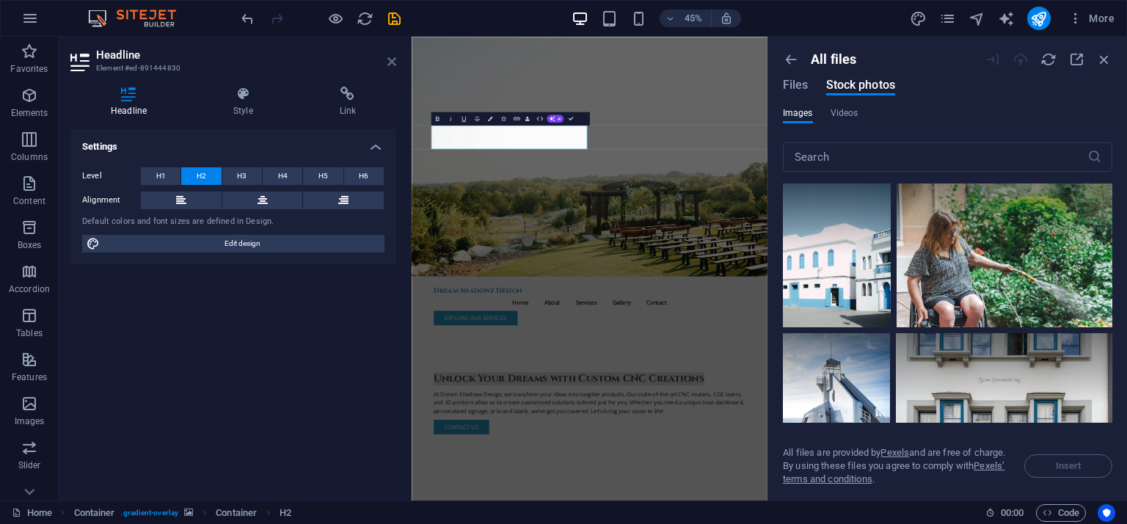
click at [393, 64] on icon at bounding box center [392, 62] width 9 height 12
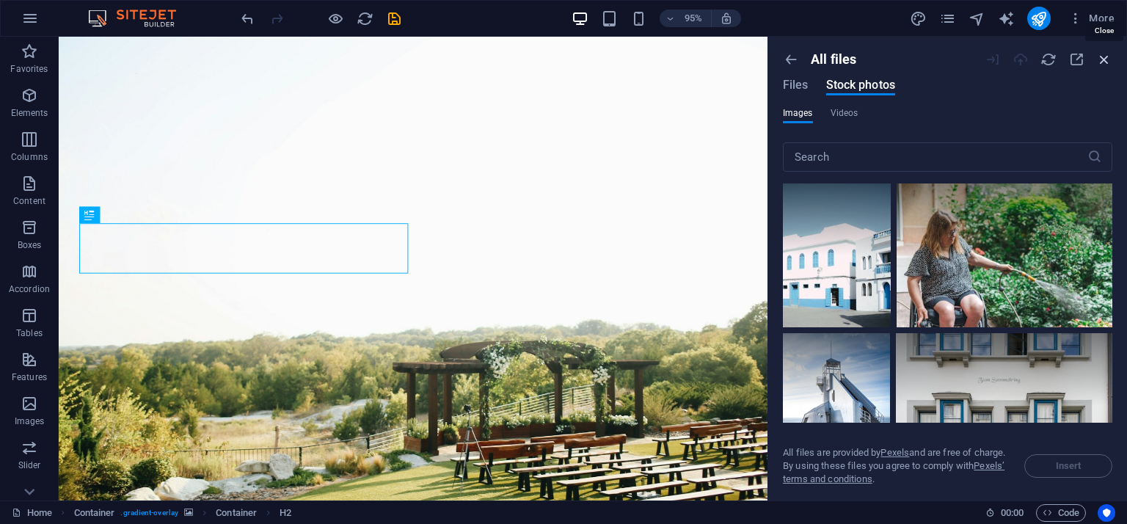
click at [1102, 61] on icon "button" at bounding box center [1104, 59] width 16 height 16
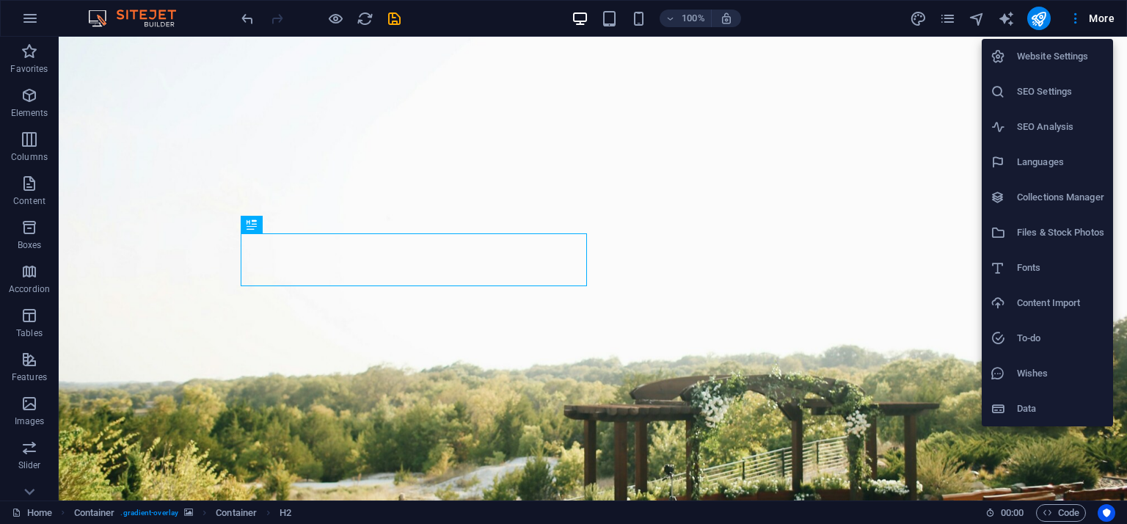
click at [1036, 341] on h6 "To-do" at bounding box center [1060, 339] width 87 height 18
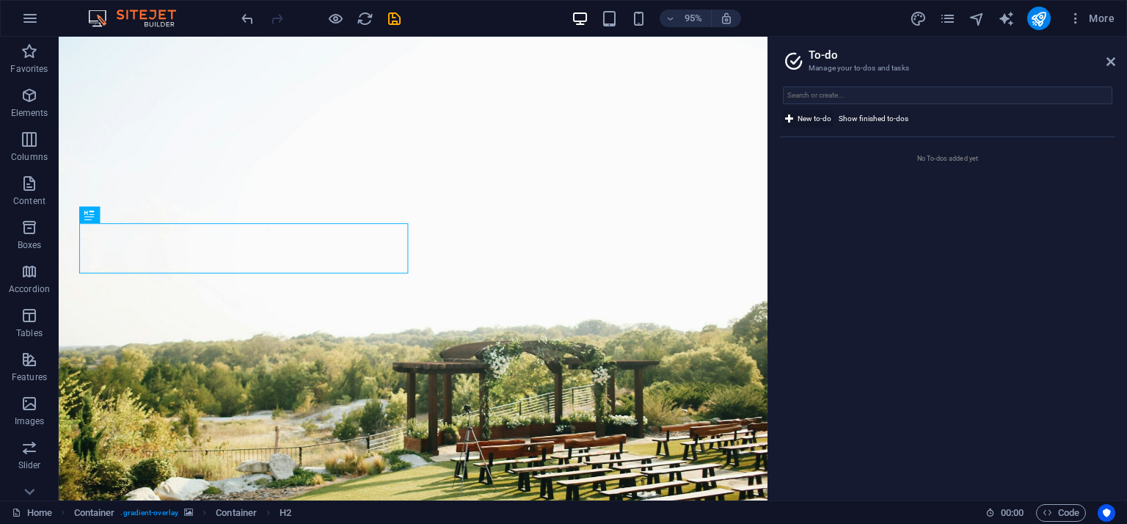
click at [787, 120] on icon at bounding box center [789, 119] width 8 height 18
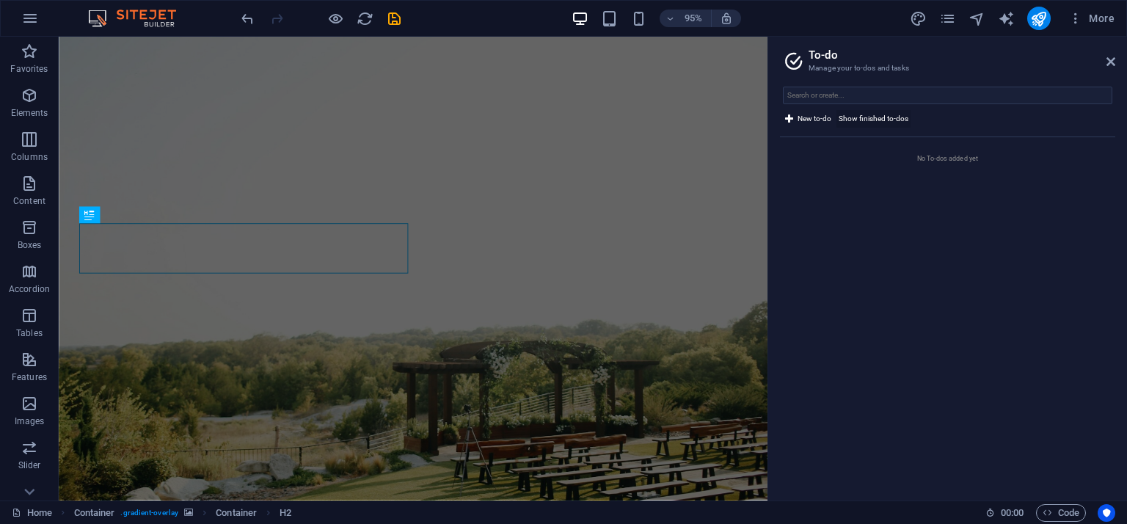
click at [873, 120] on span "Show finished to-dos" at bounding box center [874, 119] width 70 height 18
click at [1108, 62] on icon at bounding box center [1111, 62] width 9 height 12
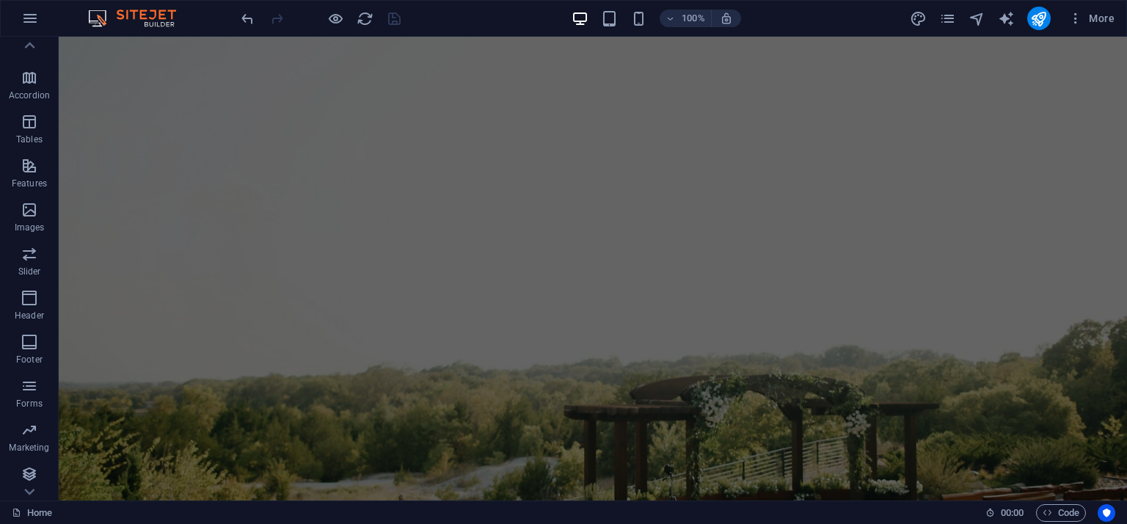
scroll to position [197, 0]
click at [26, 422] on icon "button" at bounding box center [30, 427] width 18 height 18
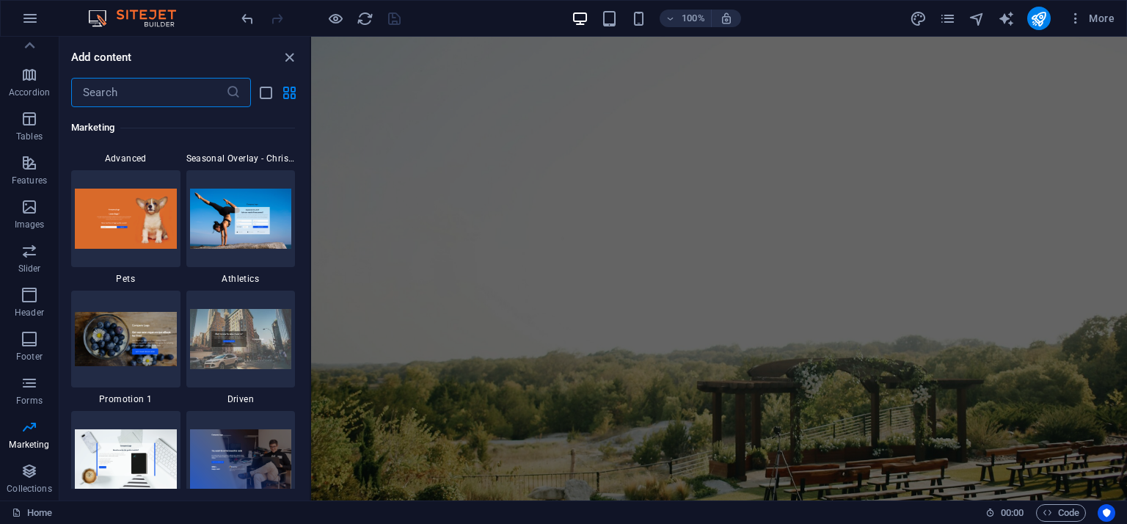
scroll to position [12541, 0]
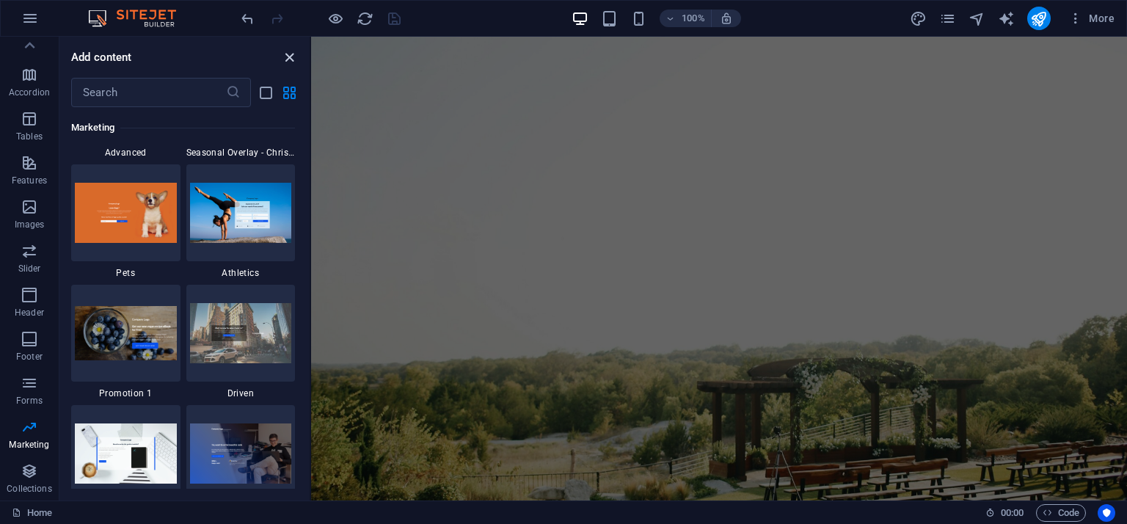
click at [285, 56] on icon "close panel" at bounding box center [289, 57] width 17 height 17
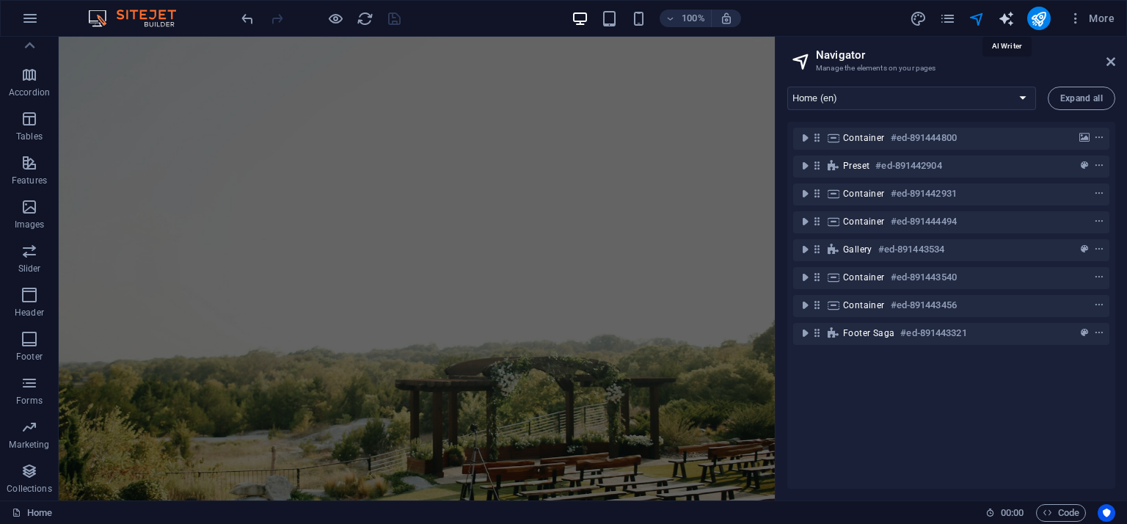
select select "English"
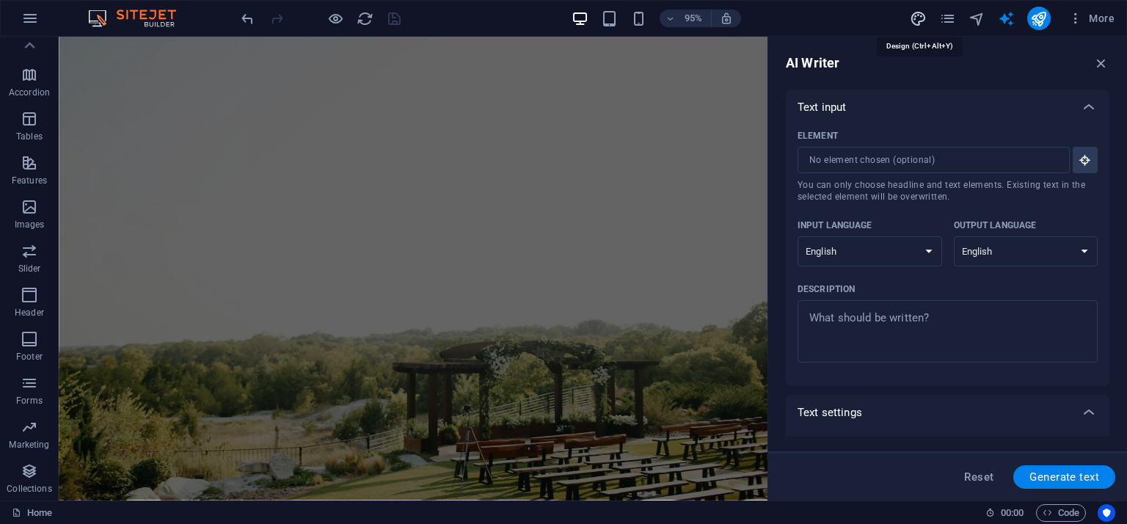
select select "px"
select select "200"
select select "px"
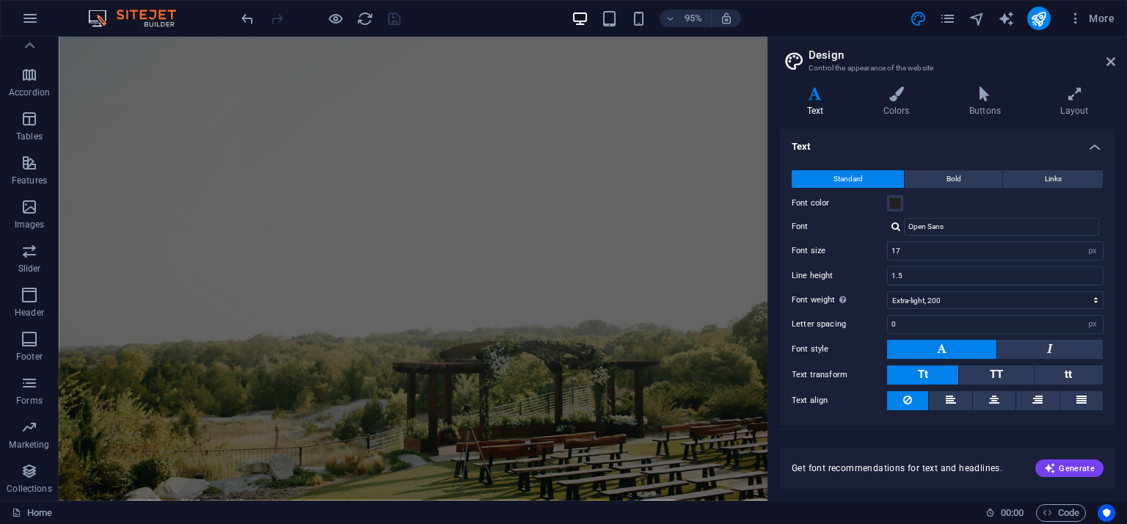
scroll to position [32, 0]
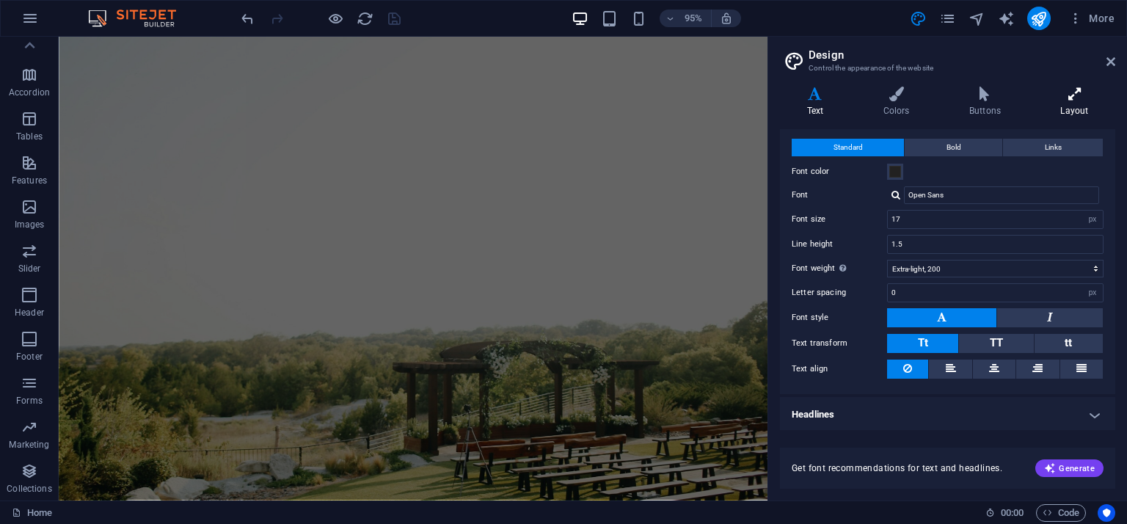
click at [1077, 108] on h4 "Layout" at bounding box center [1074, 102] width 81 height 31
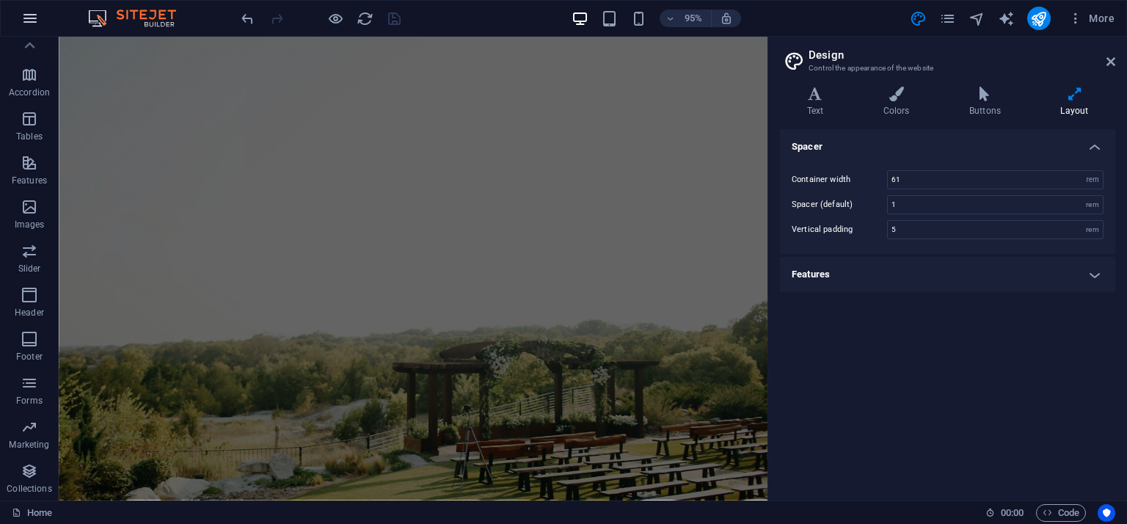
click at [22, 19] on icon "button" at bounding box center [30, 19] width 18 height 18
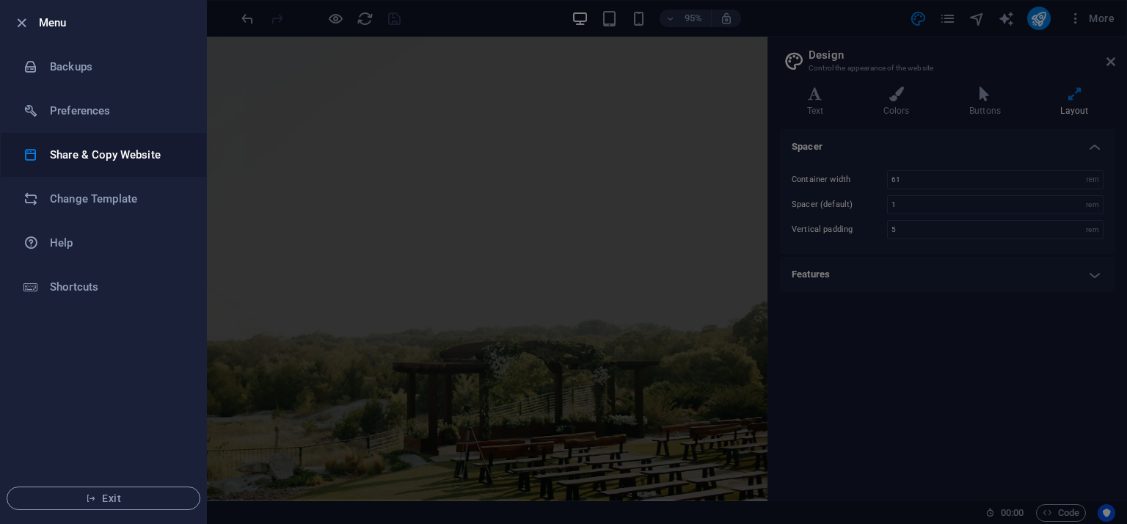
click at [92, 161] on h6 "Share & Copy Website" at bounding box center [118, 155] width 136 height 18
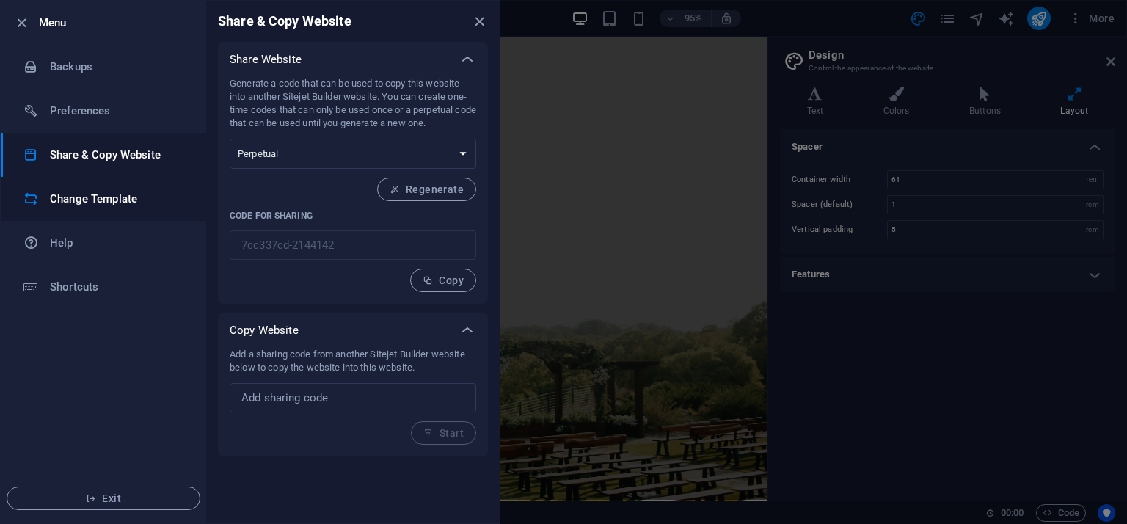
click at [81, 203] on h6 "Change Template" at bounding box center [118, 199] width 136 height 18
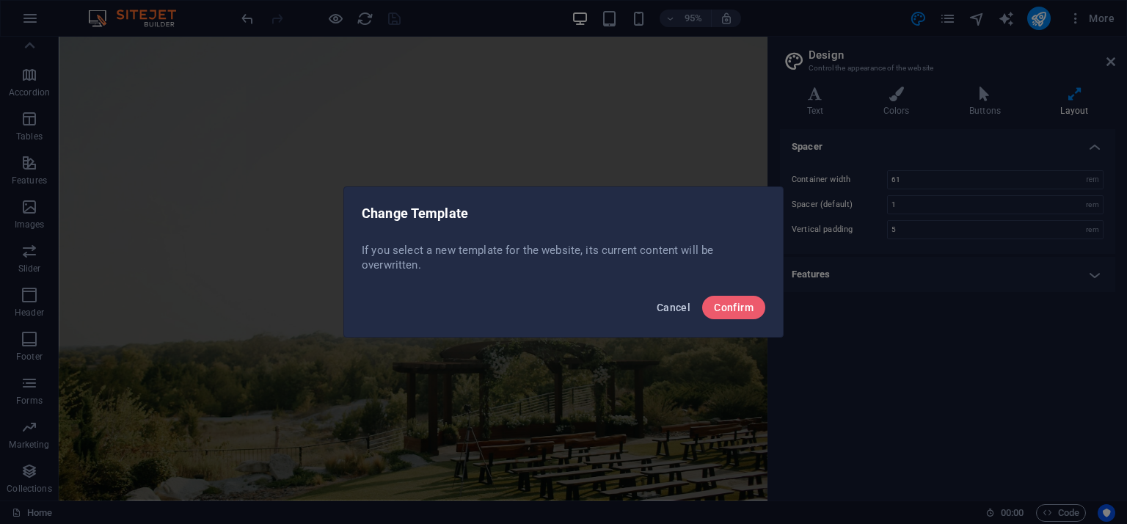
click at [680, 305] on span "Cancel" at bounding box center [674, 308] width 34 height 12
